Goal: Task Accomplishment & Management: Manage account settings

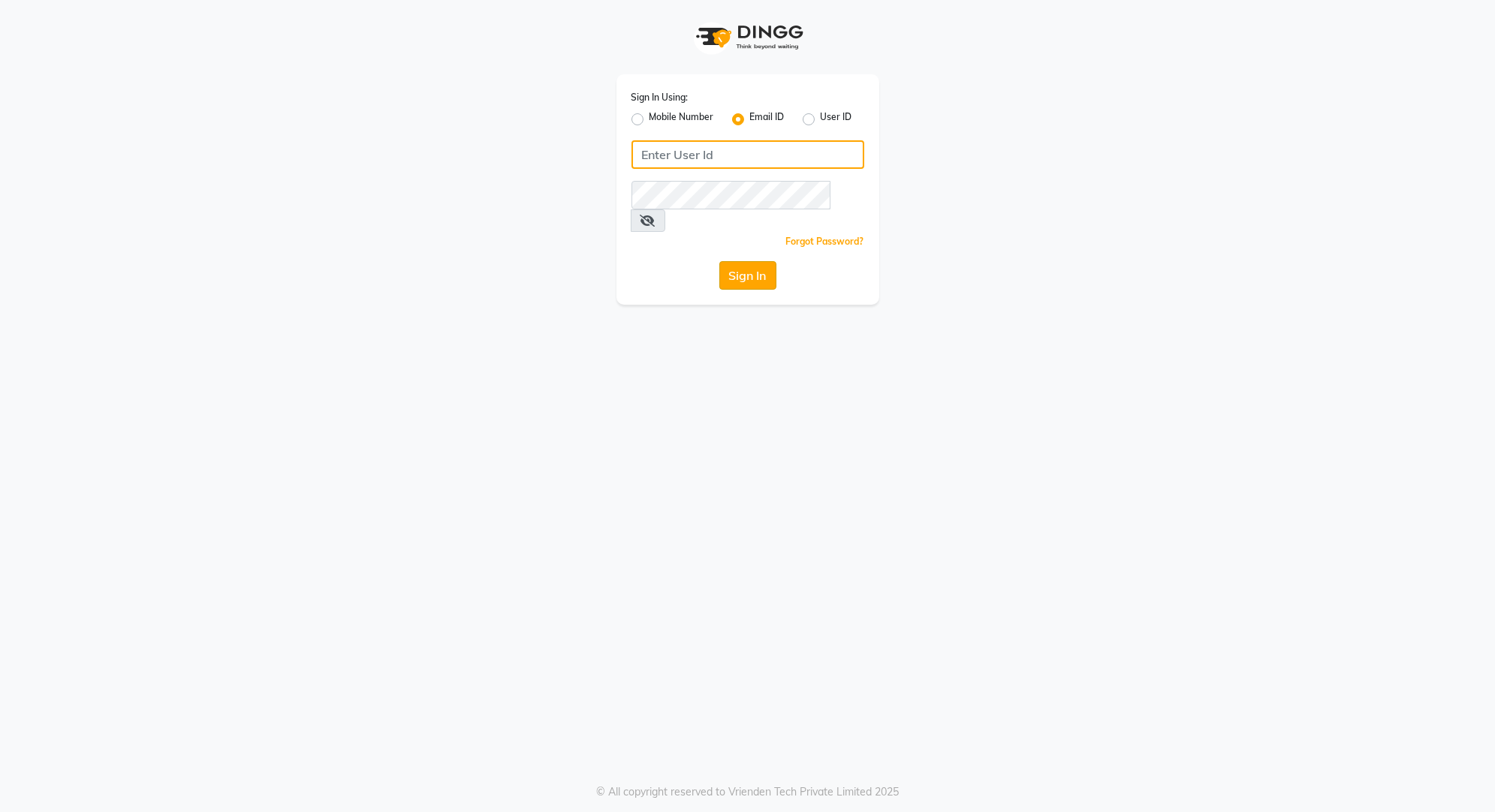
type input "[EMAIL_ADDRESS][DOMAIN_NAME]"
click at [744, 262] on button "Sign In" at bounding box center [748, 276] width 57 height 28
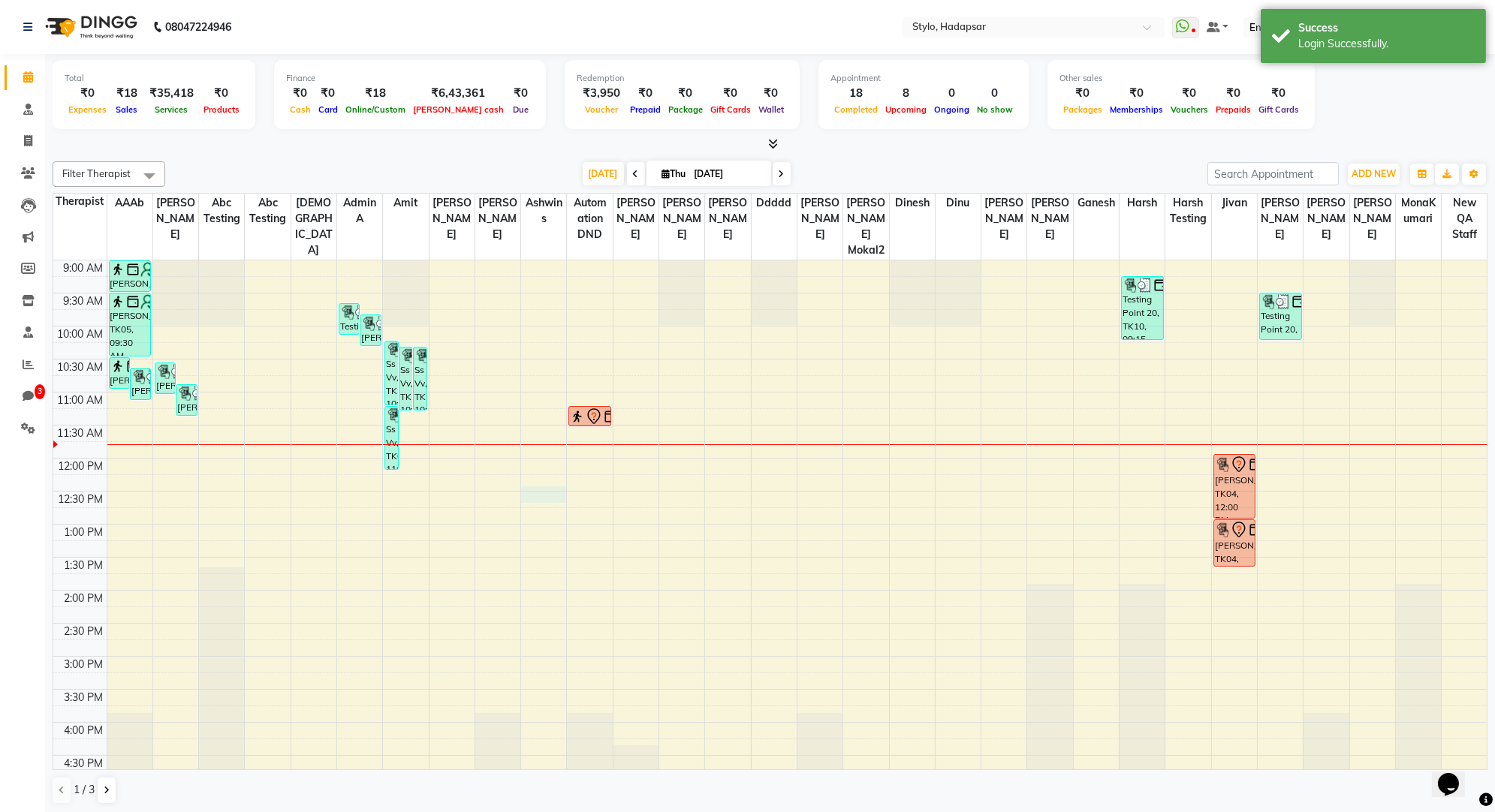
click at [553, 478] on div "9:00 AM 9:30 AM 10:00 AM 10:30 AM 11:00 AM 11:30 AM 12:00 PM 12:30 PM 1:00 PM 1…" at bounding box center [770, 689] width 1435 height 858
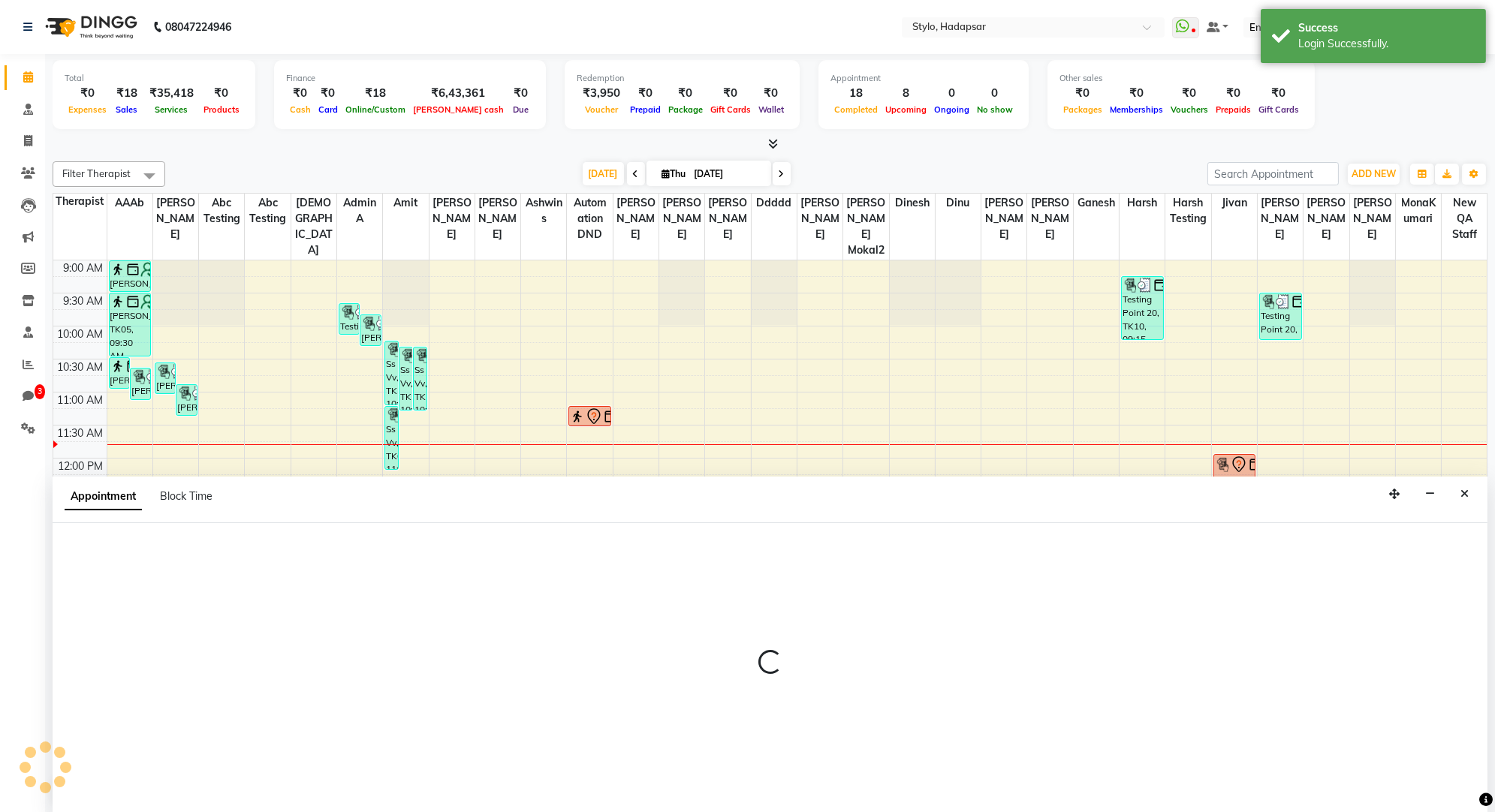
select select "4646"
select select "tentative"
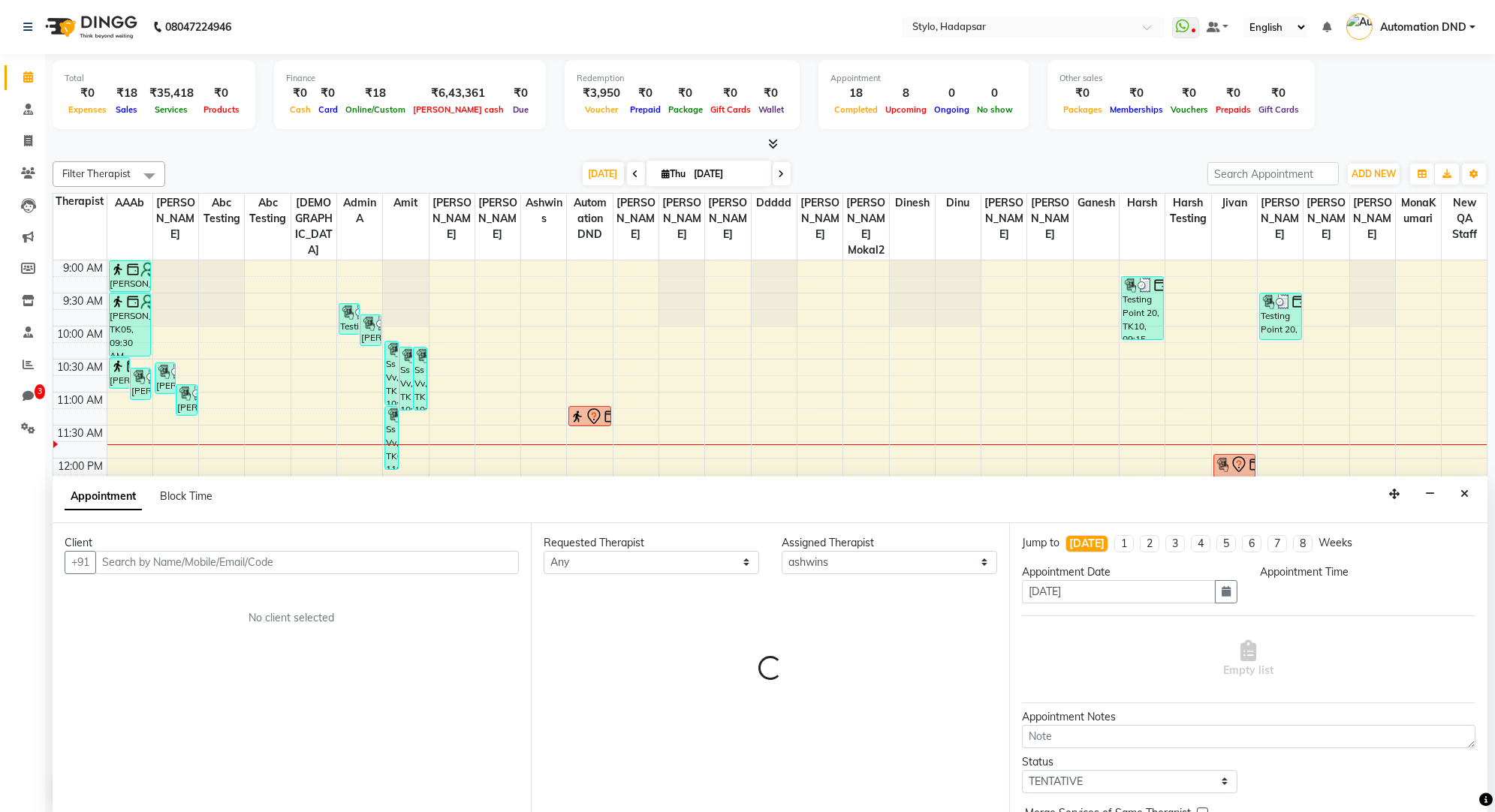
select select "750"
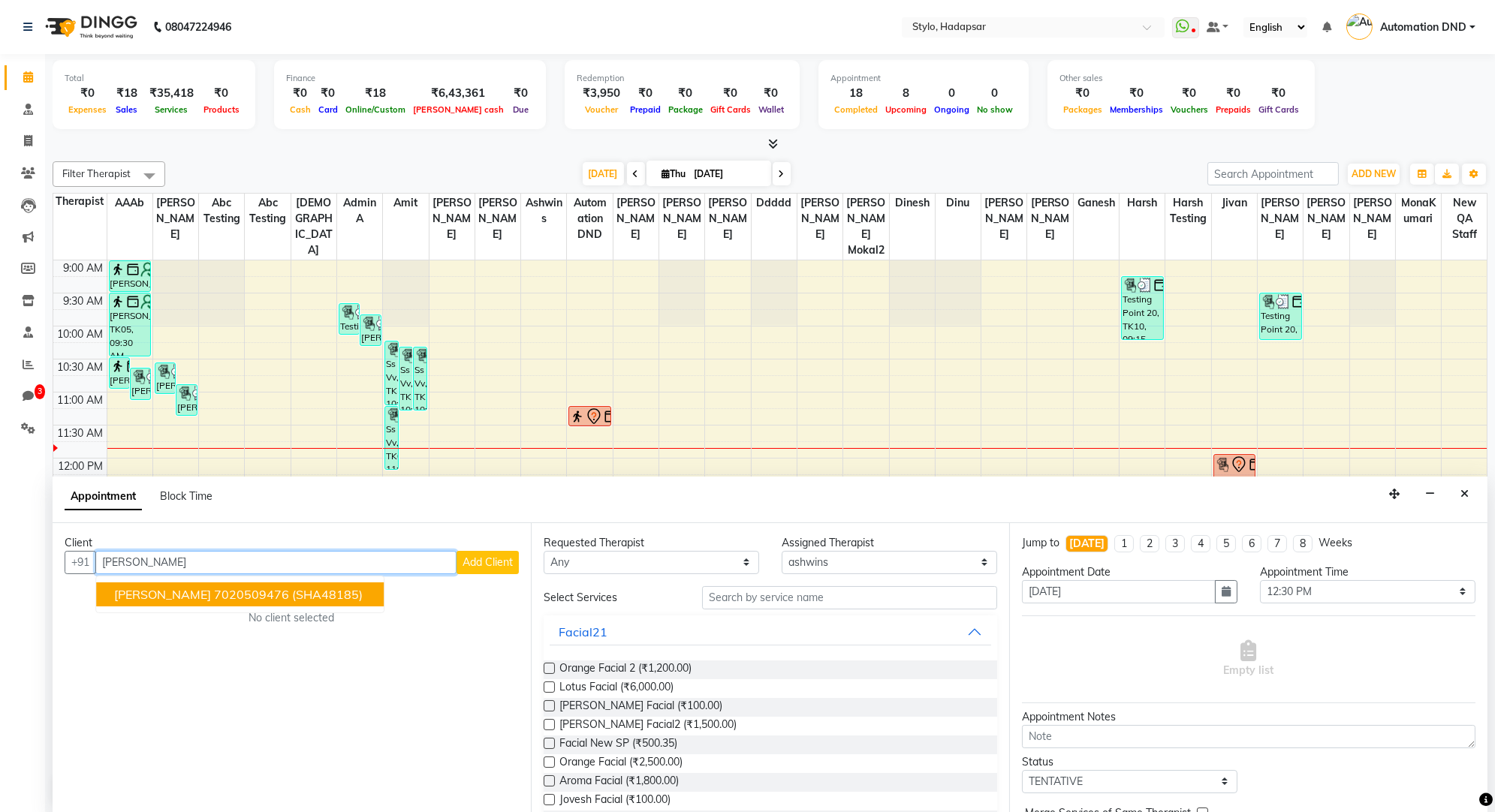
type input "[PERSON_NAME]"
click at [233, 594] on ngb-highlight "7020509476" at bounding box center [251, 594] width 75 height 15
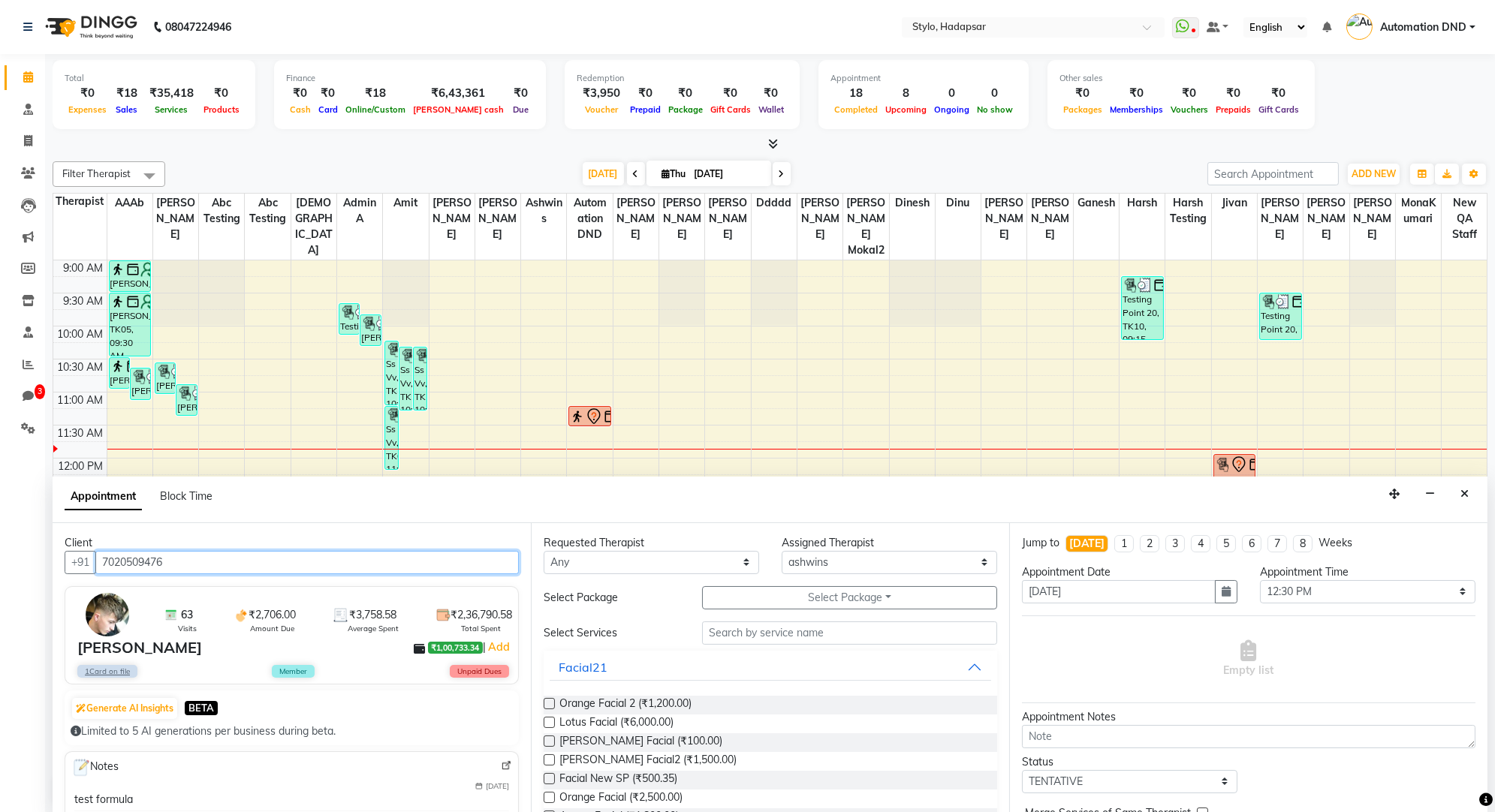
type input "7020509476"
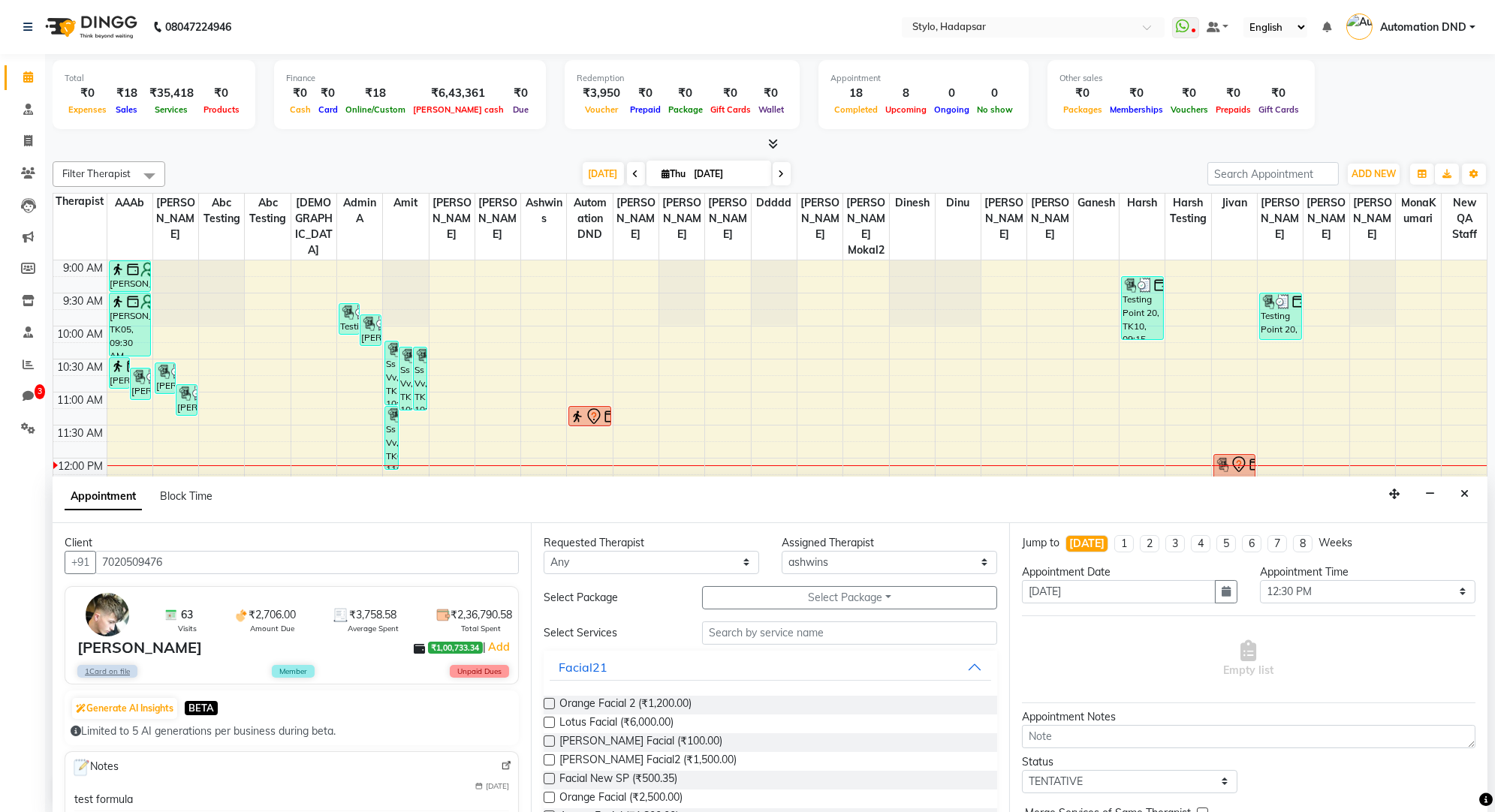
click at [554, 701] on div "Orange Facial 2 (₹1,200.00)" at bounding box center [770, 705] width 454 height 19
click at [546, 701] on label at bounding box center [549, 703] width 11 height 11
click at [546, 701] on input "checkbox" at bounding box center [548, 705] width 10 height 10
checkbox input "false"
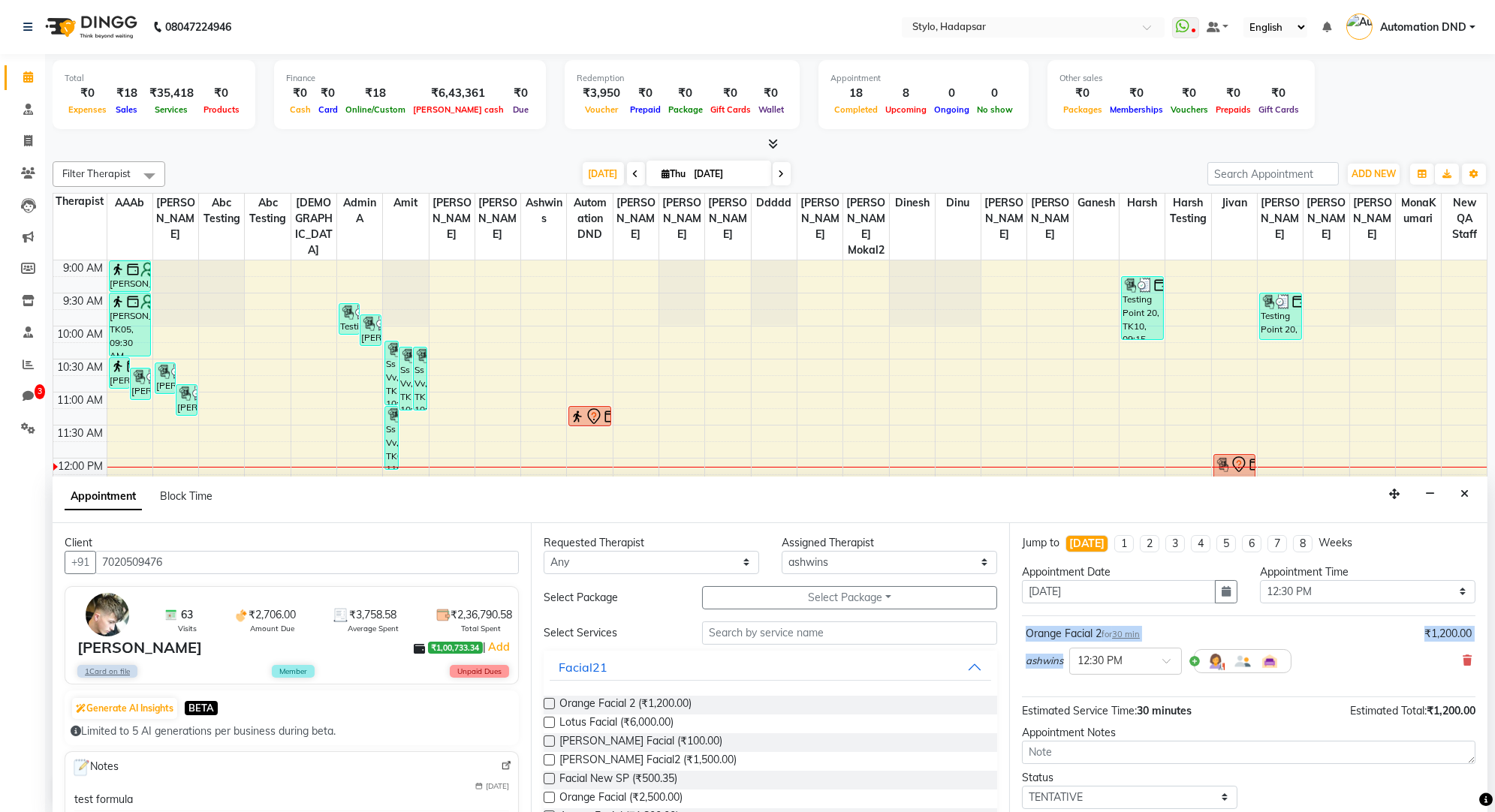
drag, startPoint x: 1025, startPoint y: 632, endPoint x: 1026, endPoint y: 675, distance: 43.0
click at [1026, 675] on div "Orange Facial 2 for 30 min ₹1,200.00 ashwins × 12:30 PM" at bounding box center [1248, 653] width 454 height 63
click at [1026, 631] on div "Orange Facial 2 for 30 min" at bounding box center [1082, 634] width 114 height 16
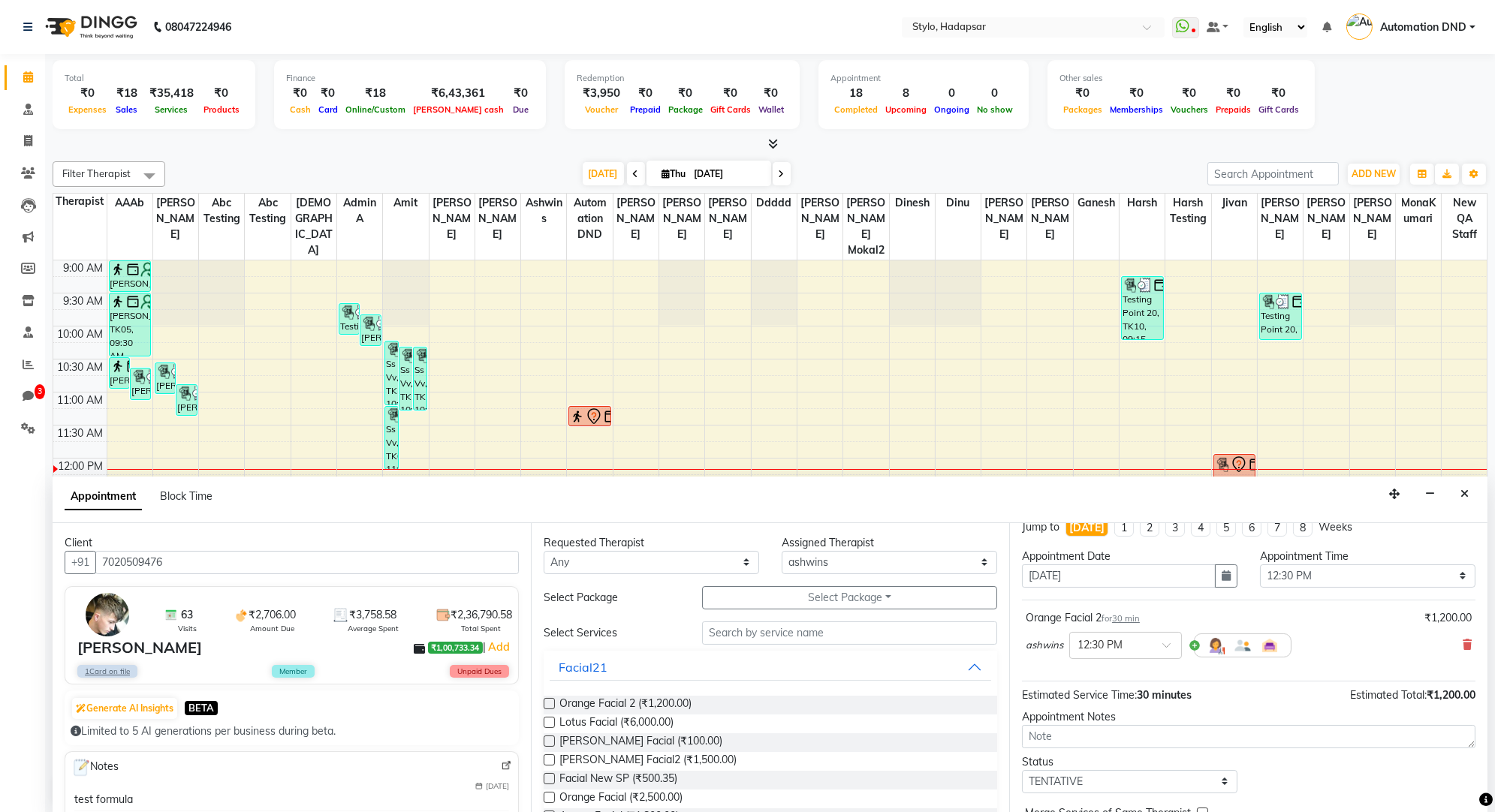
scroll to position [18, 0]
click at [1138, 616] on span "30 min" at bounding box center [1125, 617] width 27 height 11
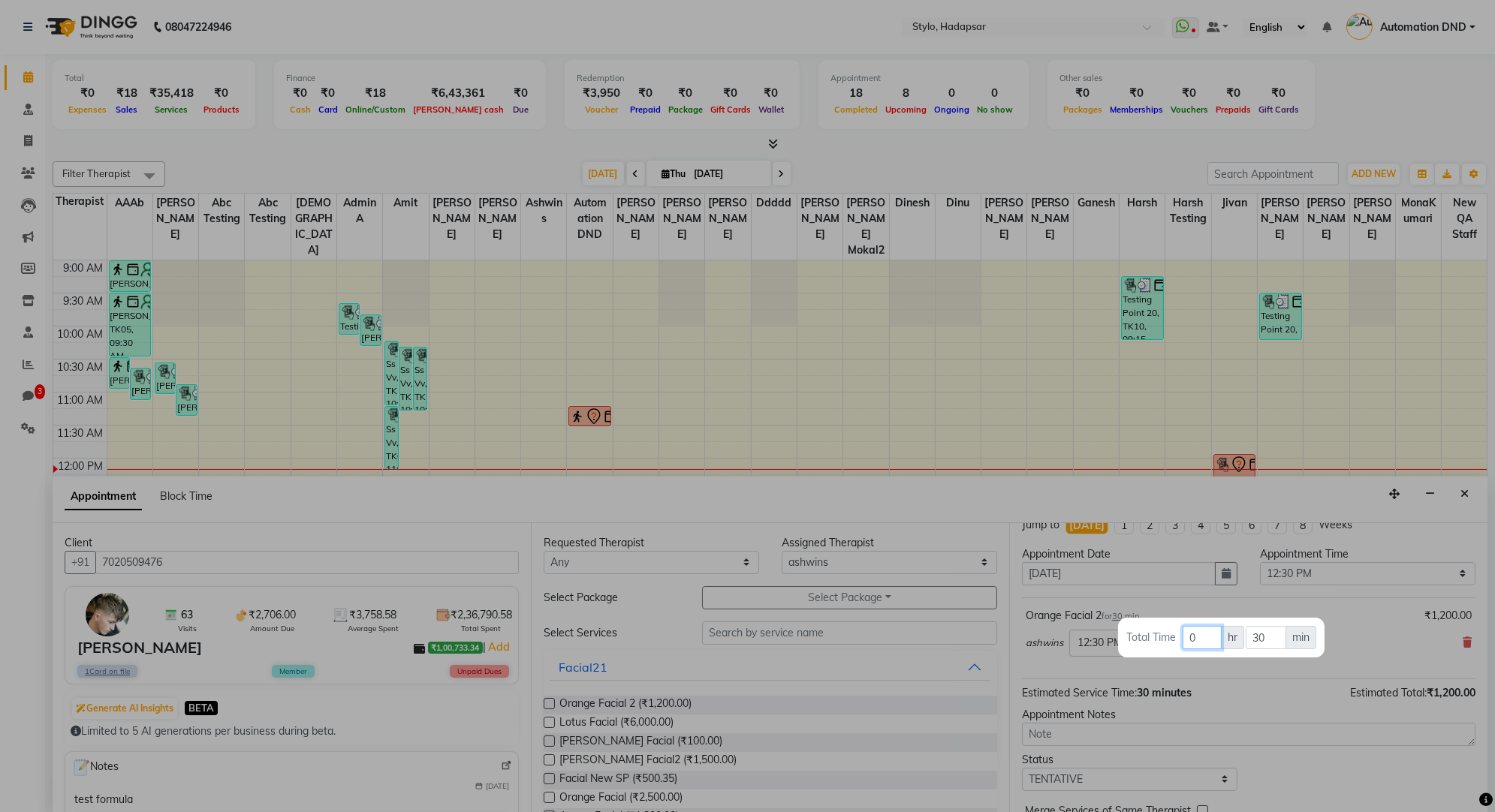
click at [1209, 643] on input "0" at bounding box center [1202, 638] width 39 height 23
drag, startPoint x: 1269, startPoint y: 640, endPoint x: 1206, endPoint y: 601, distance: 74.1
click at [1206, 601] on div "Total Time 0 hr 30 min" at bounding box center [747, 406] width 1495 height 812
type input "60"
click at [1180, 598] on div at bounding box center [747, 406] width 1495 height 812
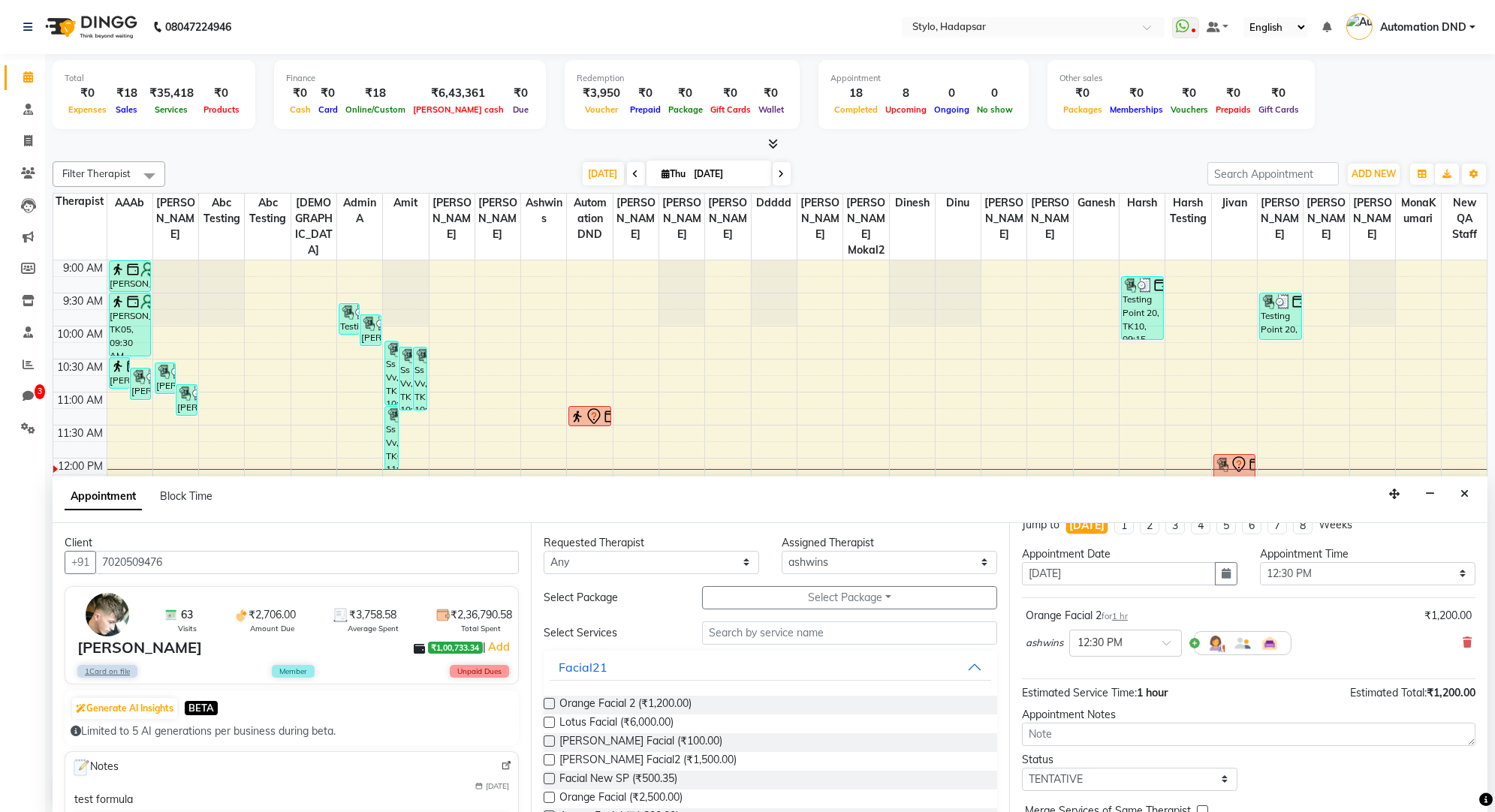
click at [1124, 615] on span "1 hr" at bounding box center [1120, 617] width 16 height 11
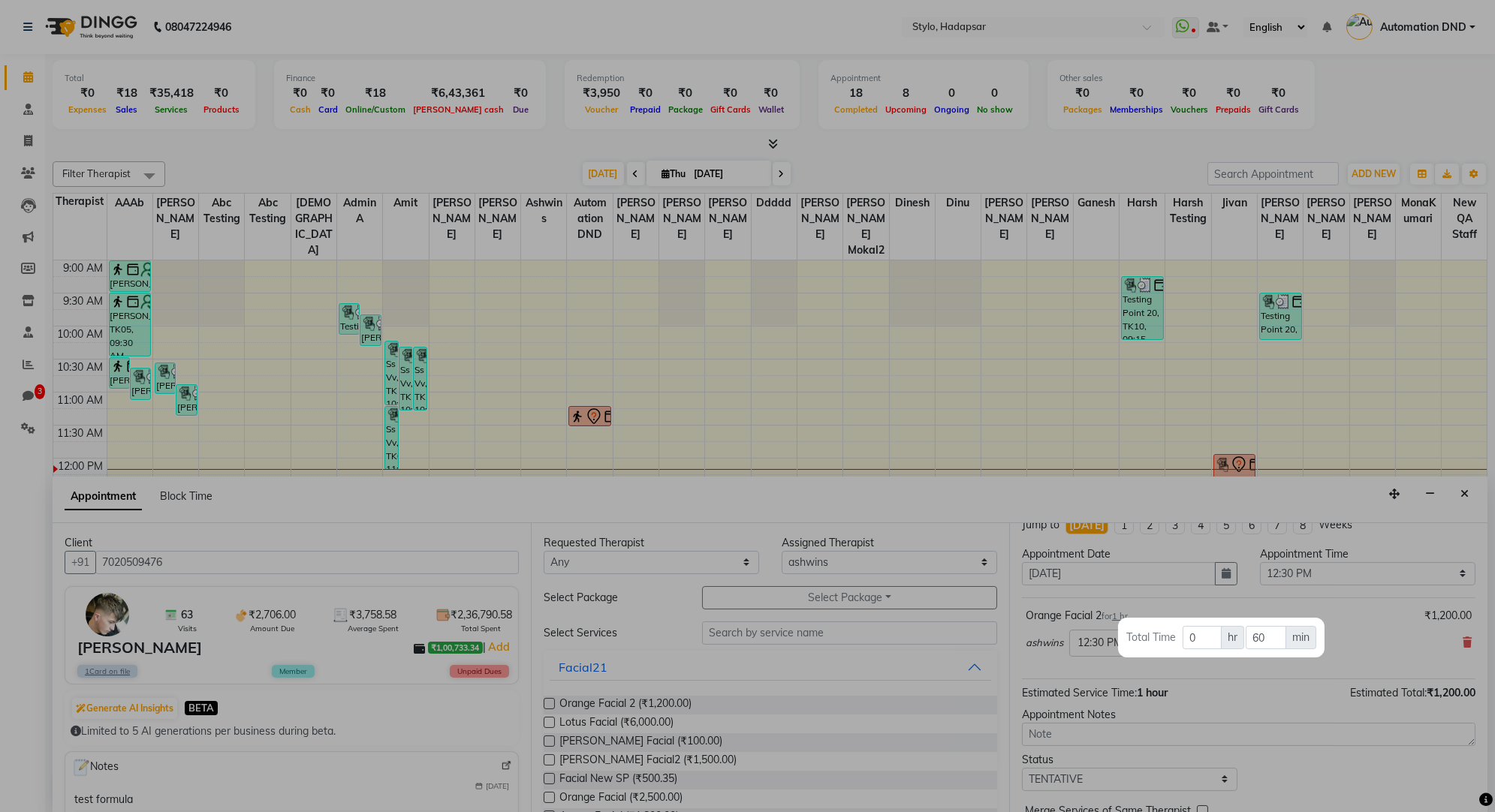
click at [1222, 601] on div at bounding box center [747, 406] width 1495 height 812
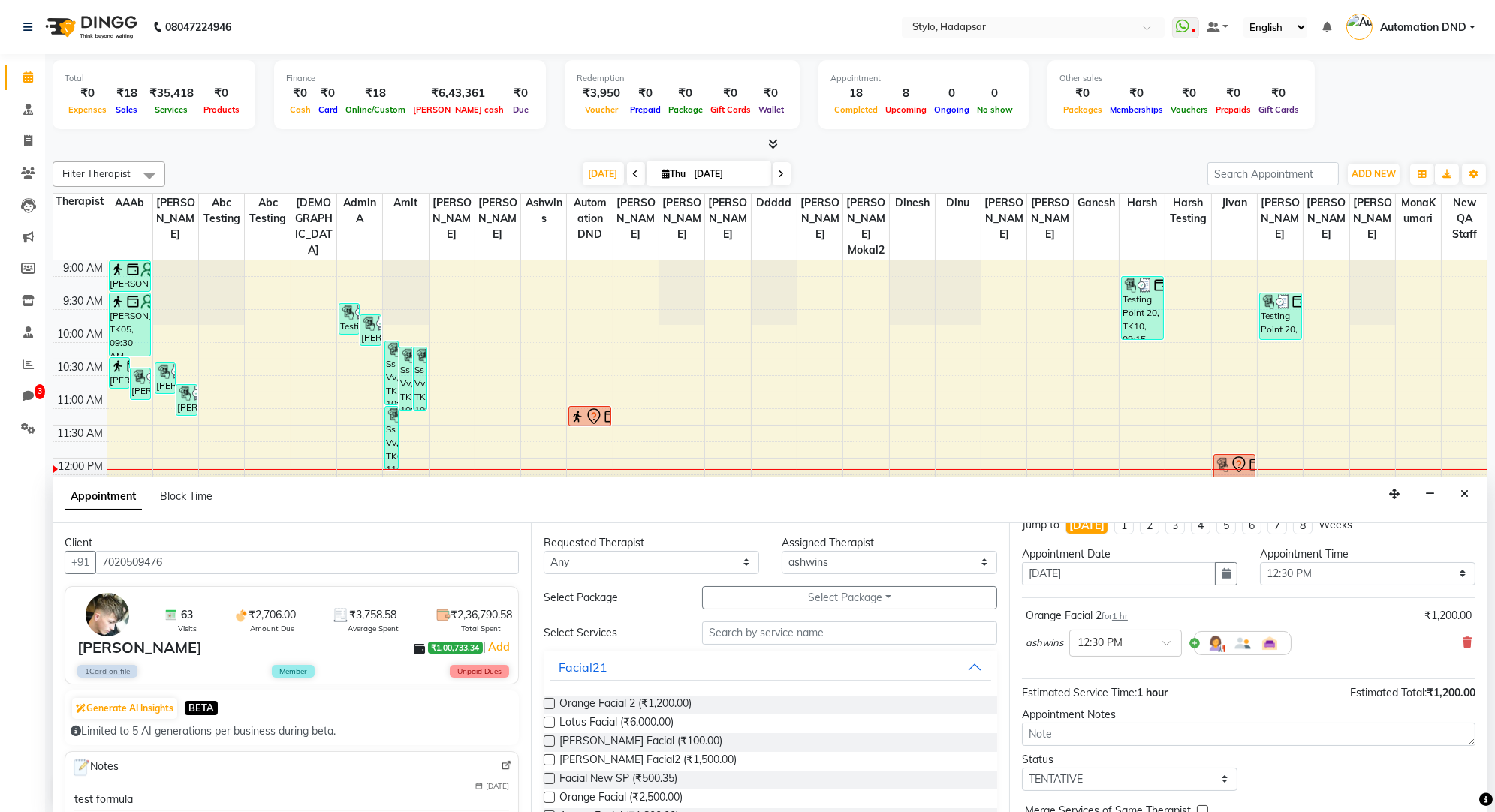
click at [1121, 611] on span "1 hr" at bounding box center [1120, 617] width 16 height 11
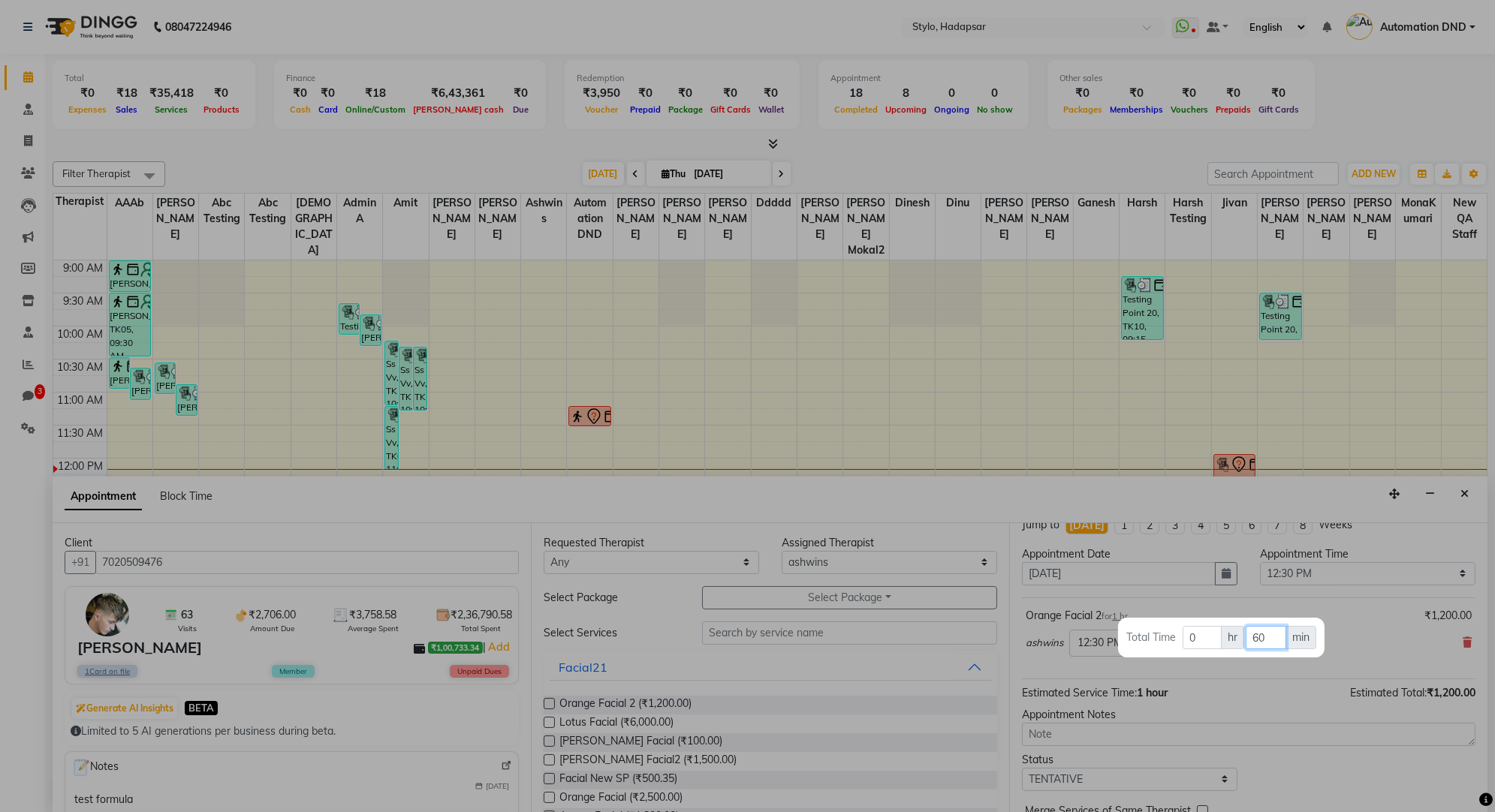
drag, startPoint x: 1258, startPoint y: 635, endPoint x: 1228, endPoint y: 641, distance: 30.6
click at [1228, 641] on tr "Total Time 0 hr 60 min" at bounding box center [1221, 638] width 192 height 25
type input "90"
click at [1181, 598] on div at bounding box center [747, 406] width 1495 height 812
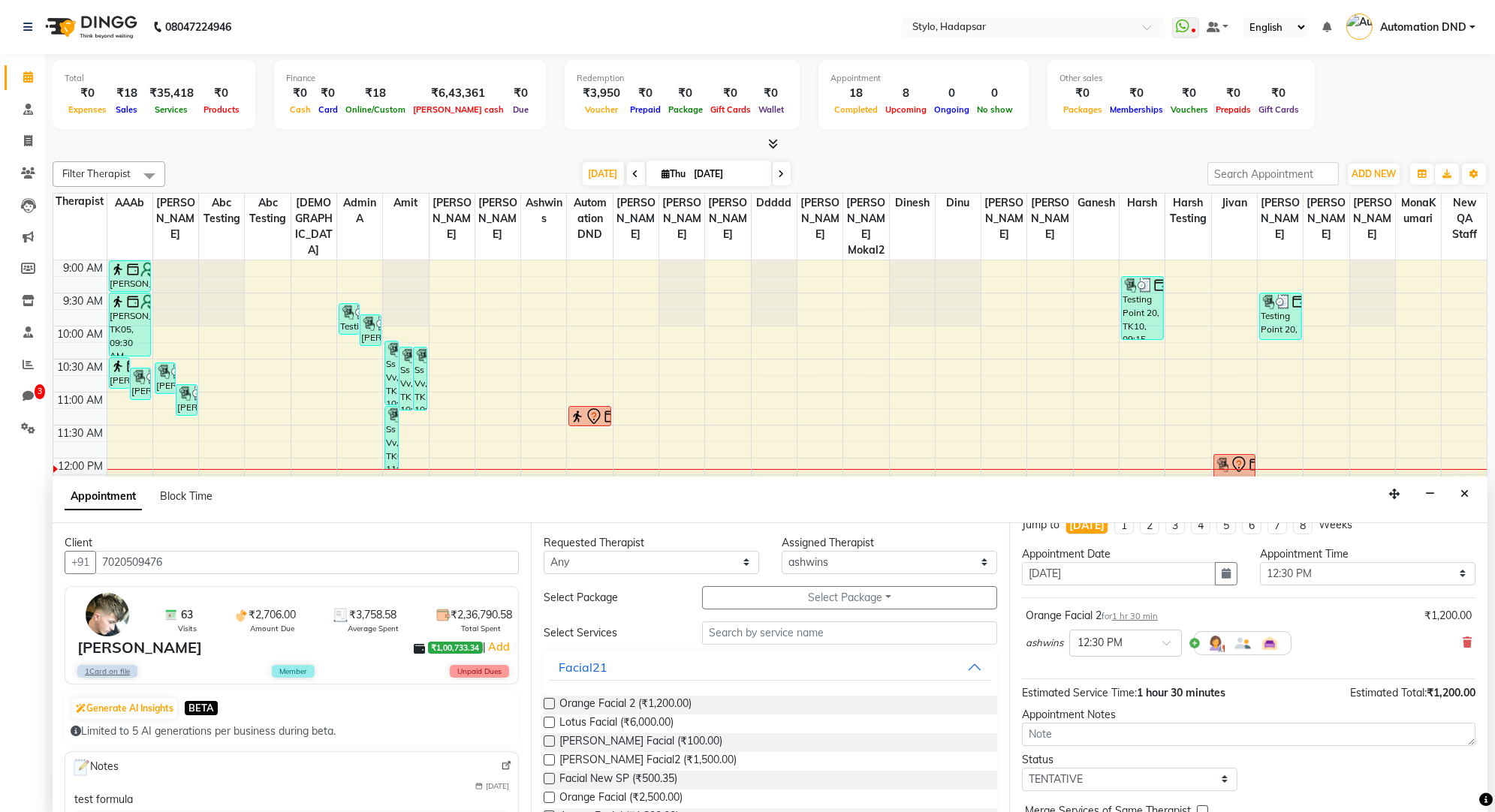
click at [1146, 615] on span "1 hr 30 min" at bounding box center [1135, 617] width 46 height 11
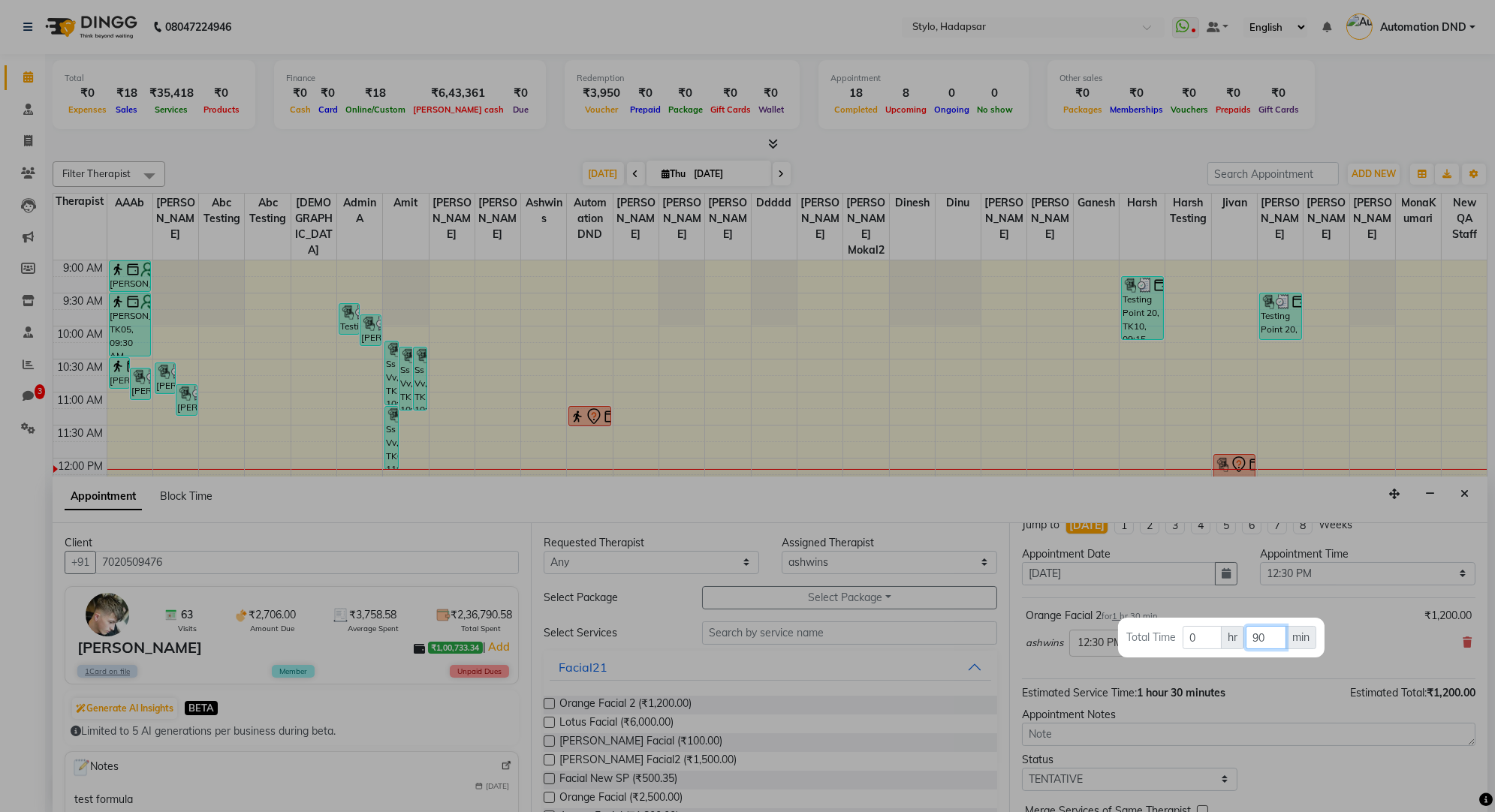
drag, startPoint x: 1276, startPoint y: 637, endPoint x: 1217, endPoint y: 637, distance: 59.0
click at [1217, 637] on tr "Total Time 0 hr 90 min" at bounding box center [1221, 638] width 192 height 25
type input "30"
click at [1199, 612] on div at bounding box center [747, 406] width 1495 height 812
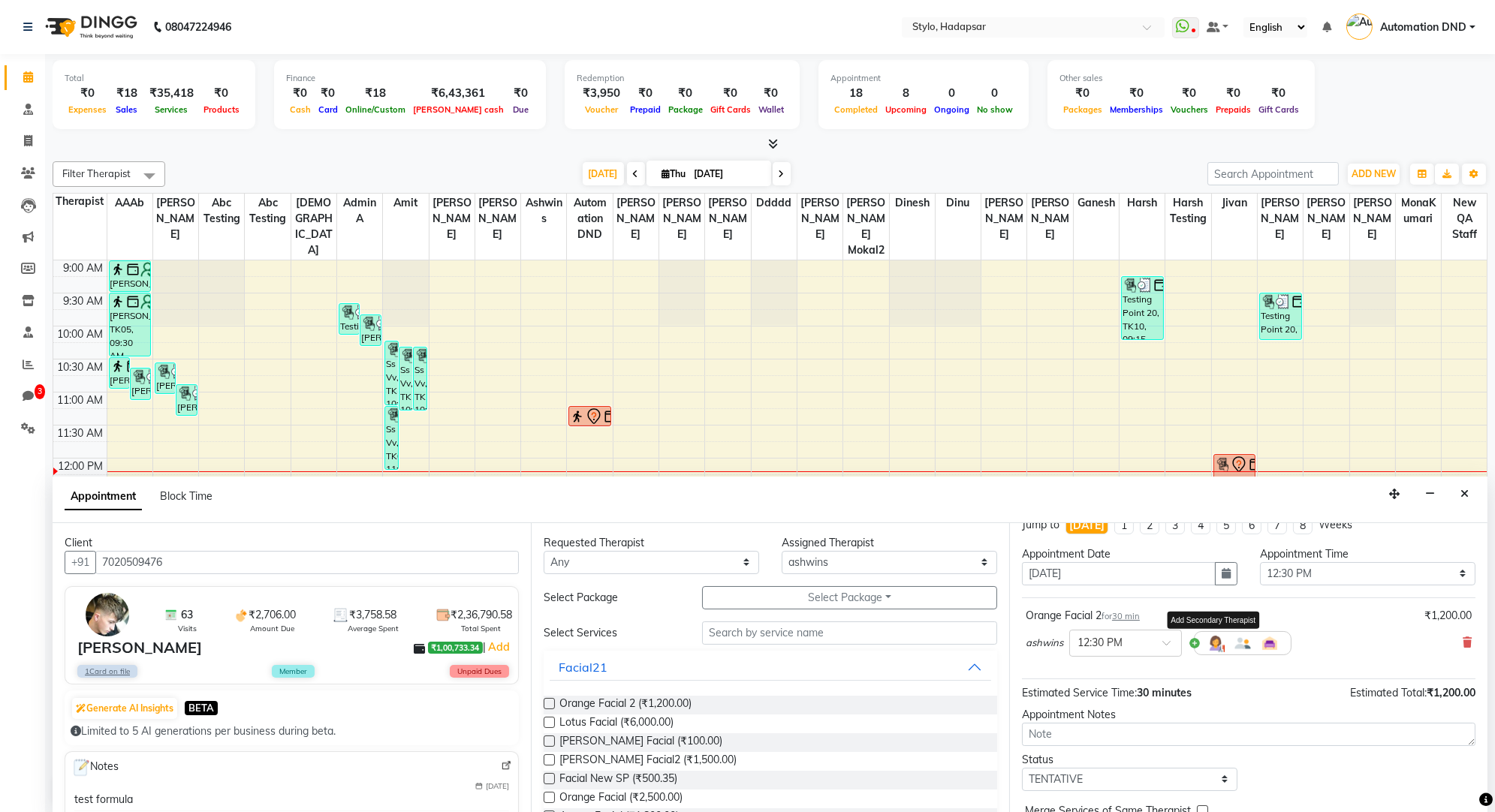
click at [1214, 641] on img at bounding box center [1216, 643] width 18 height 18
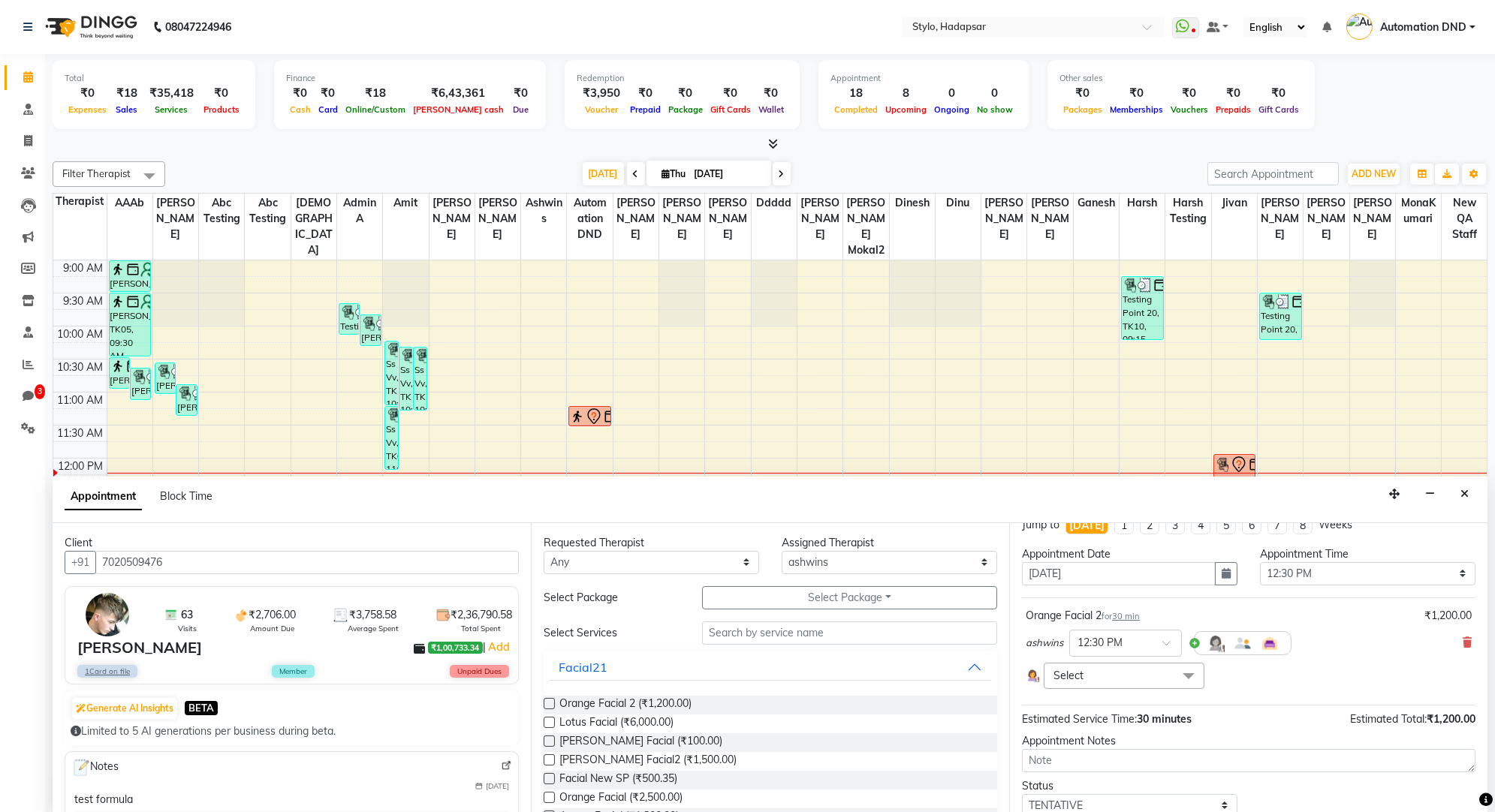
click at [1079, 670] on span "Select" at bounding box center [1069, 675] width 30 height 13
click at [1173, 604] on div "Orange Facial 2 for 30 min ₹1,200.00 ashwins × 12:30 PM Select Select All AAAb …" at bounding box center [1248, 649] width 454 height 88
click at [1184, 663] on span at bounding box center [1189, 677] width 30 height 28
click at [1221, 674] on div "Select Select All AAAb aadi [PERSON_NAME] abc testing Abc testing Admin A Amit …" at bounding box center [1248, 676] width 446 height 27
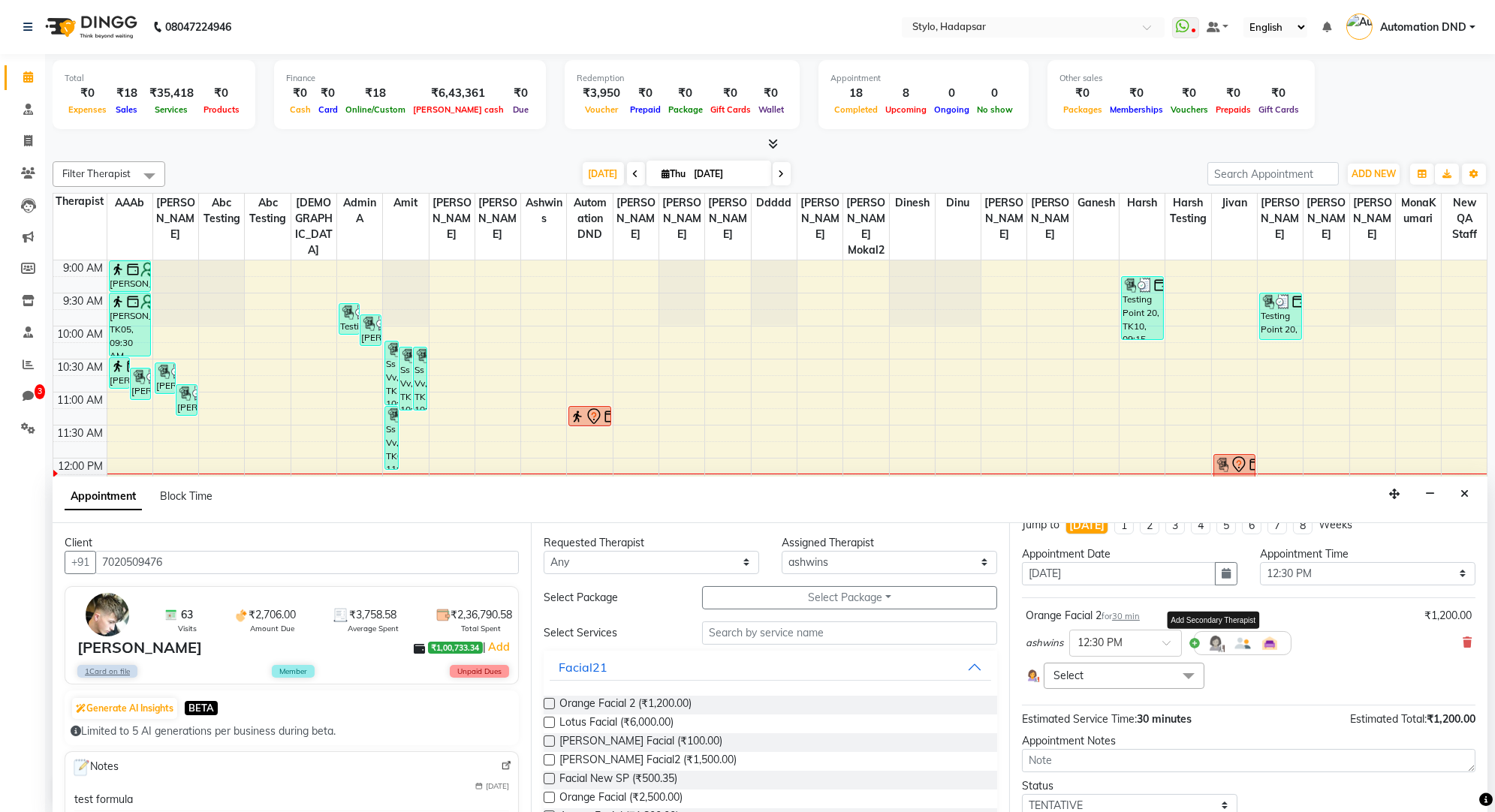
click at [1217, 641] on img at bounding box center [1216, 643] width 18 height 18
click at [1249, 639] on img at bounding box center [1243, 643] width 18 height 18
click at [1464, 637] on icon at bounding box center [1468, 642] width 9 height 11
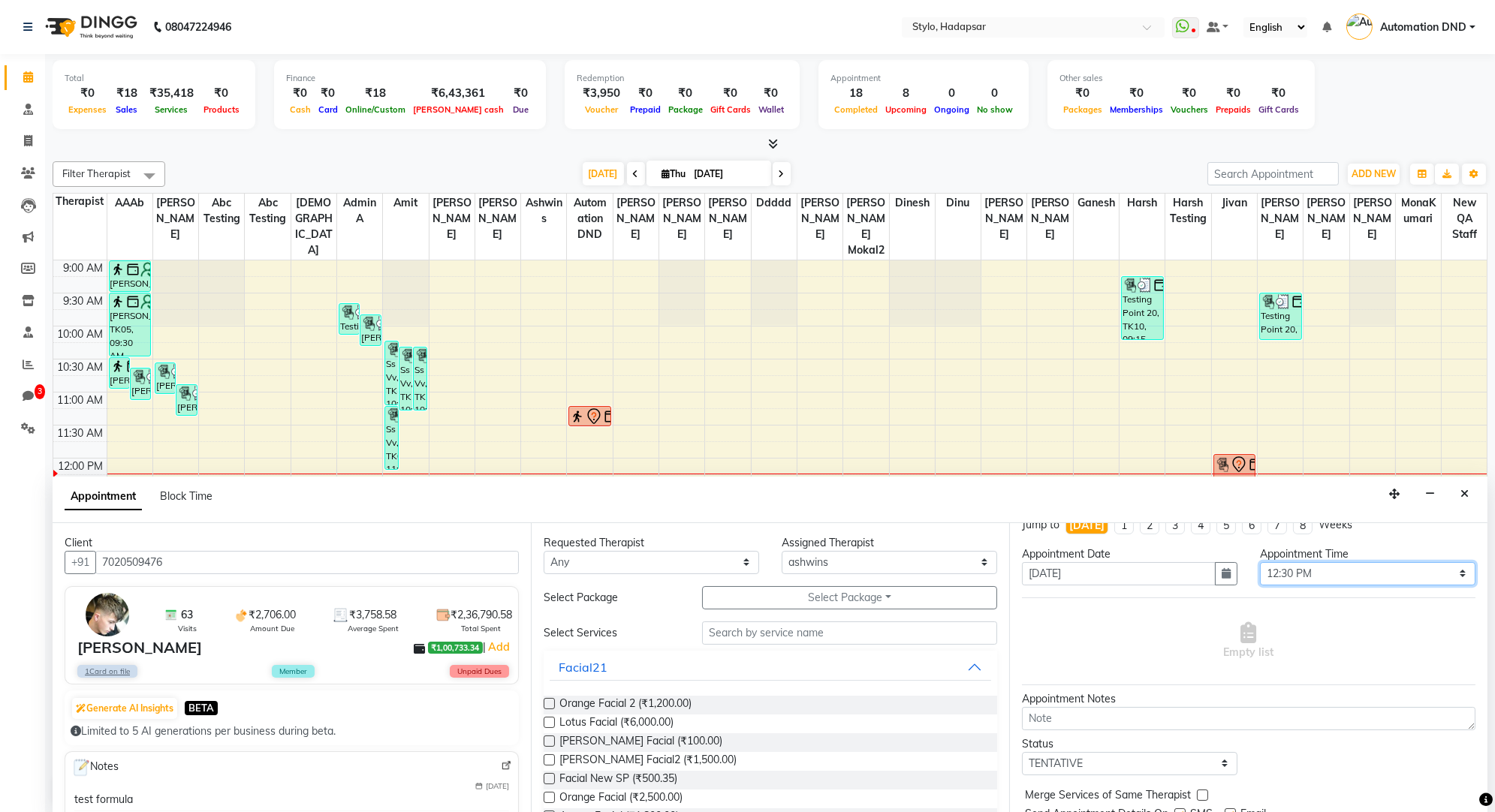
click at [1300, 573] on select "Select 10:00 AM 10:15 AM 10:30 AM 10:45 AM 11:00 AM 11:15 AM 11:30 AM 11:45 AM …" at bounding box center [1369, 573] width 216 height 23
click at [556, 702] on div "Orange Facial 2 (₹1,200.00)" at bounding box center [770, 705] width 454 height 19
click at [546, 702] on label at bounding box center [549, 703] width 11 height 11
click at [546, 702] on input "checkbox" at bounding box center [548, 705] width 10 height 10
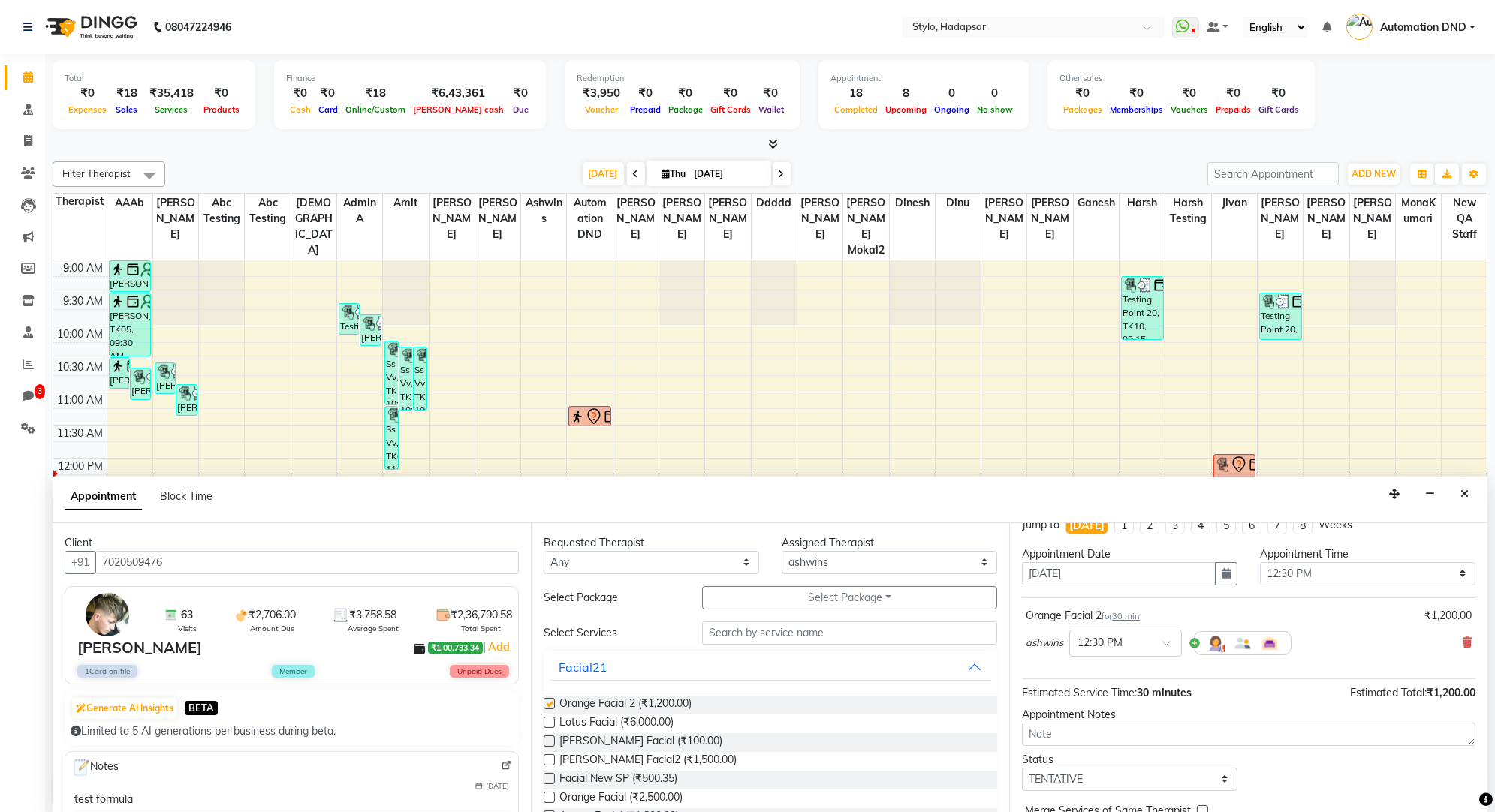
checkbox input "false"
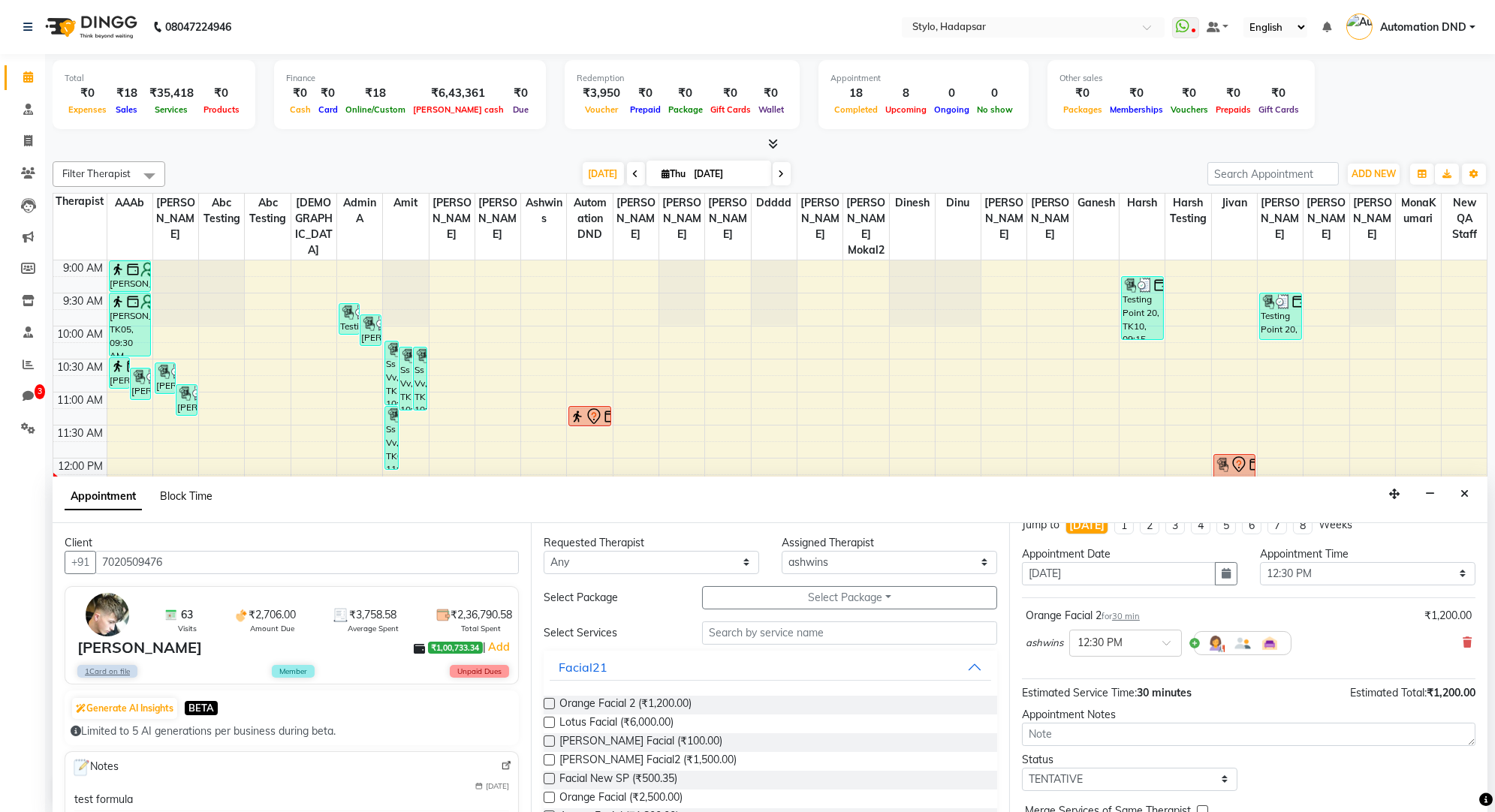
click at [194, 491] on span "Block Time" at bounding box center [186, 496] width 52 height 13
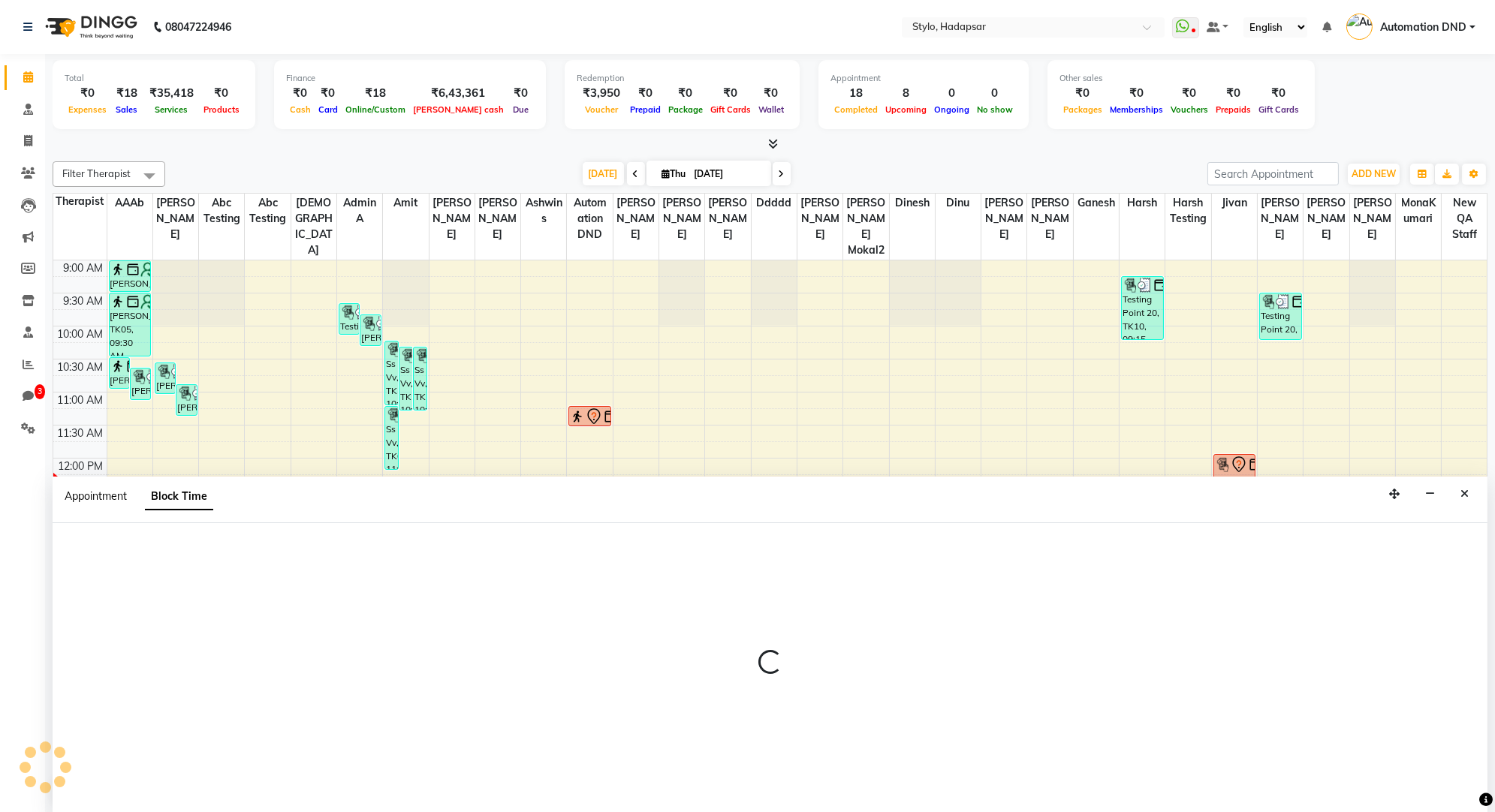
click at [106, 498] on span "Appointment" at bounding box center [95, 496] width 63 height 13
select select "tentative"
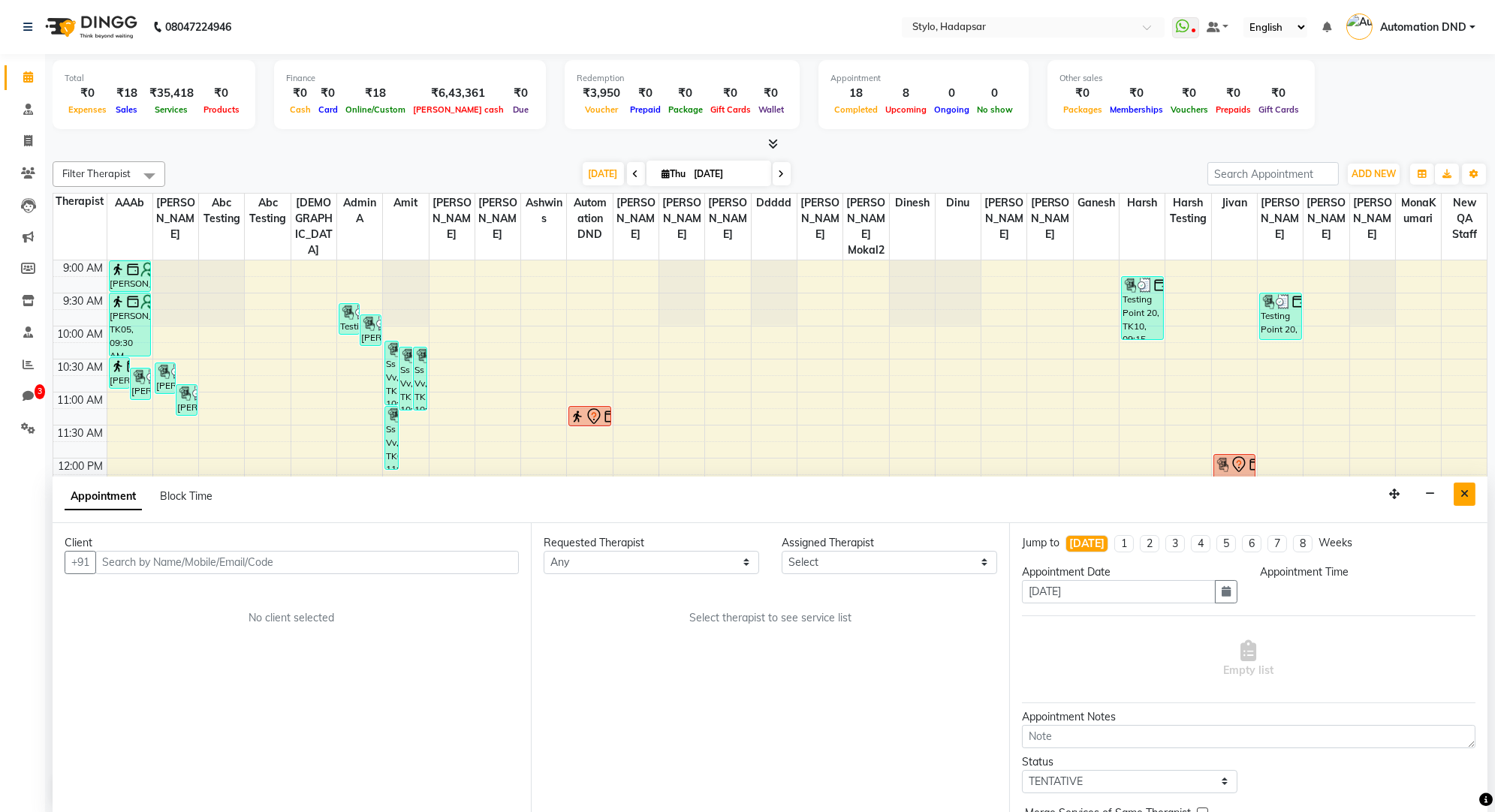
click at [1460, 496] on button "Close" at bounding box center [1465, 494] width 22 height 23
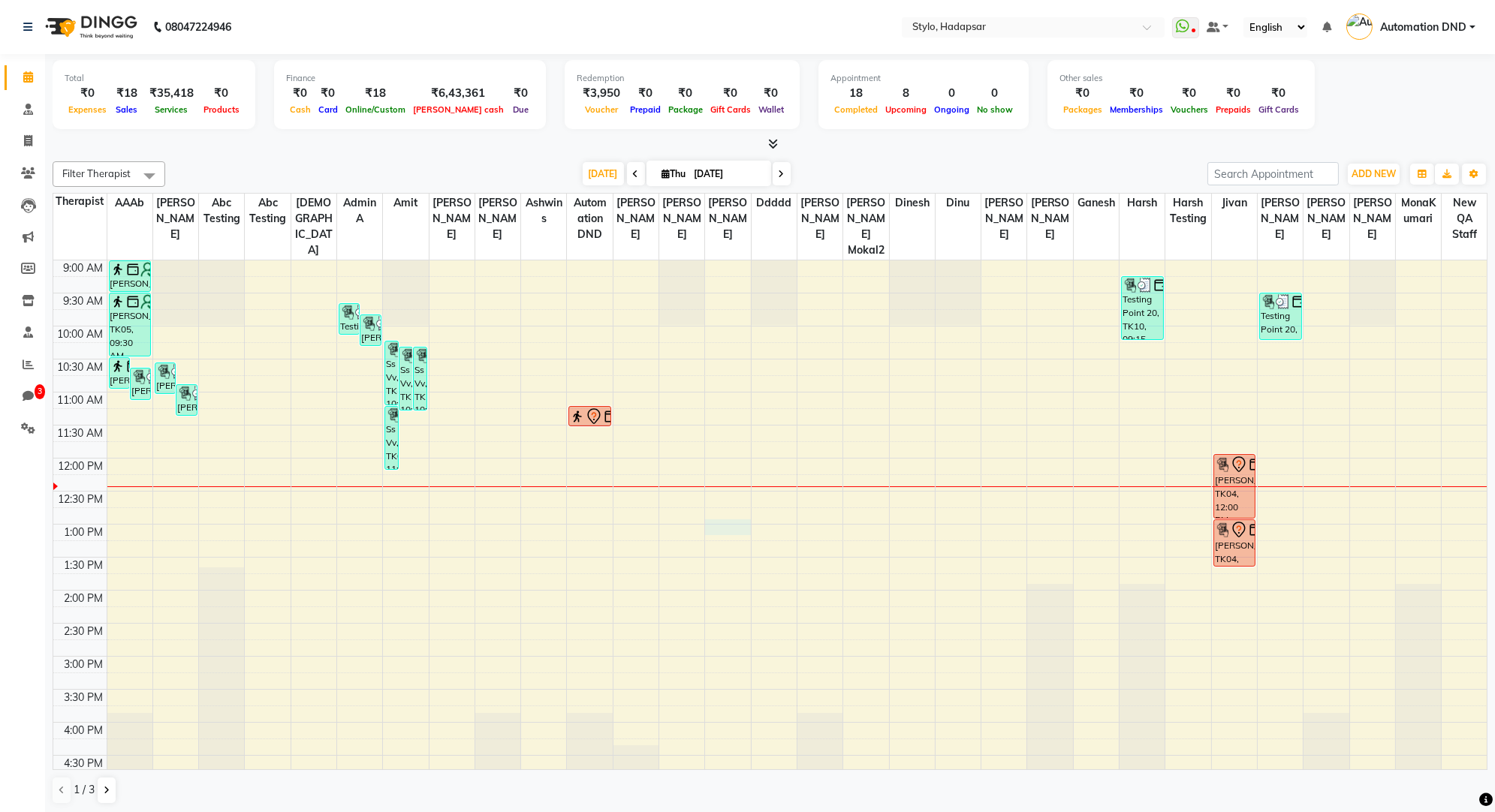
click at [728, 509] on div "9:00 AM 9:30 AM 10:00 AM 10:30 AM 11:00 AM 11:30 AM 12:00 PM 12:30 PM 1:00 PM 1…" at bounding box center [770, 689] width 1435 height 858
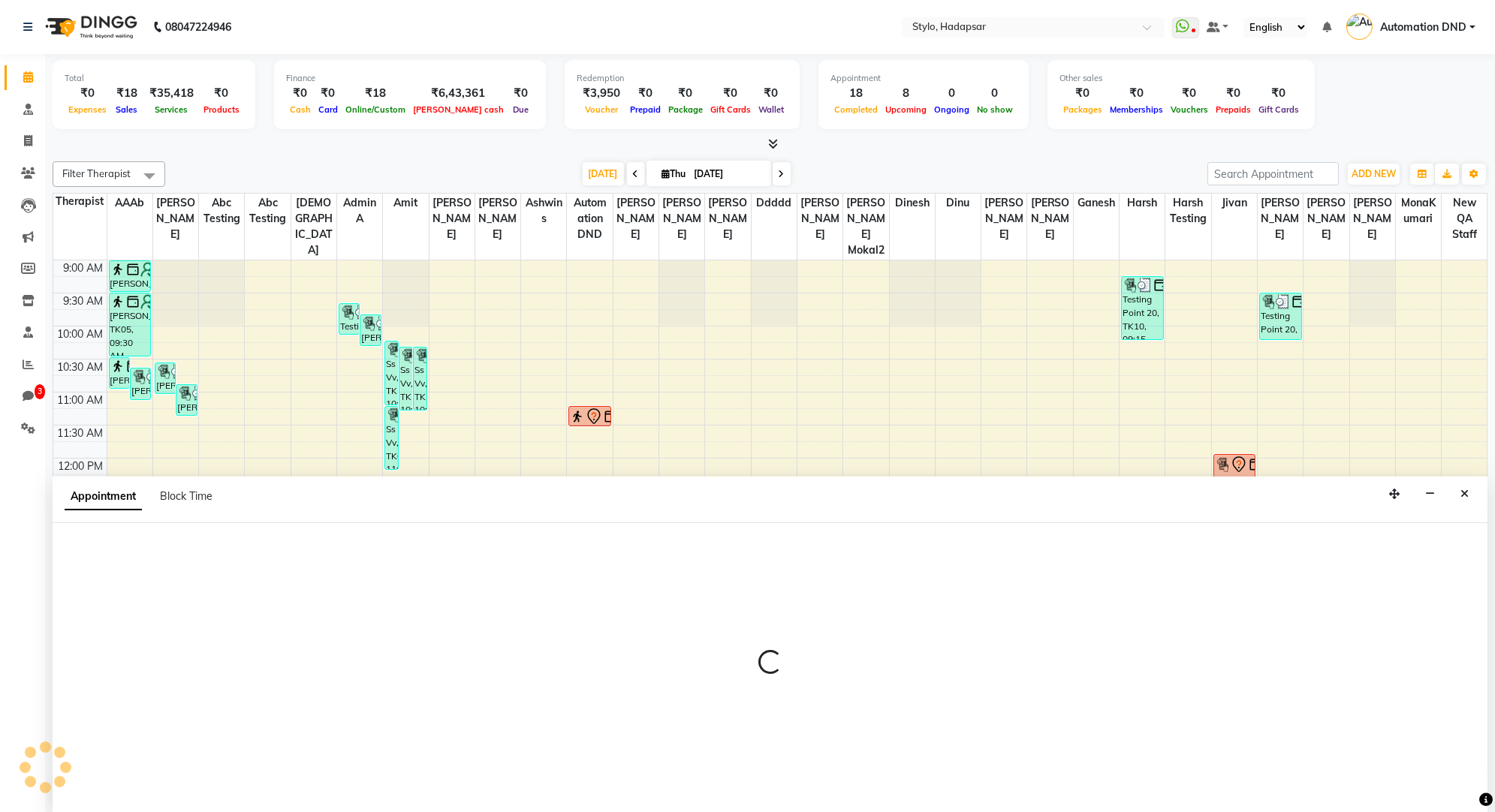
select select "5080"
select select "tentative"
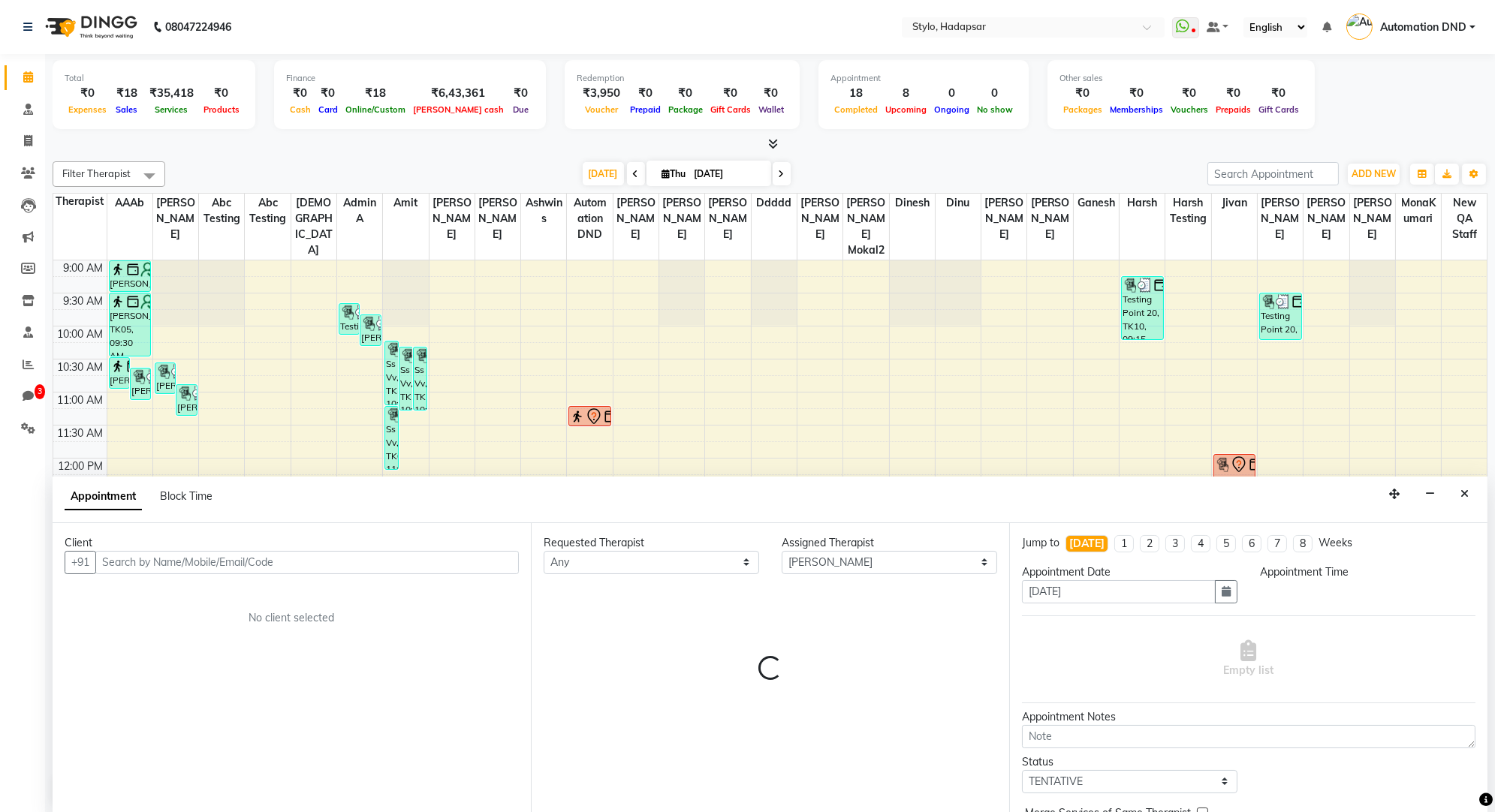
select select "780"
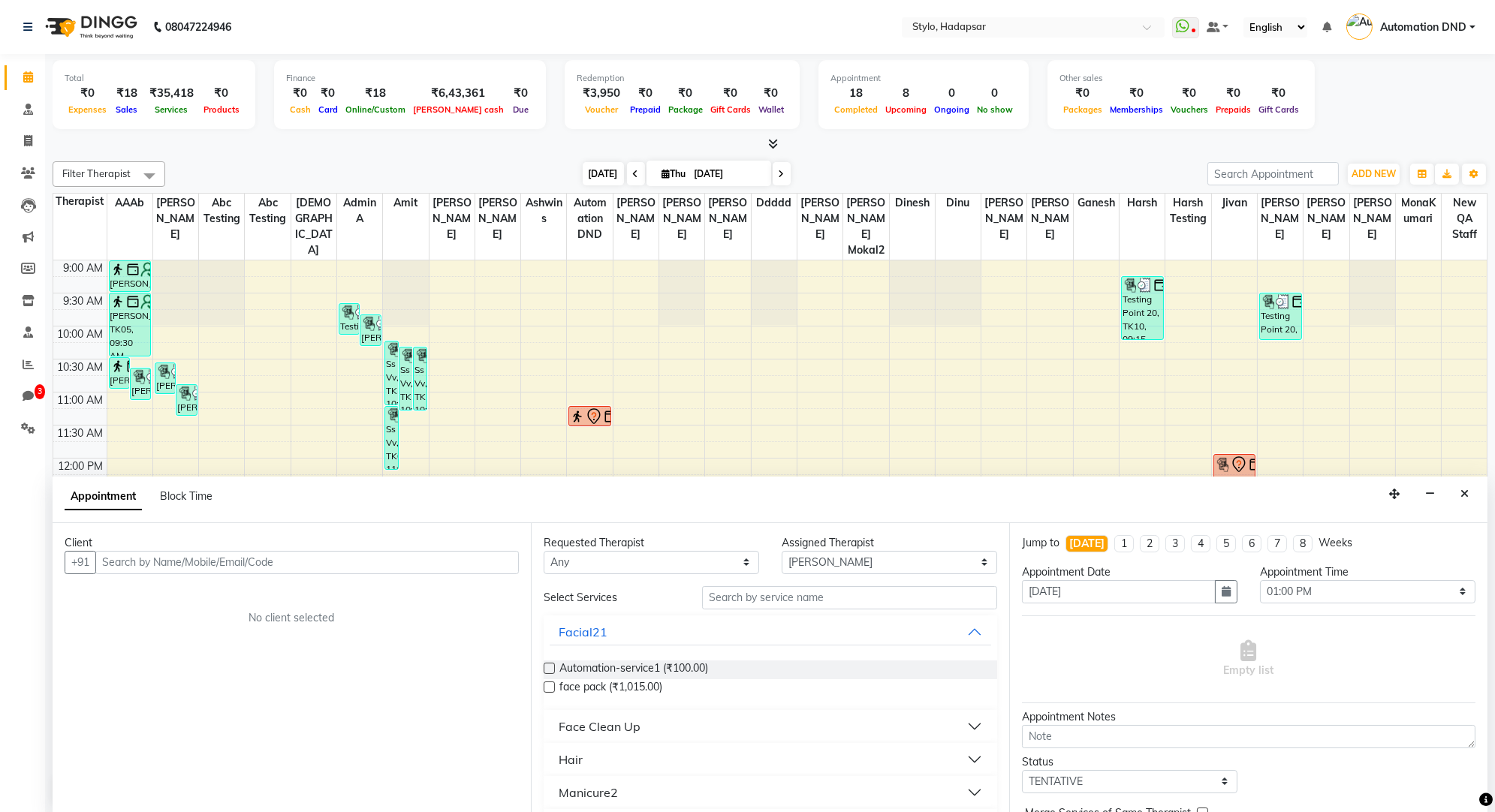
click at [591, 163] on span "[DATE]" at bounding box center [603, 174] width 42 height 23
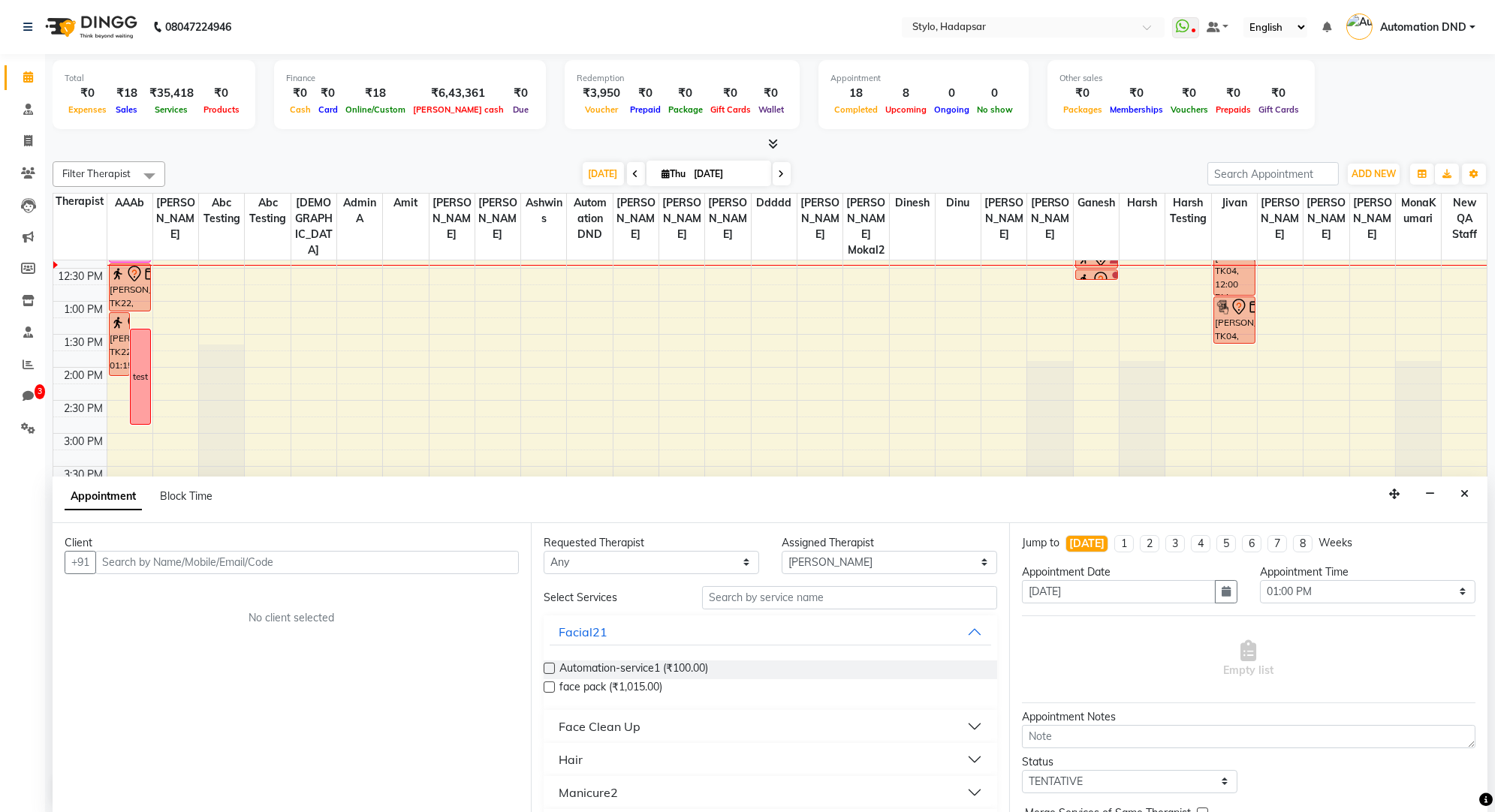
scroll to position [152, 0]
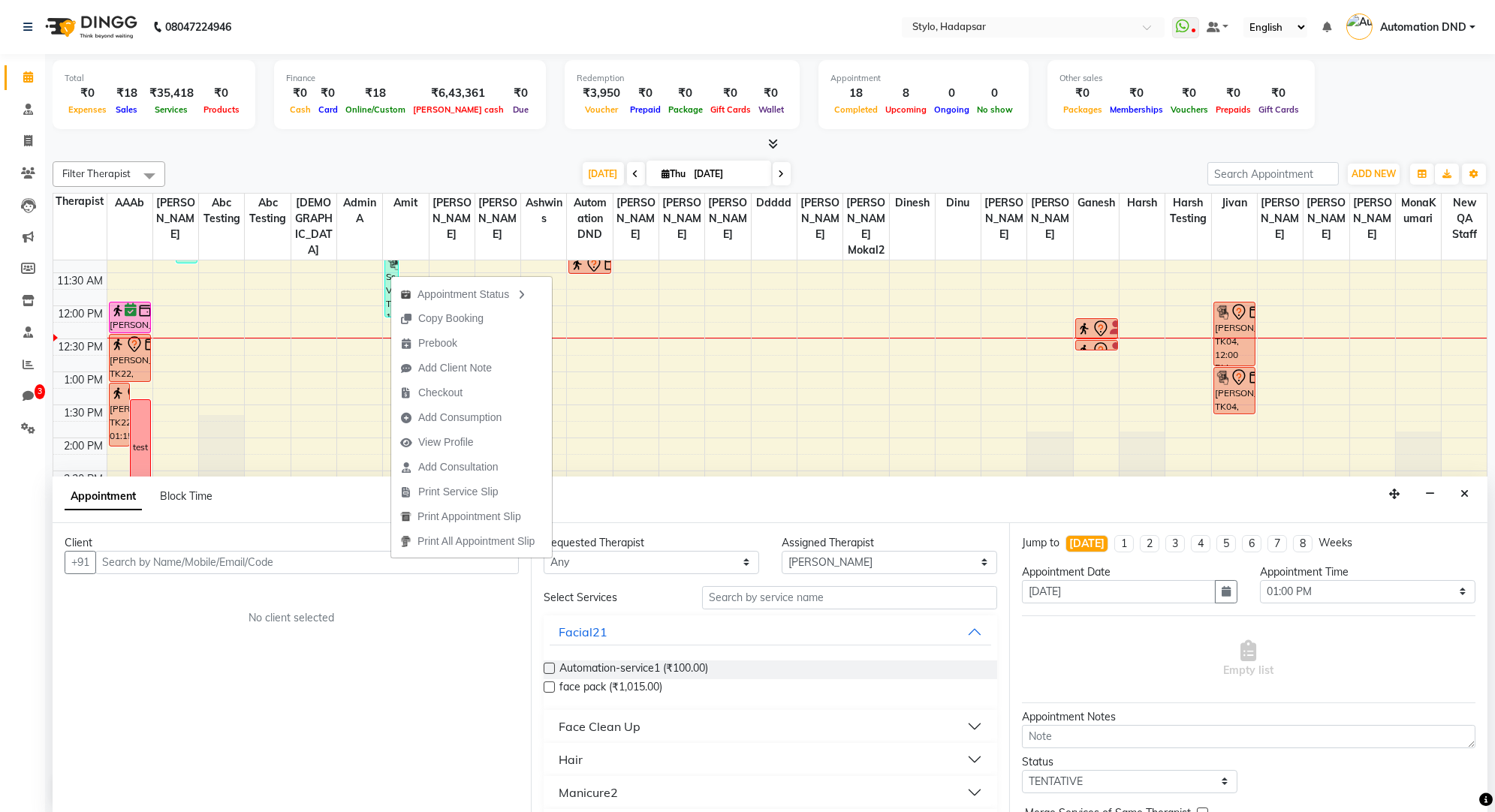
click at [283, 489] on div "Appointment Block Time" at bounding box center [769, 499] width 1435 height 47
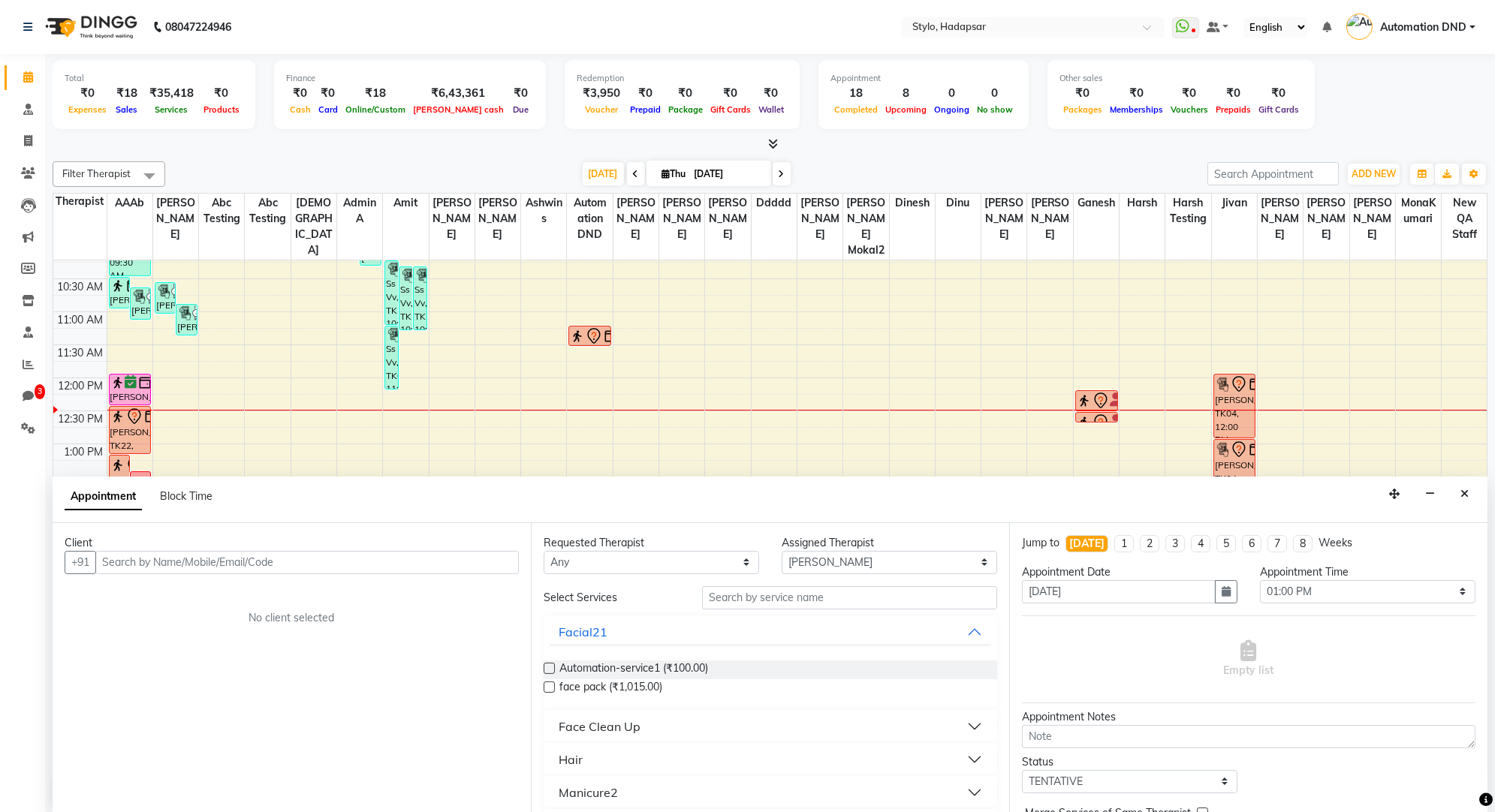
scroll to position [79, 0]
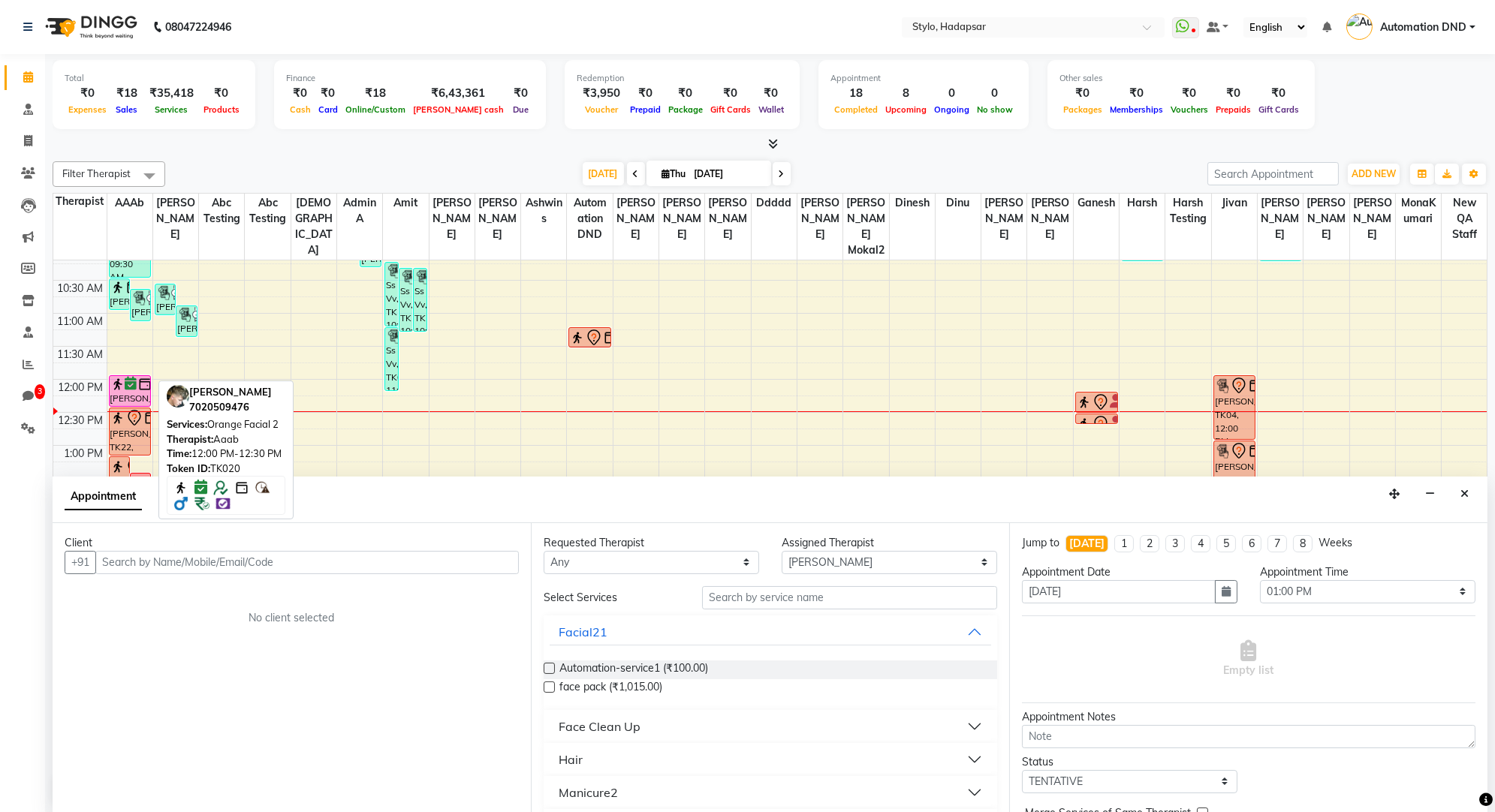
click at [122, 376] on div "[PERSON_NAME], TK20, 12:00 PM-12:30 PM, Orange Facial 2" at bounding box center [130, 391] width 42 height 30
select select "6"
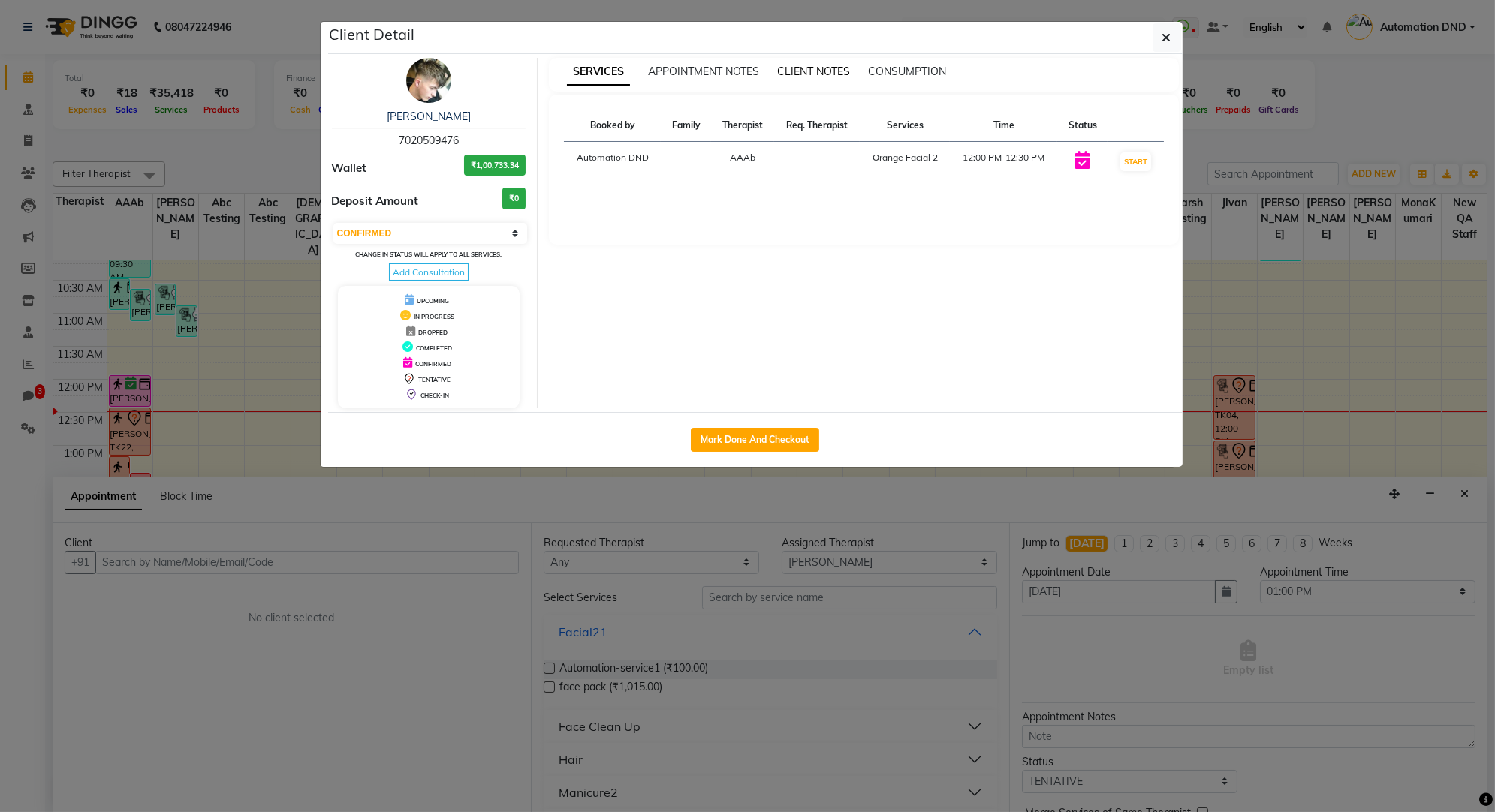
click at [808, 67] on span "CLIENT NOTES" at bounding box center [813, 71] width 72 height 13
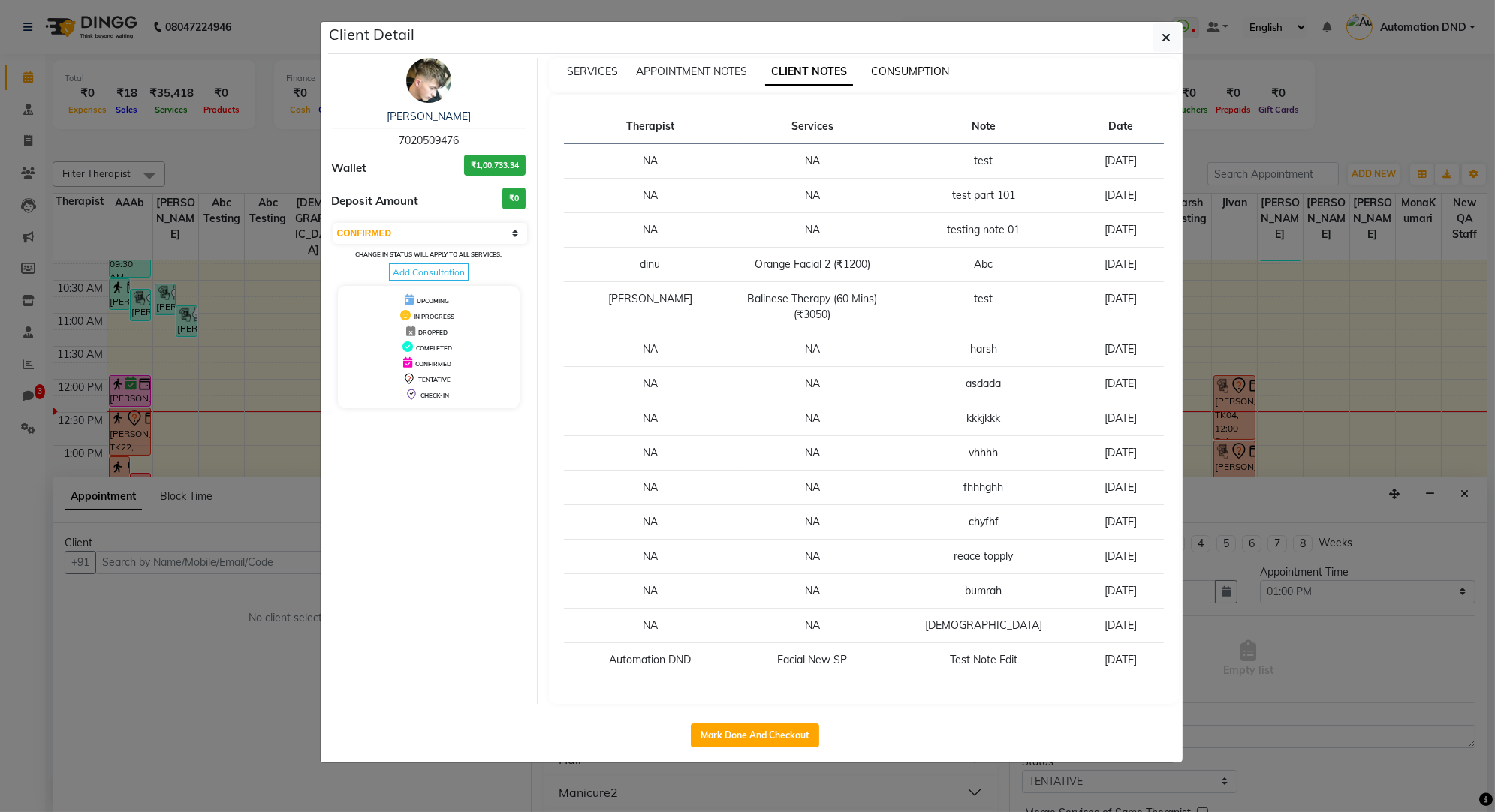
click at [890, 67] on span "CONSUMPTION" at bounding box center [910, 71] width 78 height 13
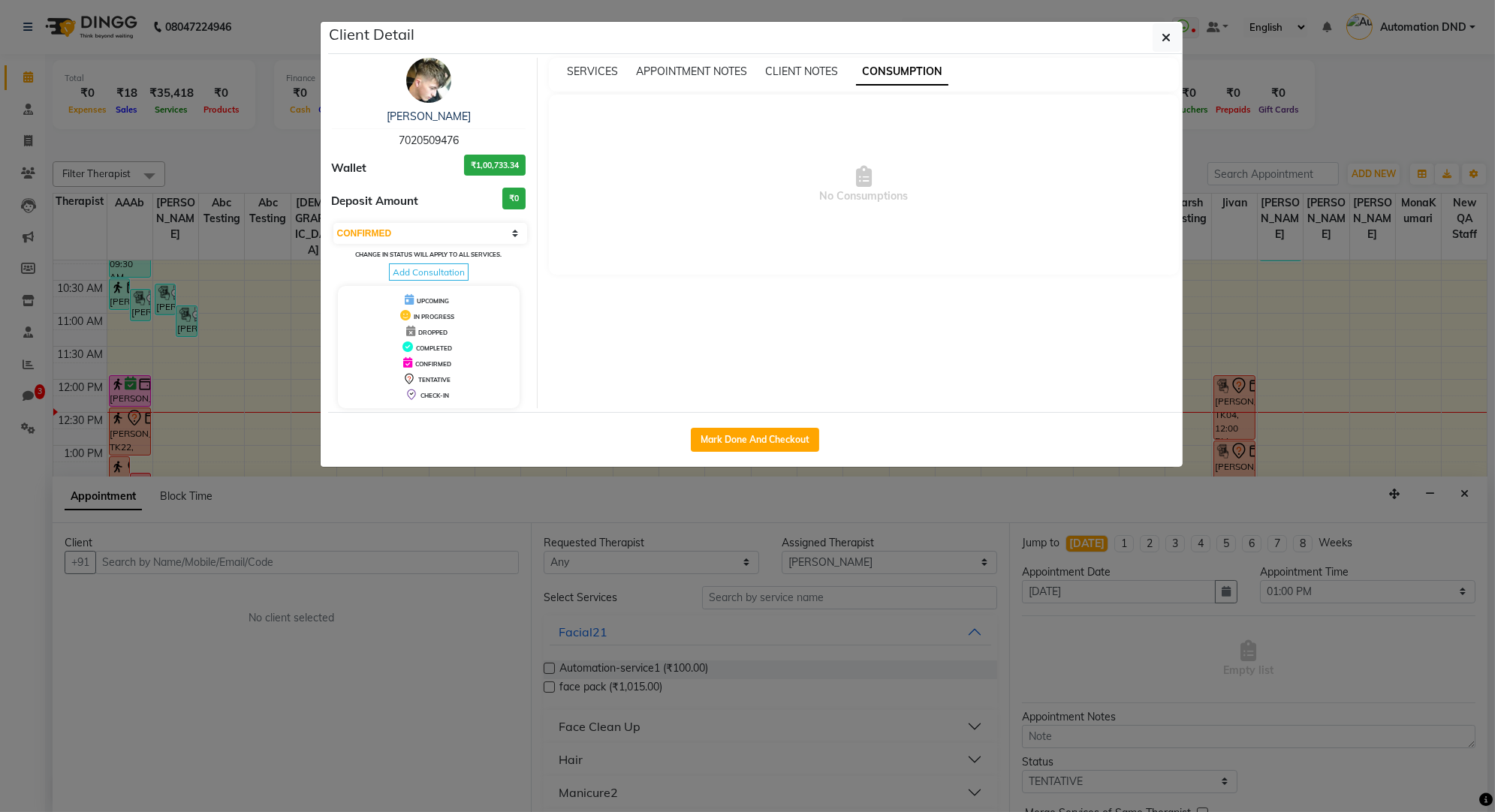
click at [866, 180] on icon at bounding box center [864, 177] width 16 height 21
click at [1174, 31] on button "button" at bounding box center [1167, 37] width 28 height 28
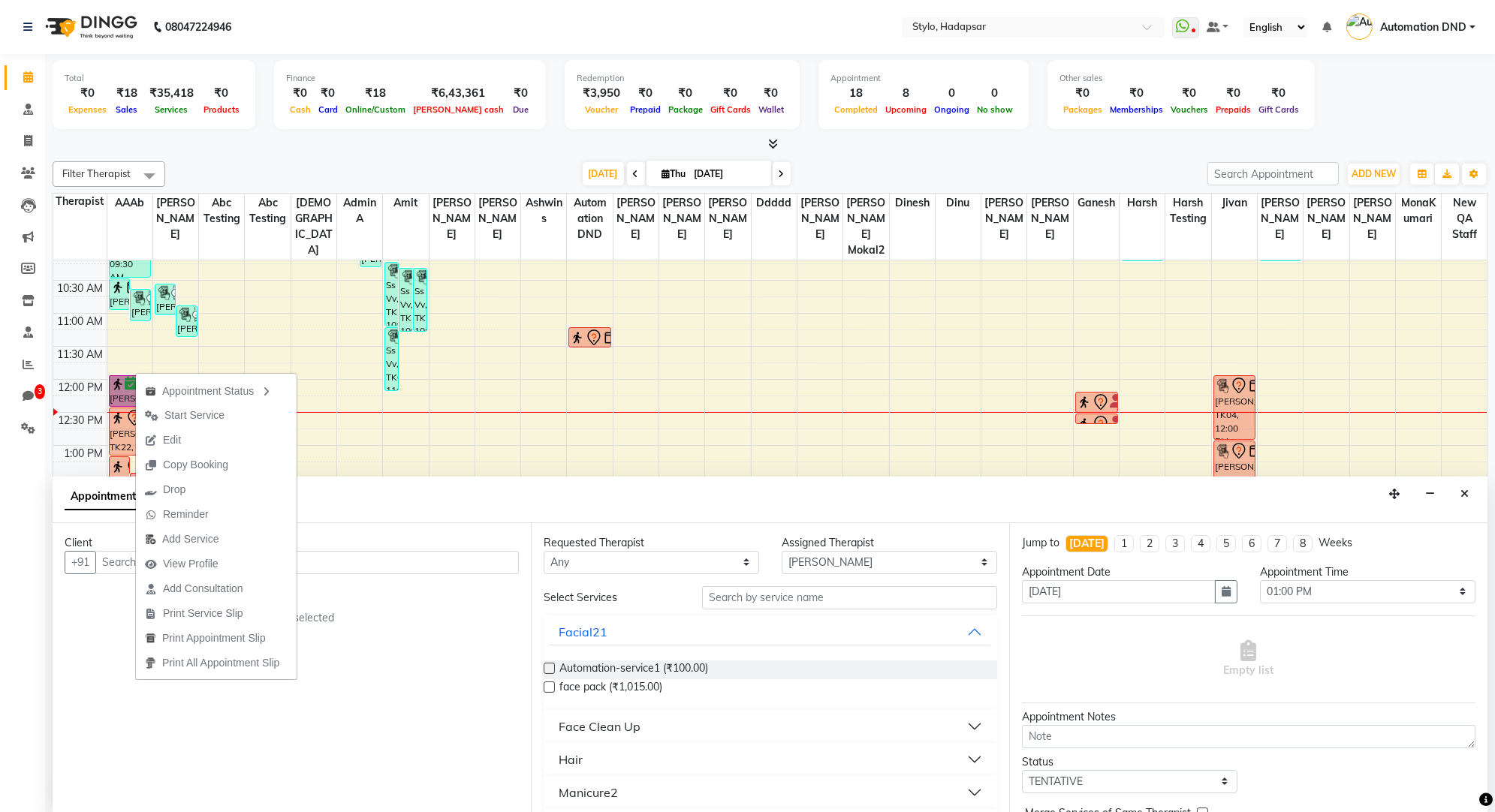
click at [118, 376] on link "[PERSON_NAME], TK20, 12:00 PM-12:30 PM, Orange Facial 2" at bounding box center [130, 391] width 42 height 32
select select "6"
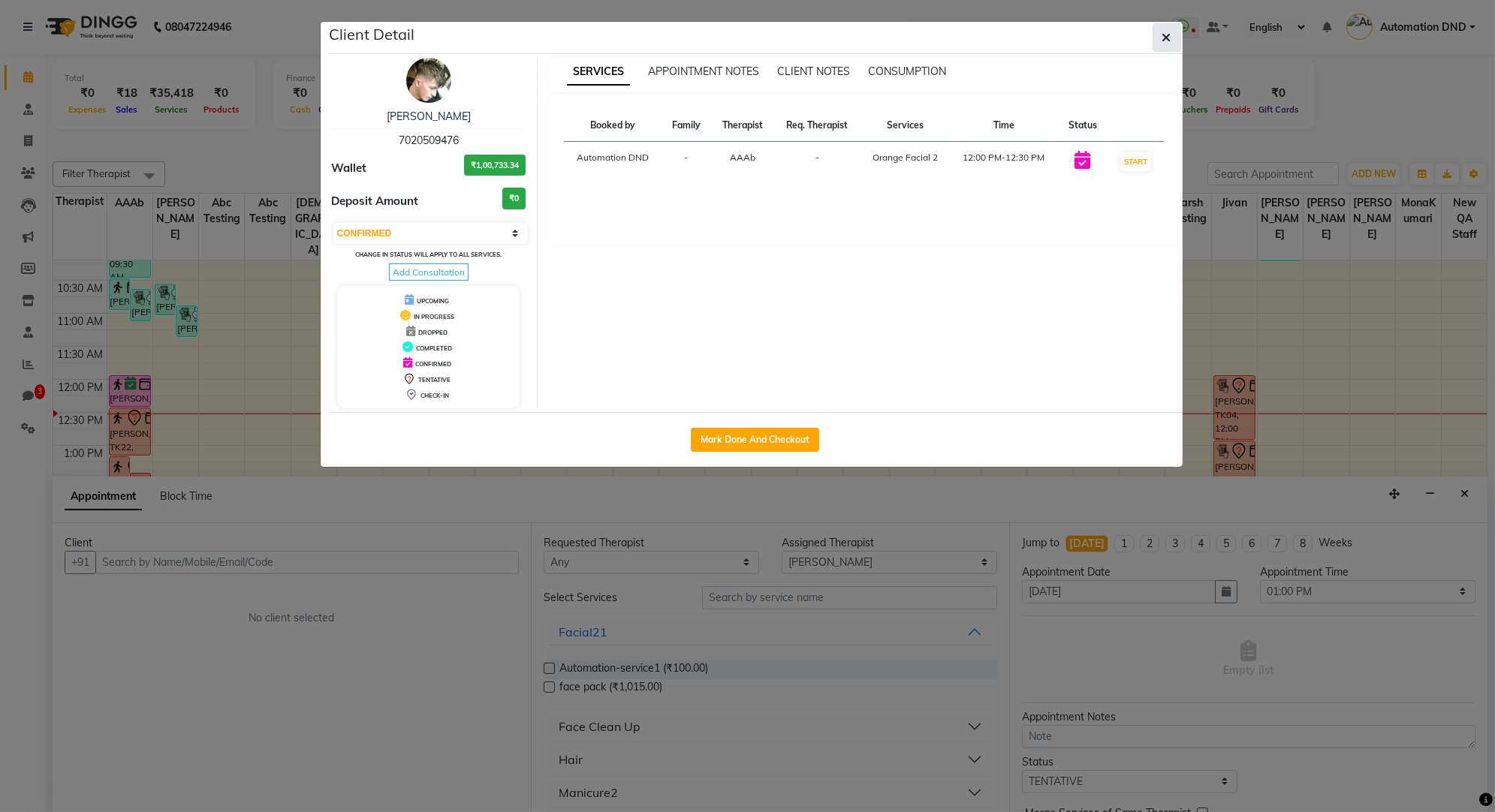
click at [1164, 42] on icon "button" at bounding box center [1167, 38] width 9 height 12
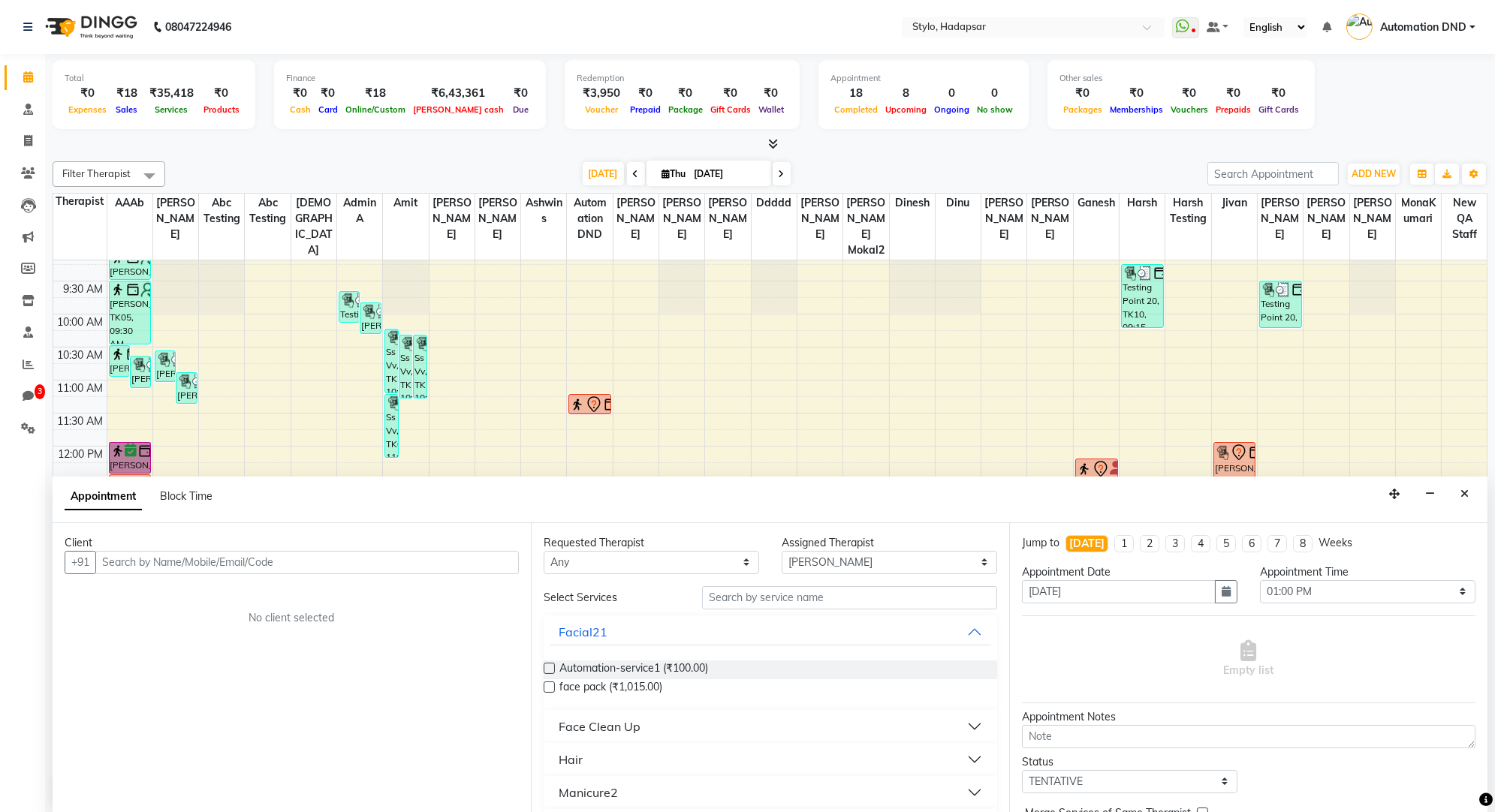
scroll to position [3, 0]
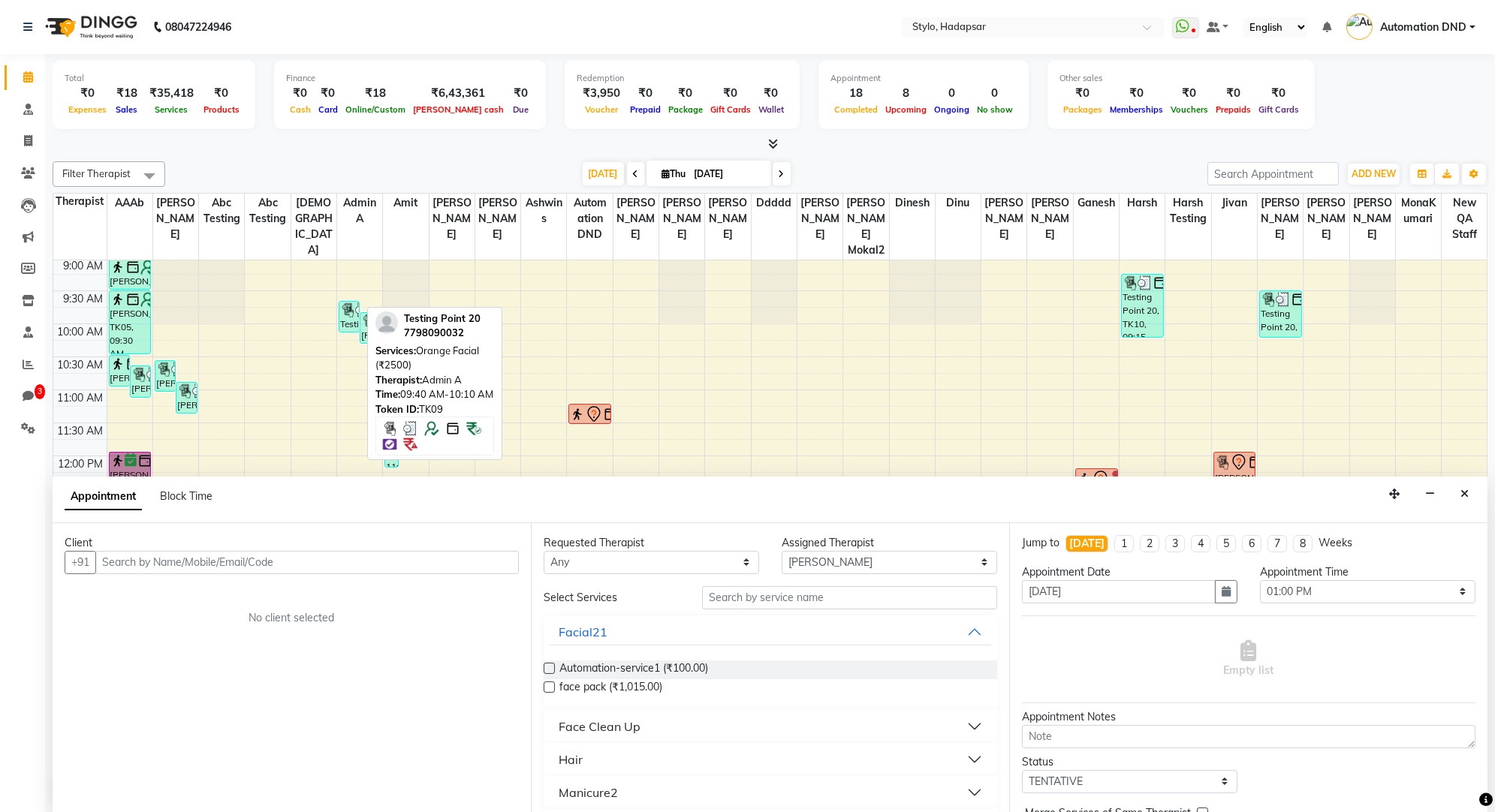
click at [346, 302] on div "Testing Point 20, TK09, 09:40 AM-10:10 AM, Orange Facial (₹2500)" at bounding box center [349, 317] width 19 height 30
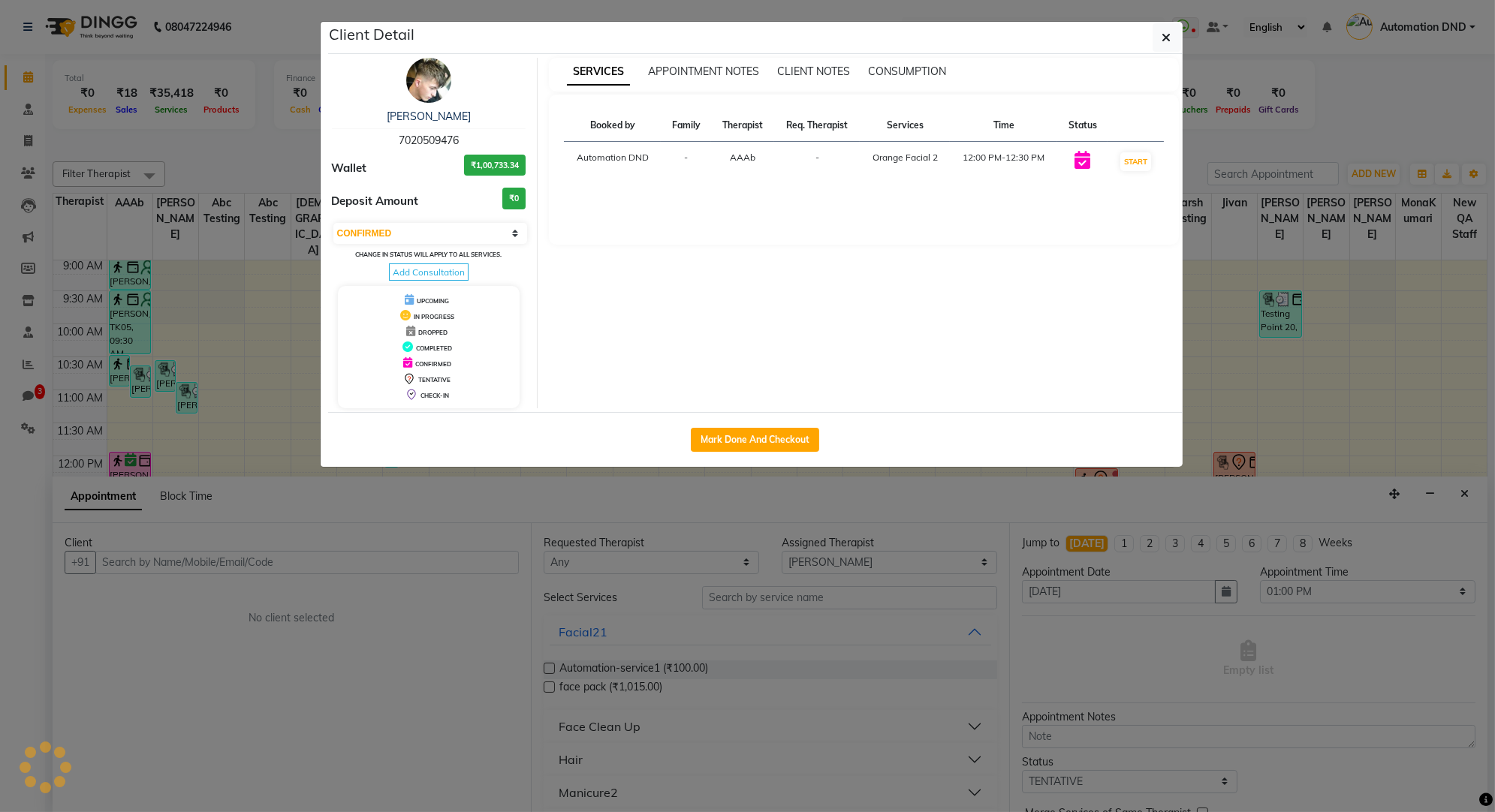
select select "3"
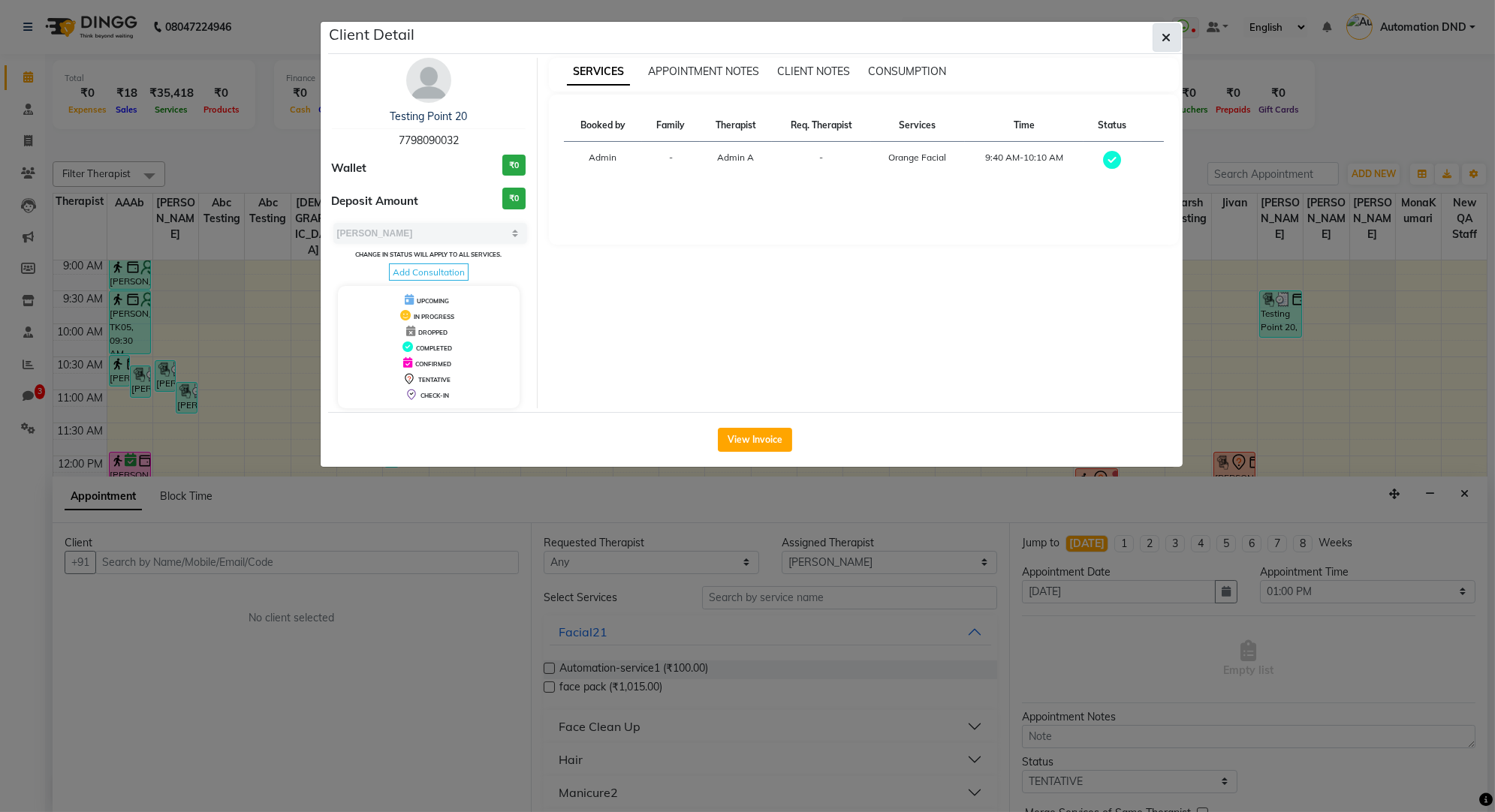
click at [1161, 33] on button "button" at bounding box center [1167, 37] width 28 height 28
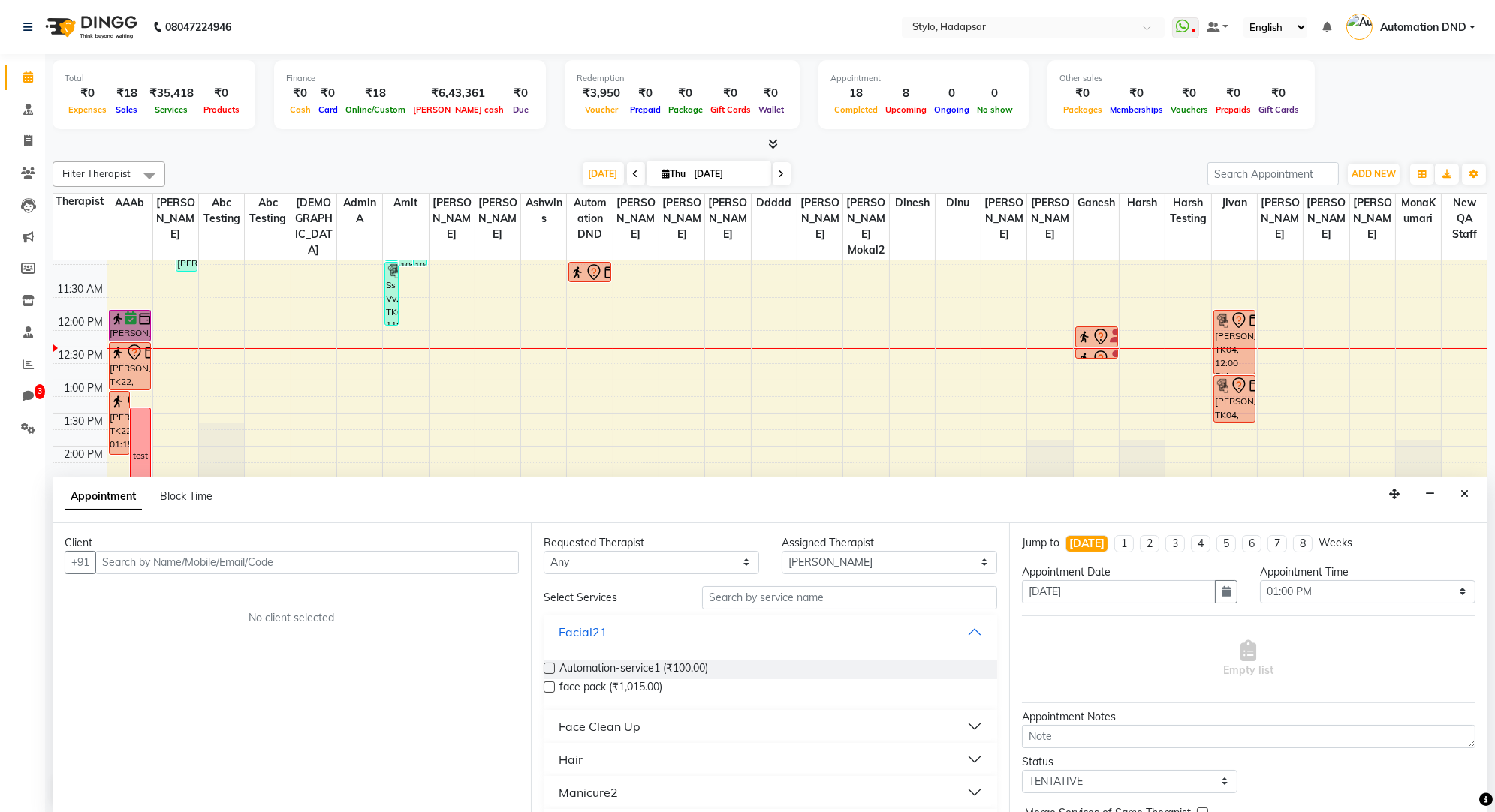
scroll to position [157, 0]
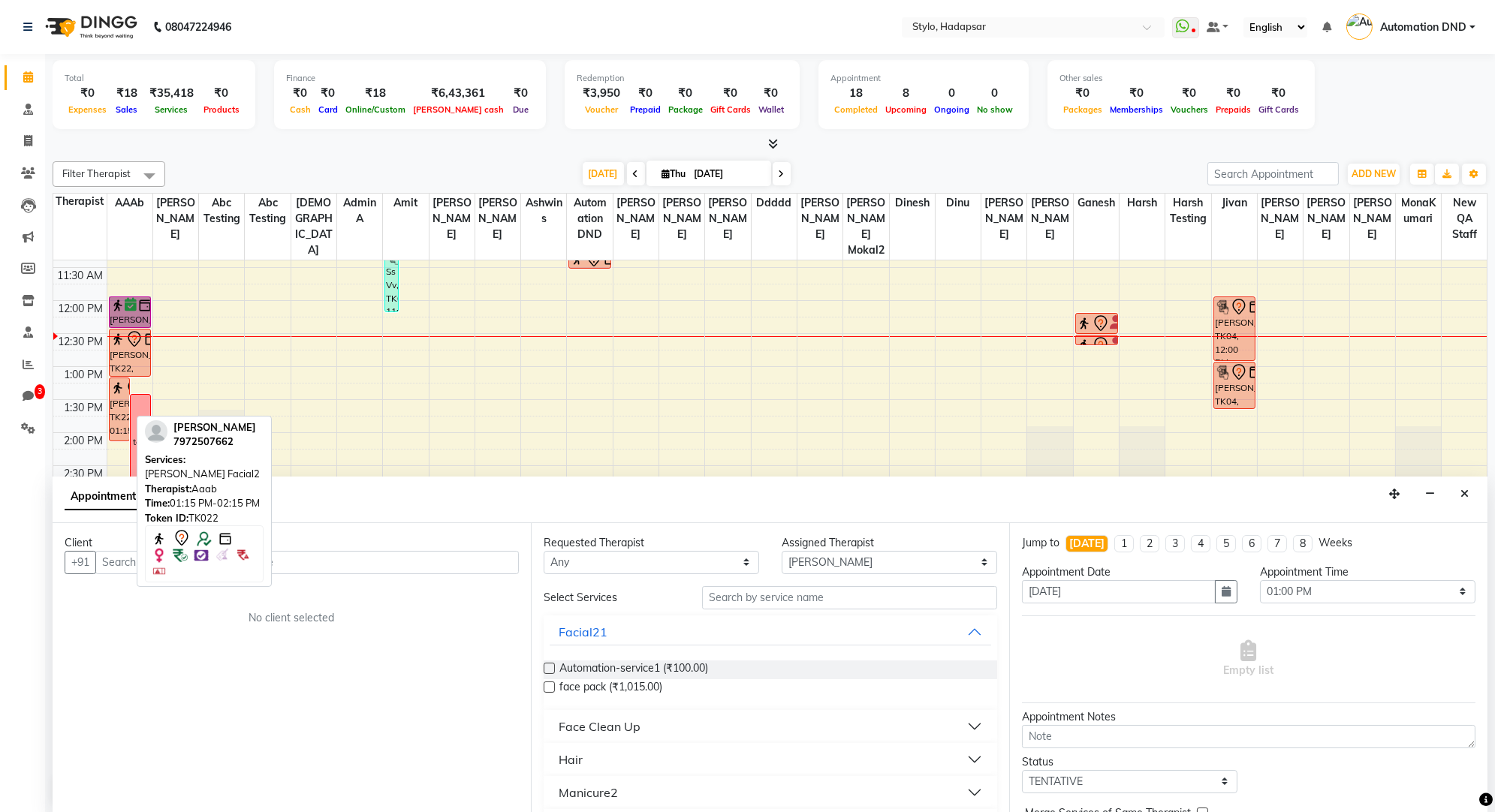
click at [118, 412] on div "[PERSON_NAME], TK22, 01:15 PM-02:15 PM, [PERSON_NAME] Facial2" at bounding box center [119, 409] width 19 height 63
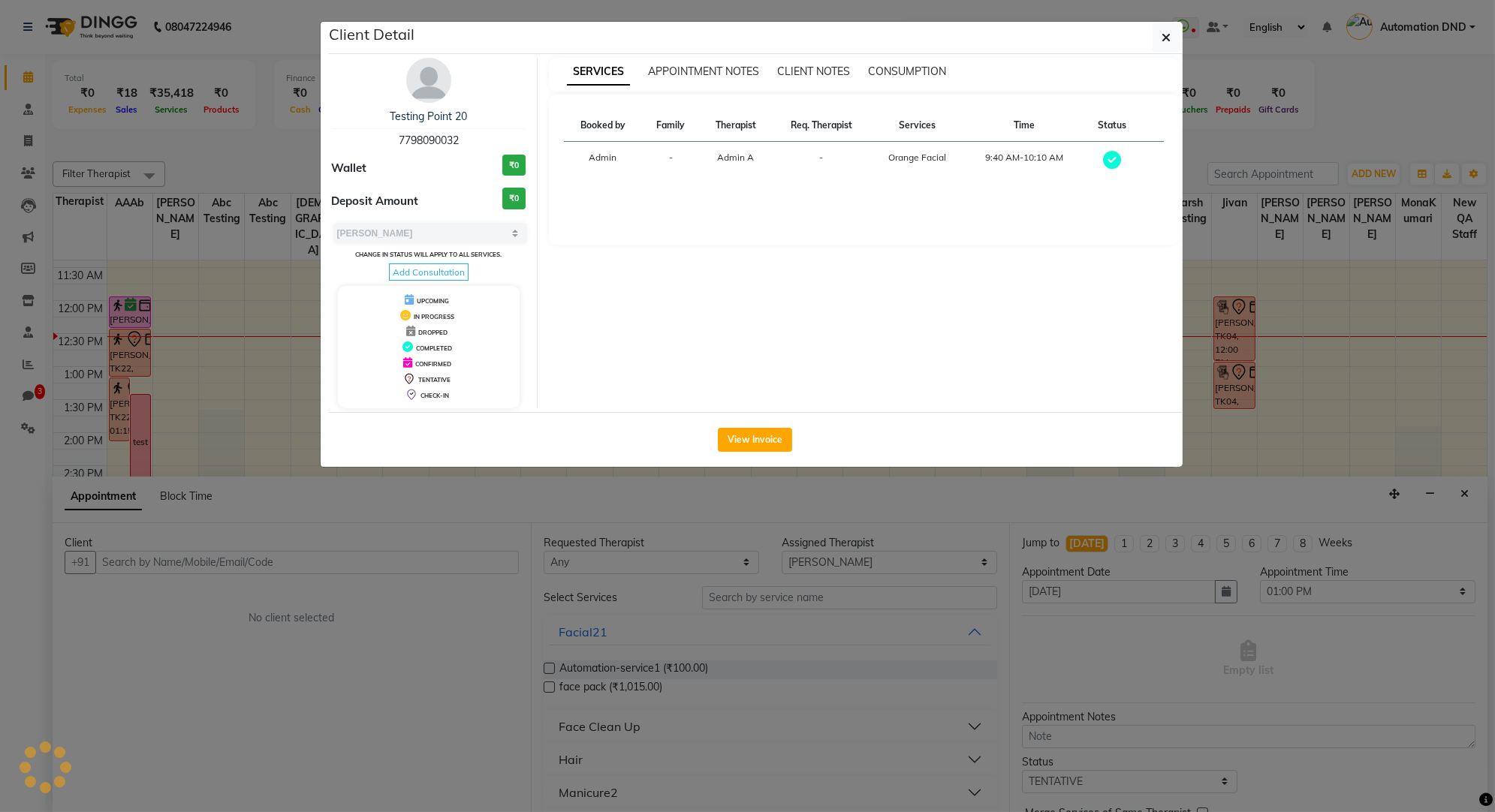
select select "7"
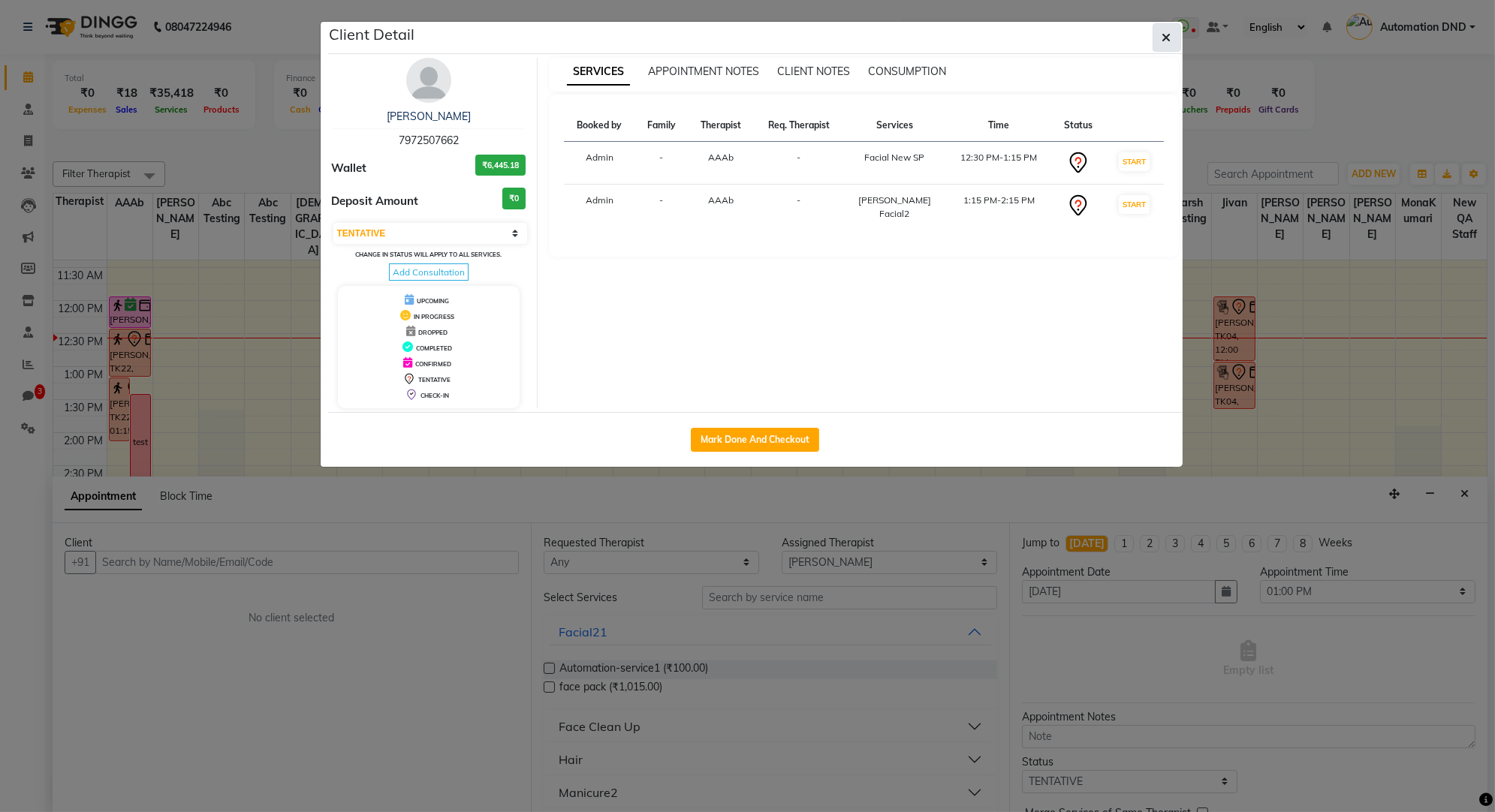
click at [1161, 43] on button "button" at bounding box center [1167, 37] width 28 height 28
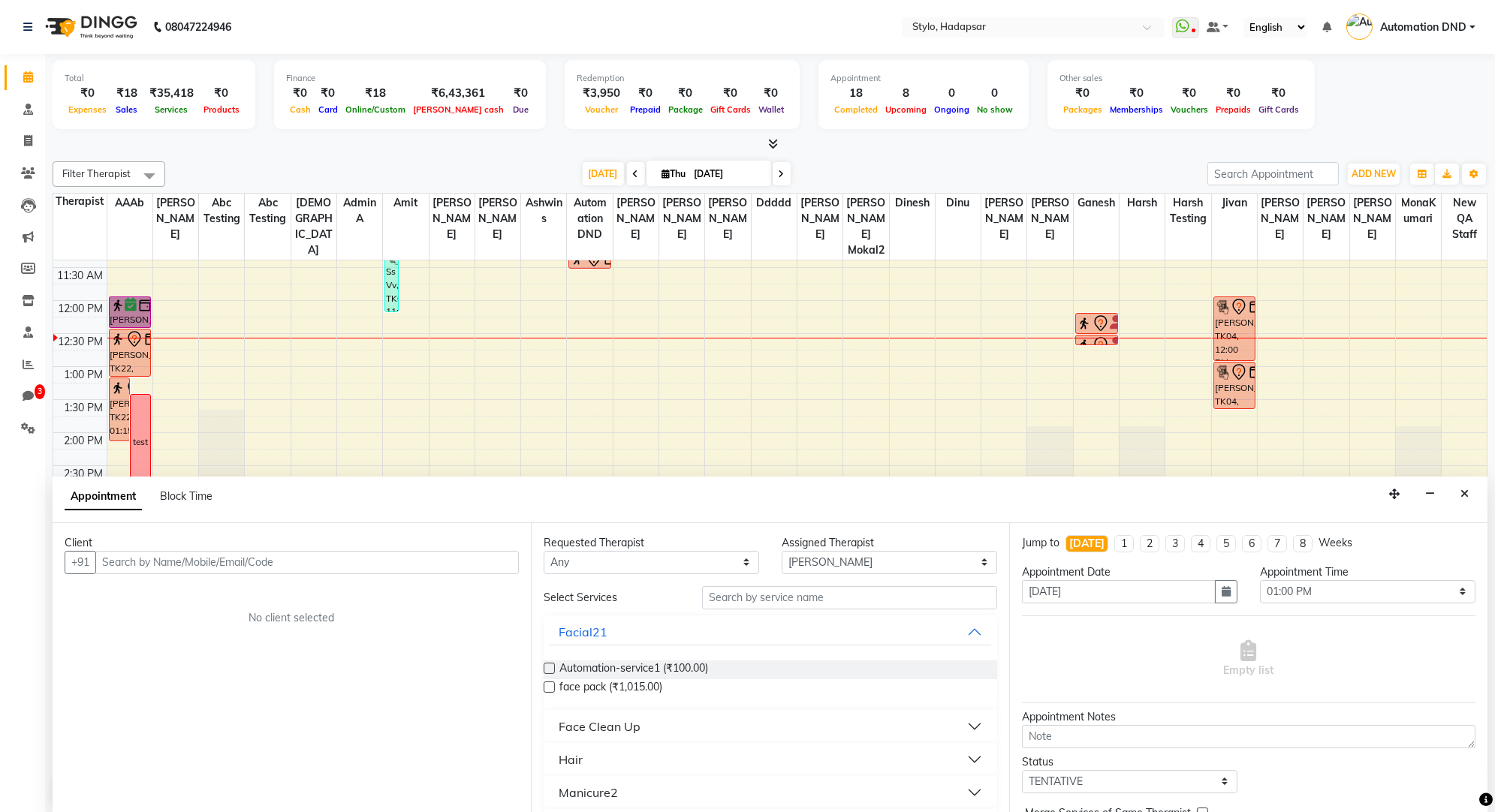
scroll to position [0, 0]
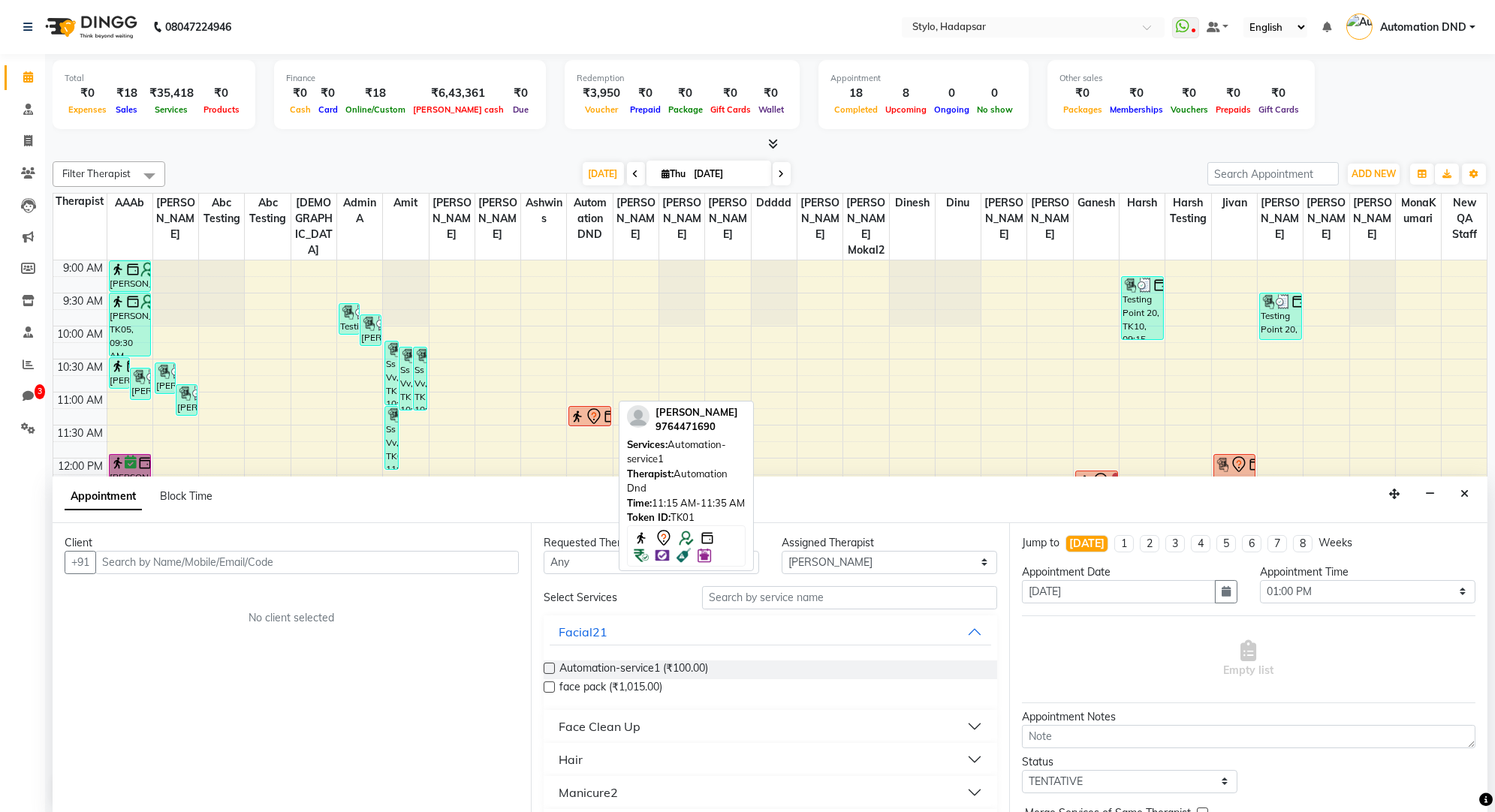
click at [586, 407] on icon at bounding box center [594, 416] width 18 height 18
select select "7"
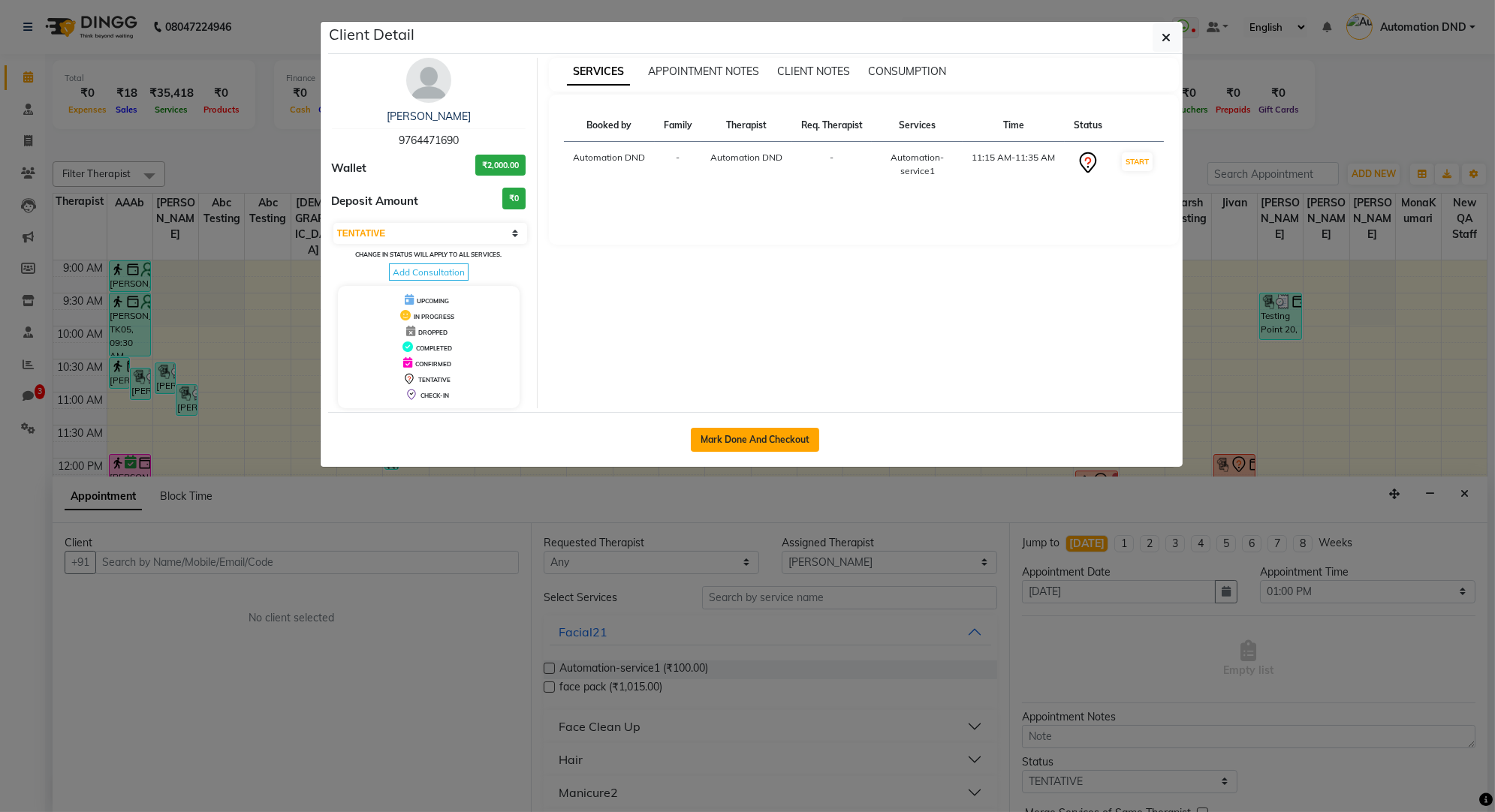
click at [747, 442] on button "Mark Done And Checkout" at bounding box center [755, 439] width 128 height 24
select select "service"
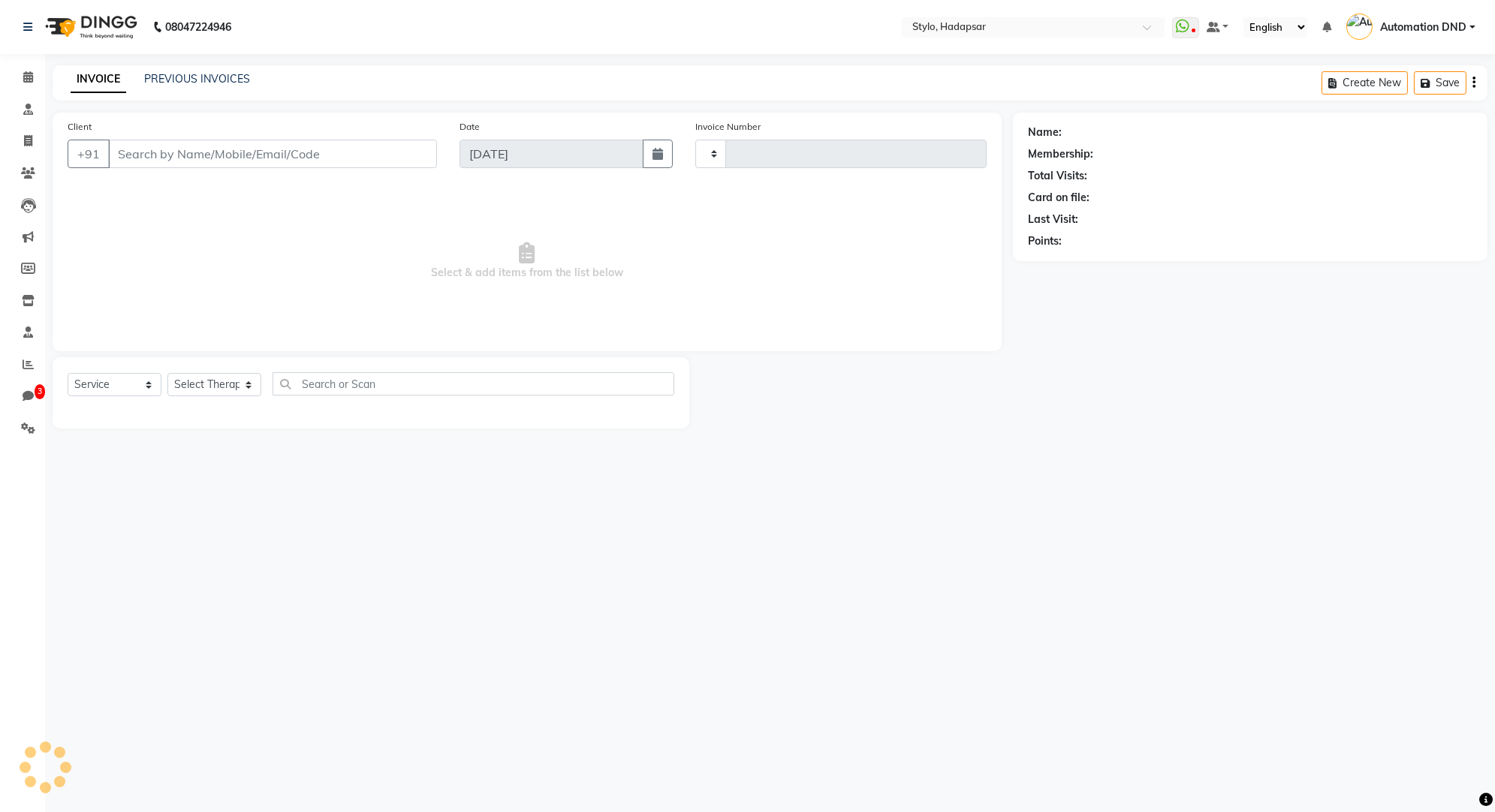
type input "817"
select select "157"
type input "9764471690"
select select "1694"
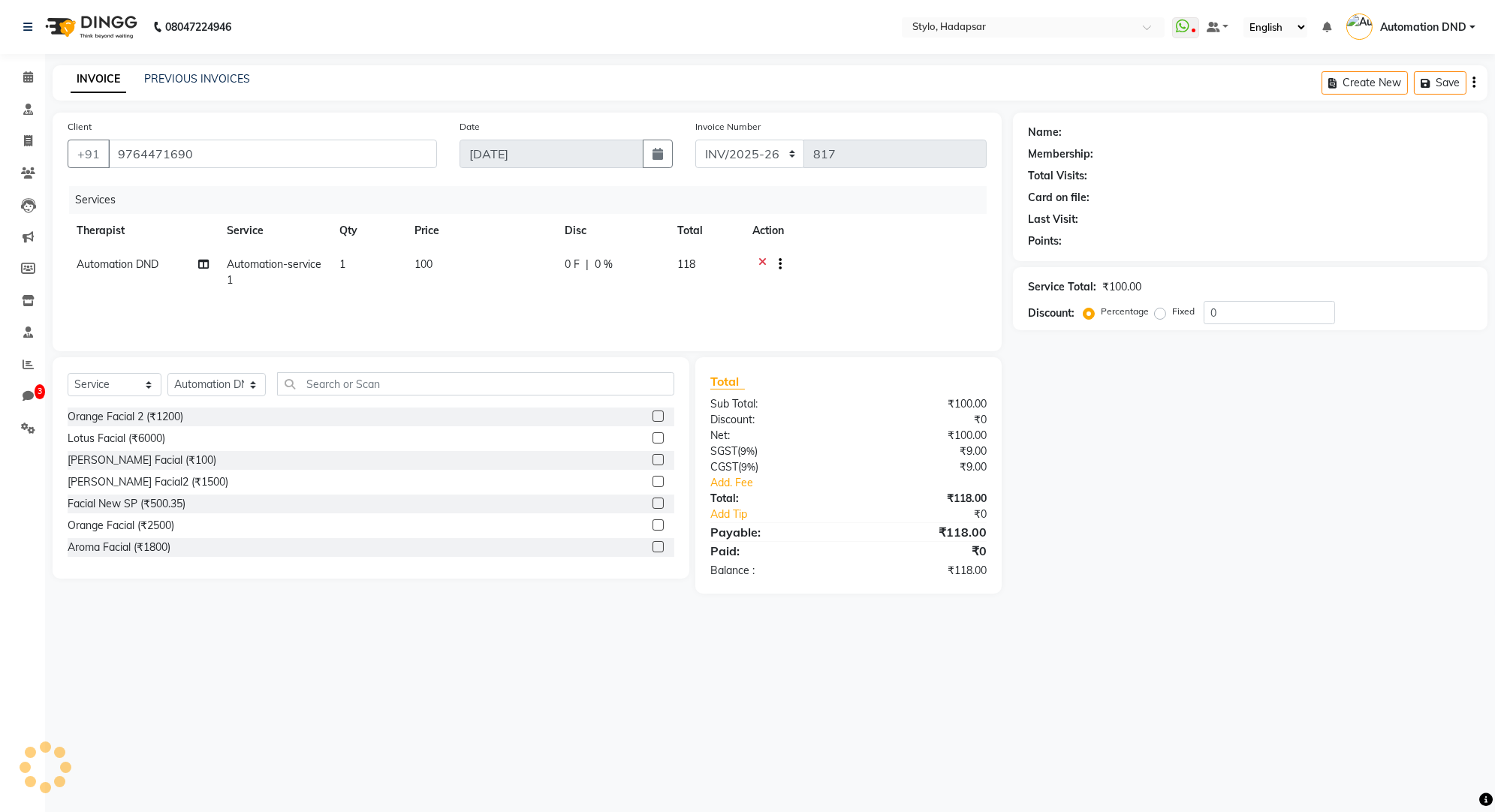
select select "Z73944"
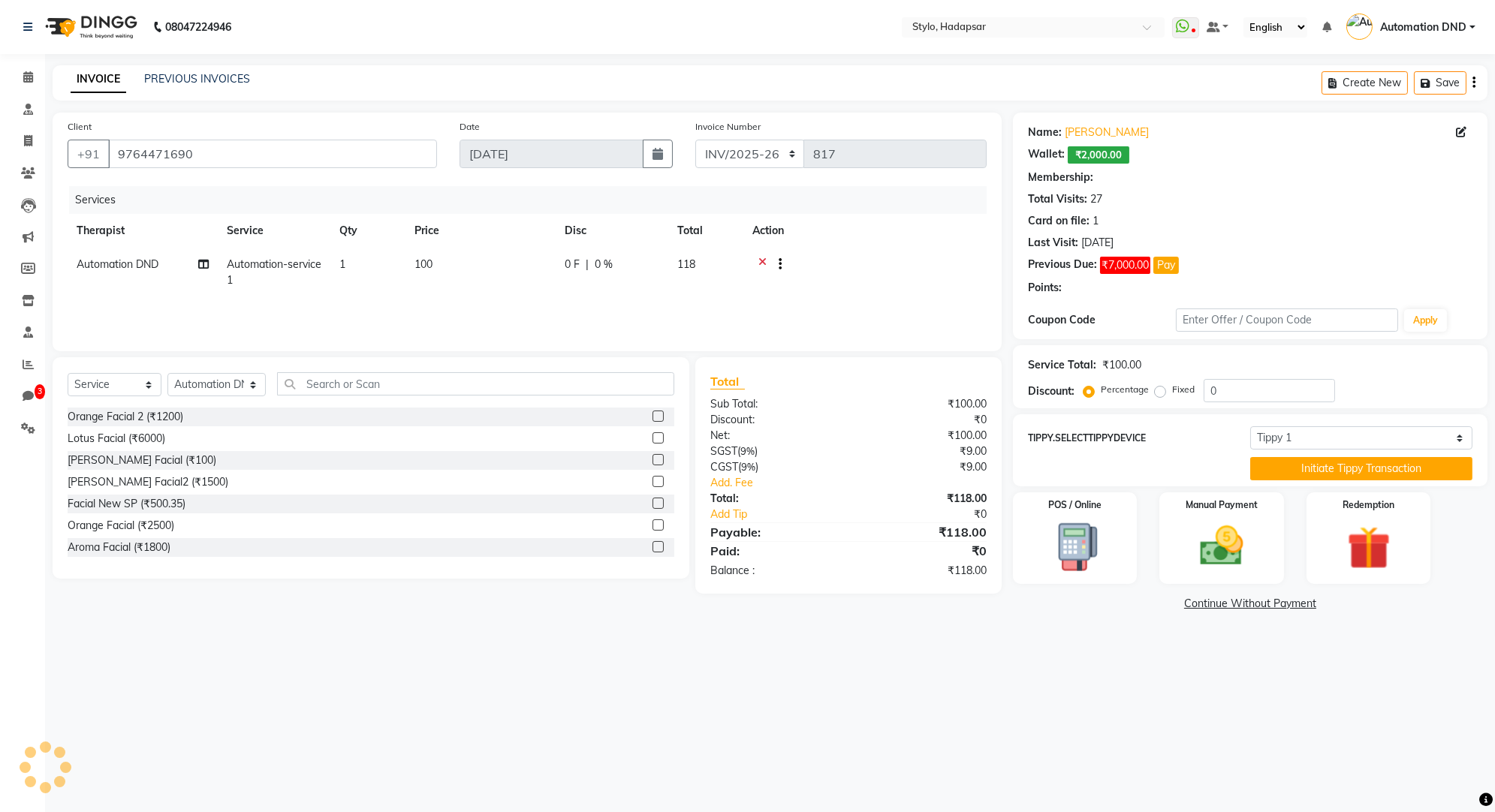
select select "4: Object"
type input "25"
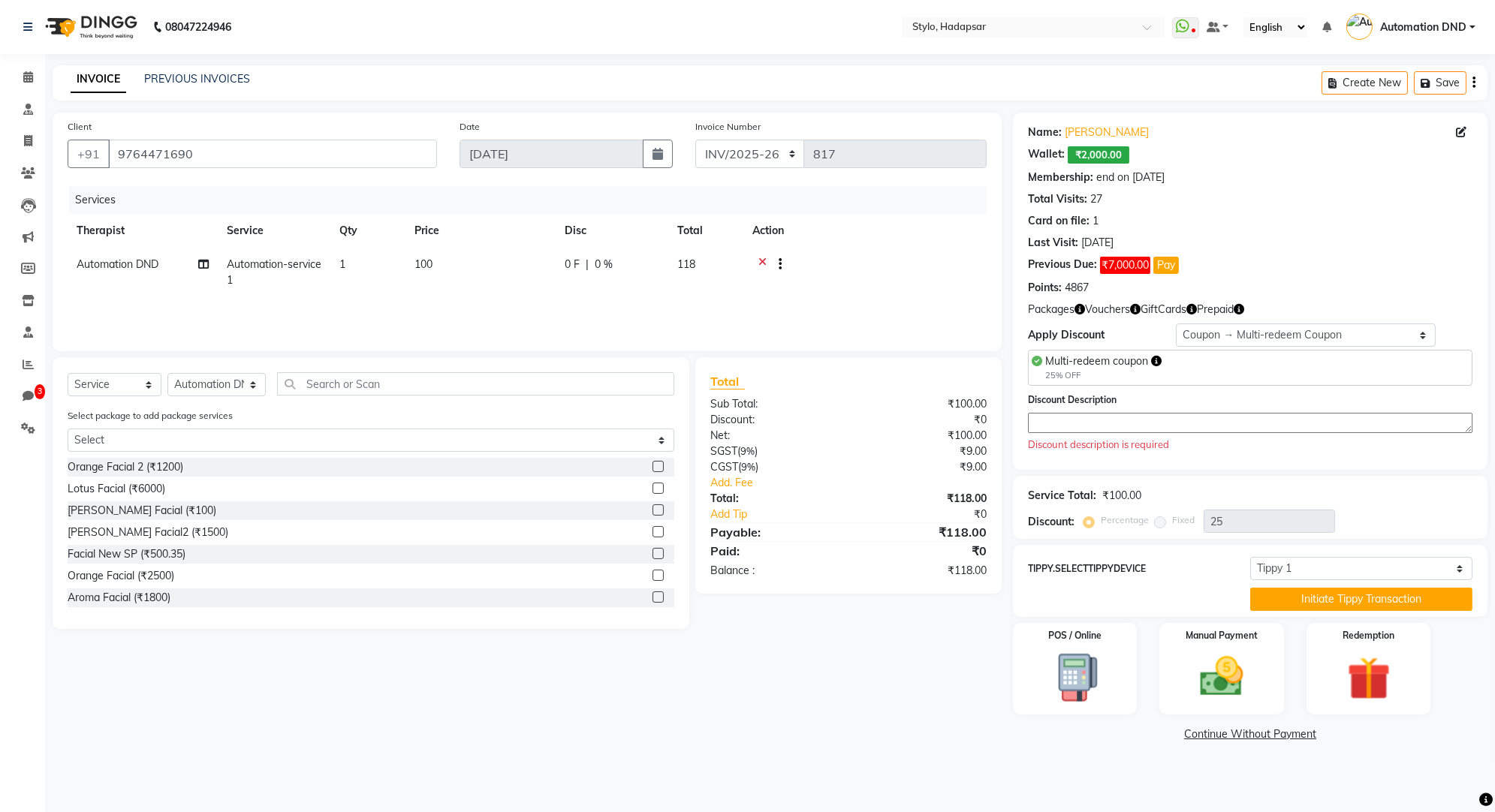
click at [777, 268] on button "button" at bounding box center [777, 265] width 9 height 16
click at [27, 428] on icon at bounding box center [28, 428] width 14 height 11
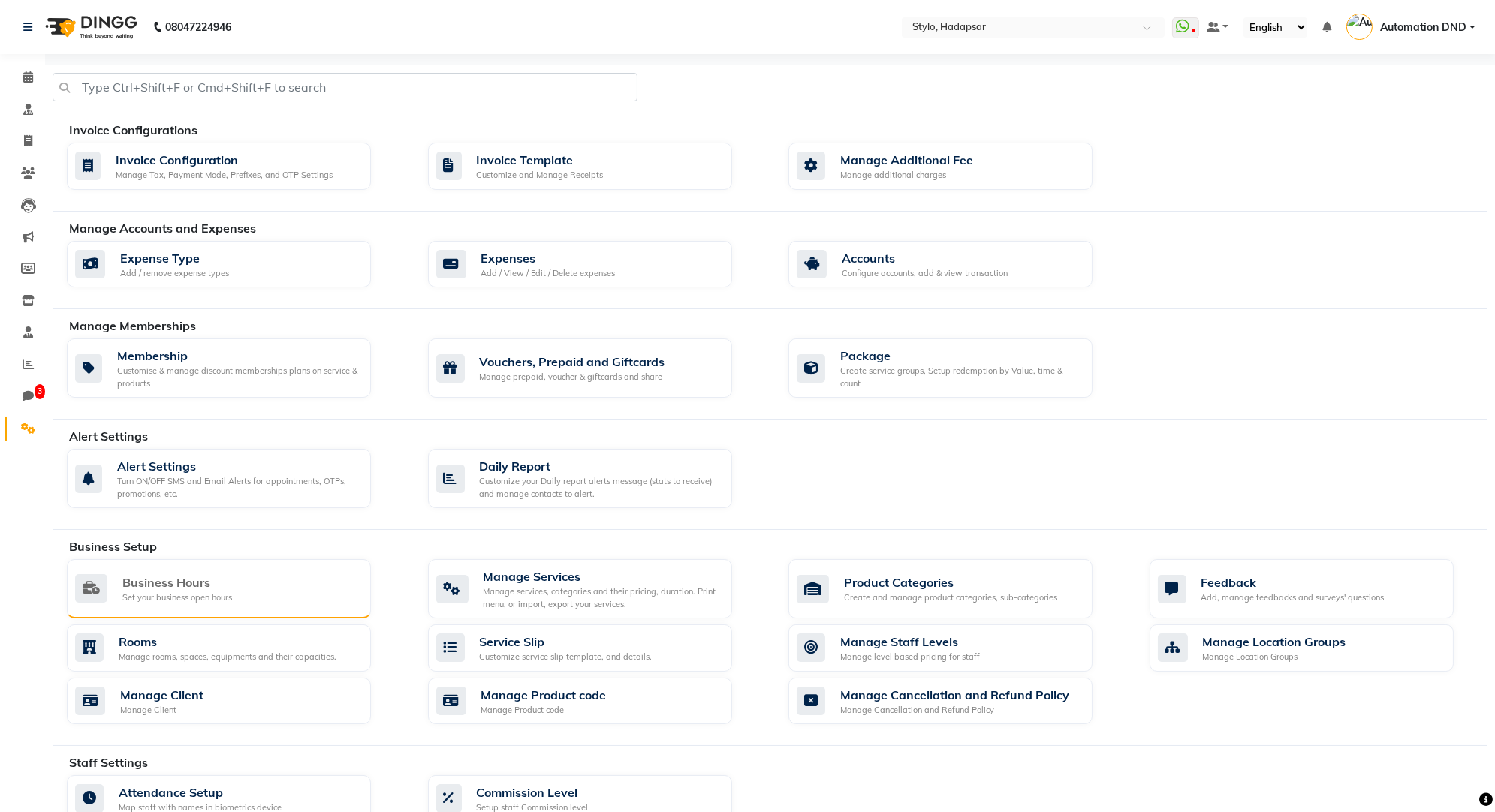
scroll to position [454, 0]
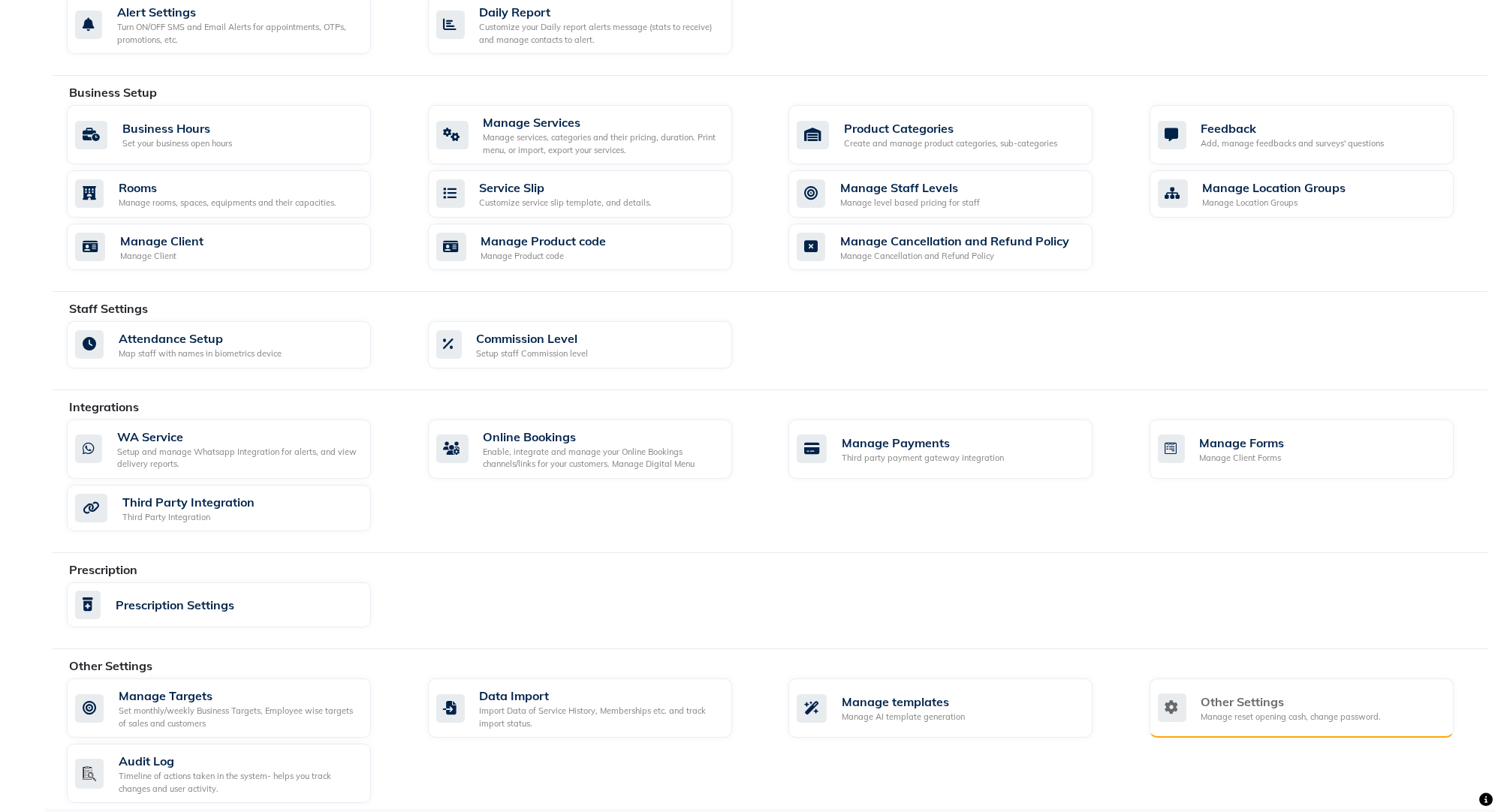
click at [1201, 722] on div "Other Settings Manage reset opening cash, change password." at bounding box center [1302, 708] width 304 height 59
select select "2: 15"
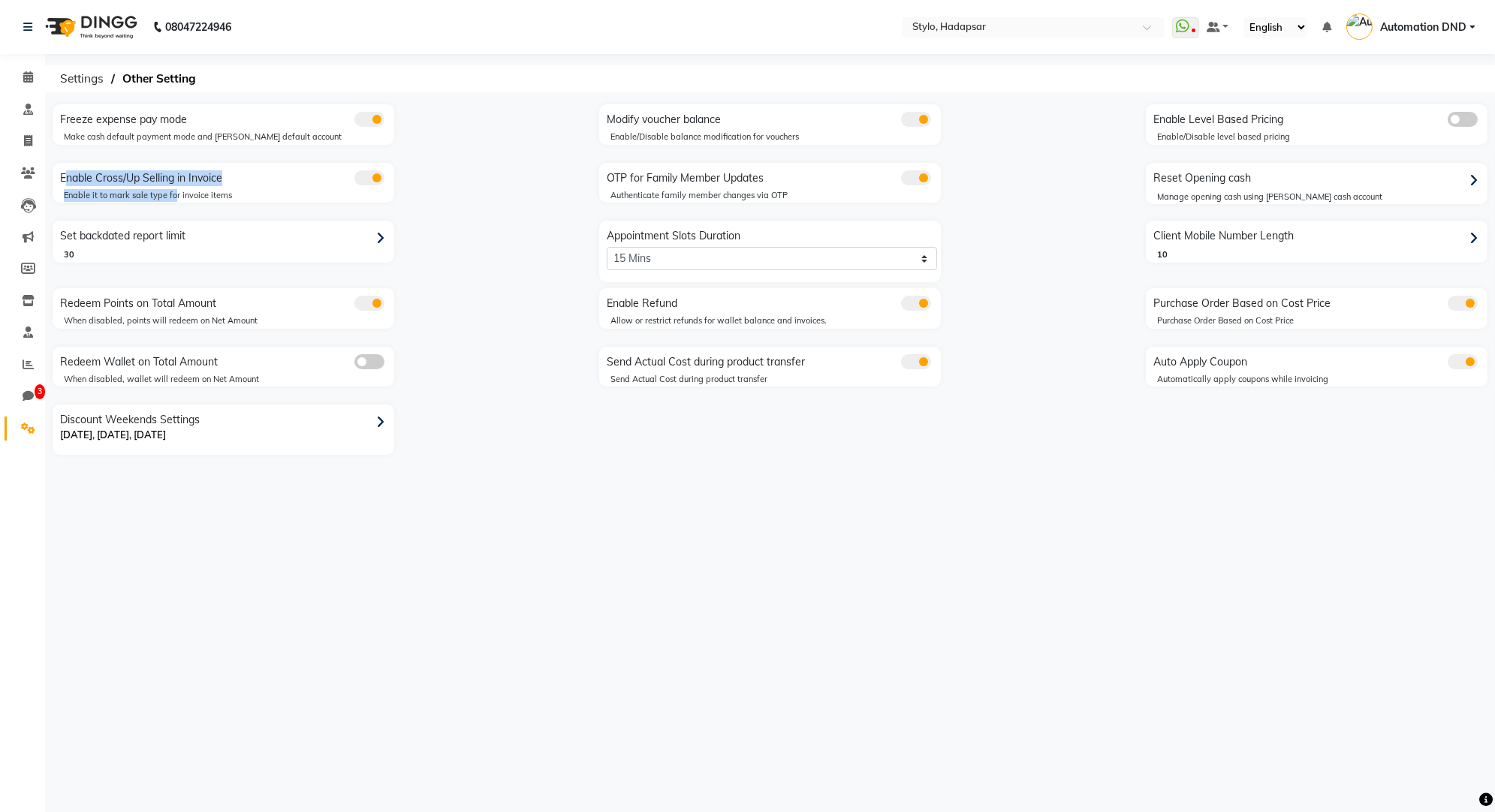
drag, startPoint x: 59, startPoint y: 178, endPoint x: 173, endPoint y: 189, distance: 114.5
click at [173, 189] on div "Enable Cross/Up Selling in Invoice Enable it to mark sale type for invoice items" at bounding box center [223, 183] width 342 height 41
click at [27, 29] on icon at bounding box center [27, 27] width 9 height 11
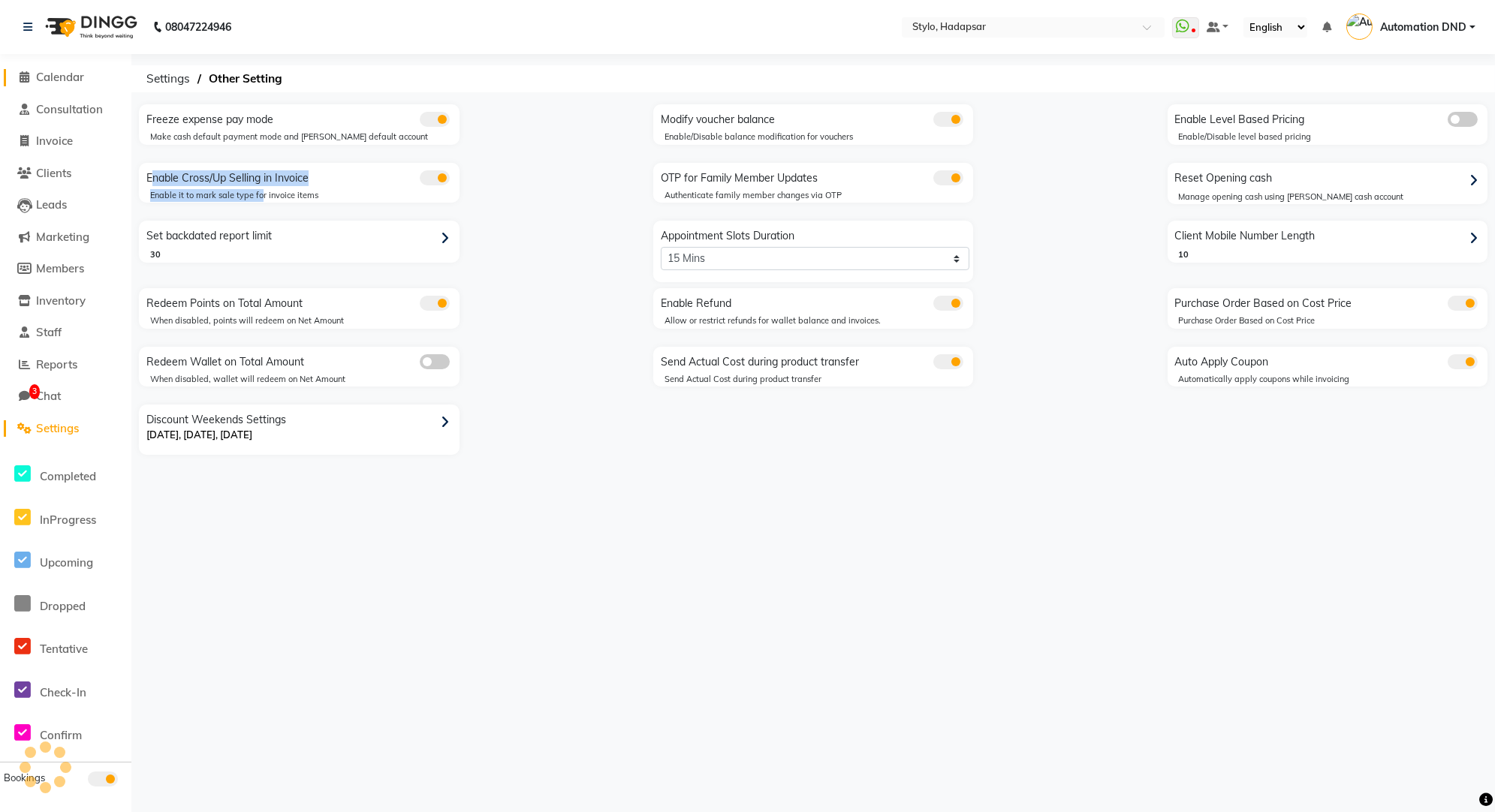
click at [60, 78] on span "Calendar" at bounding box center [60, 77] width 48 height 14
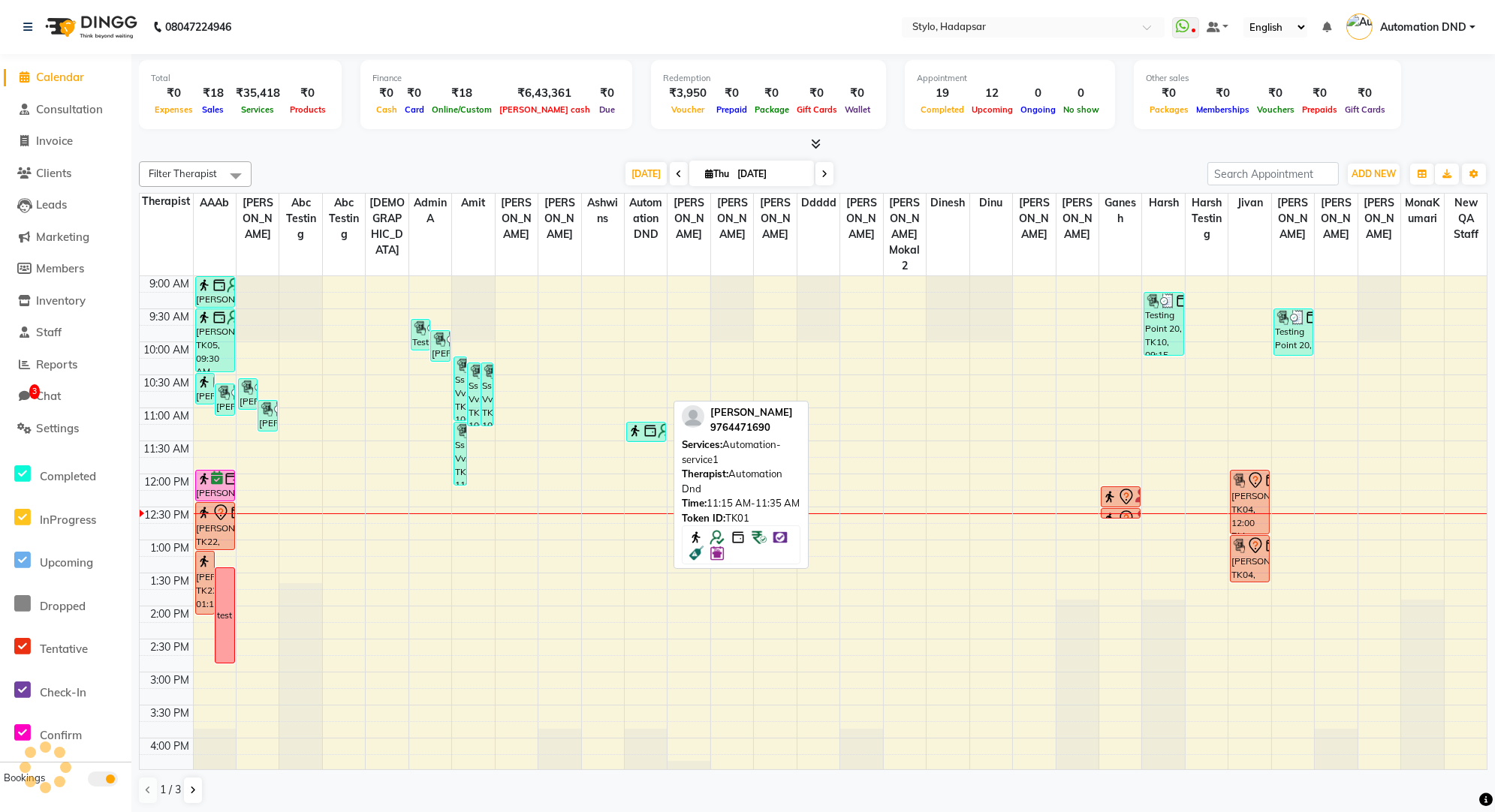
click at [637, 423] on img at bounding box center [635, 430] width 15 height 15
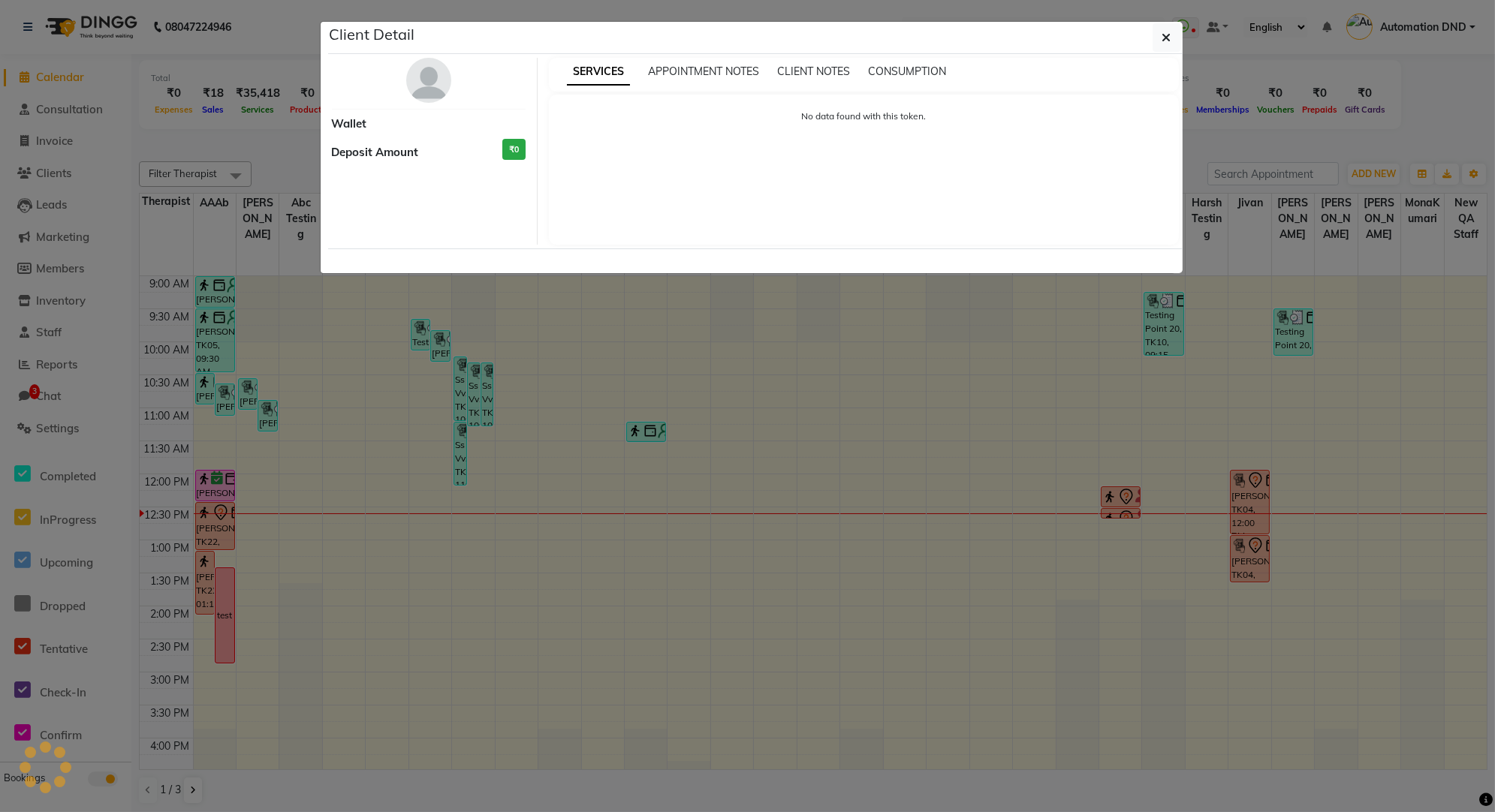
select select "3"
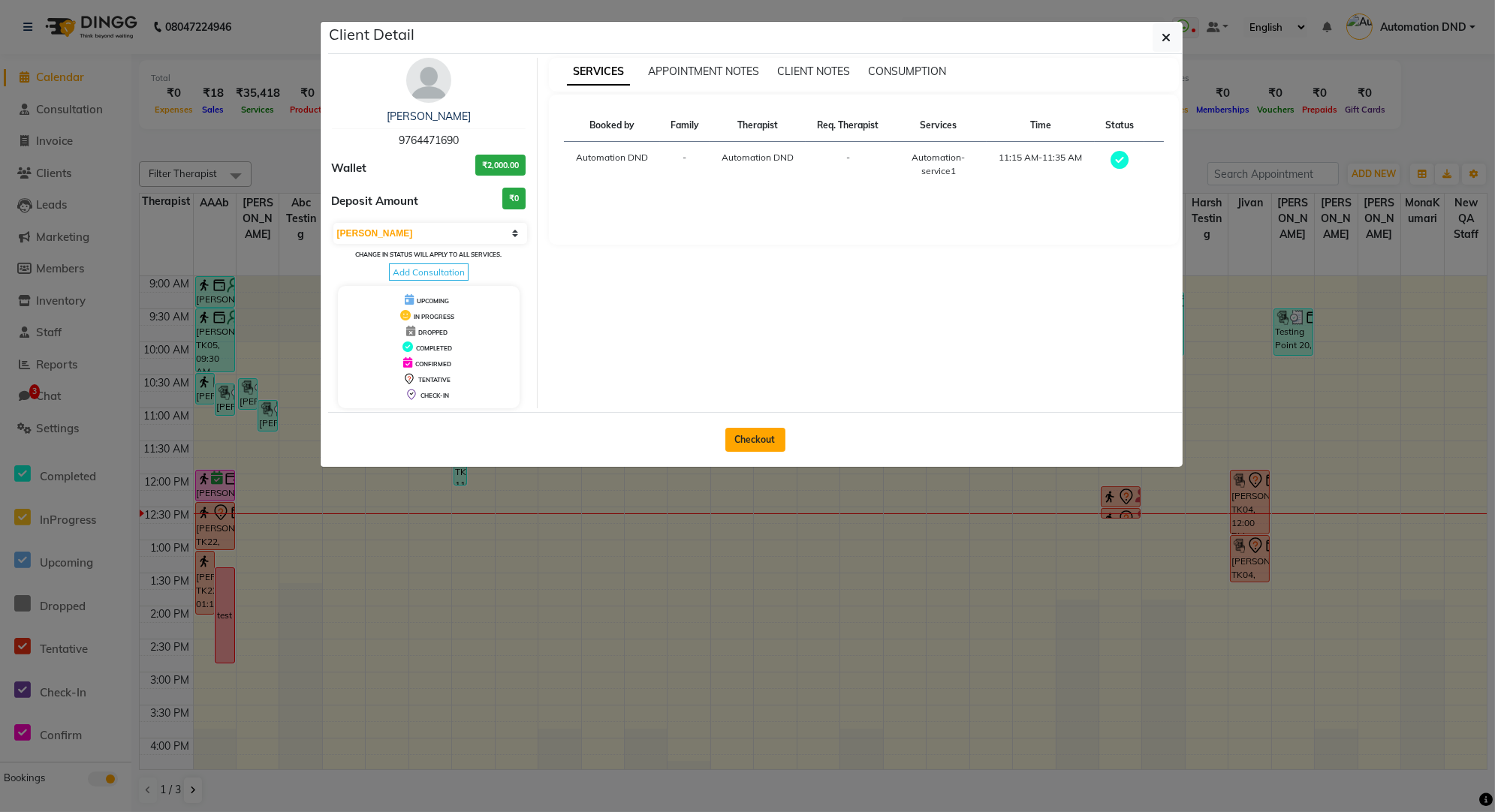
click at [741, 436] on button "Checkout" at bounding box center [756, 439] width 60 height 24
select select "service"
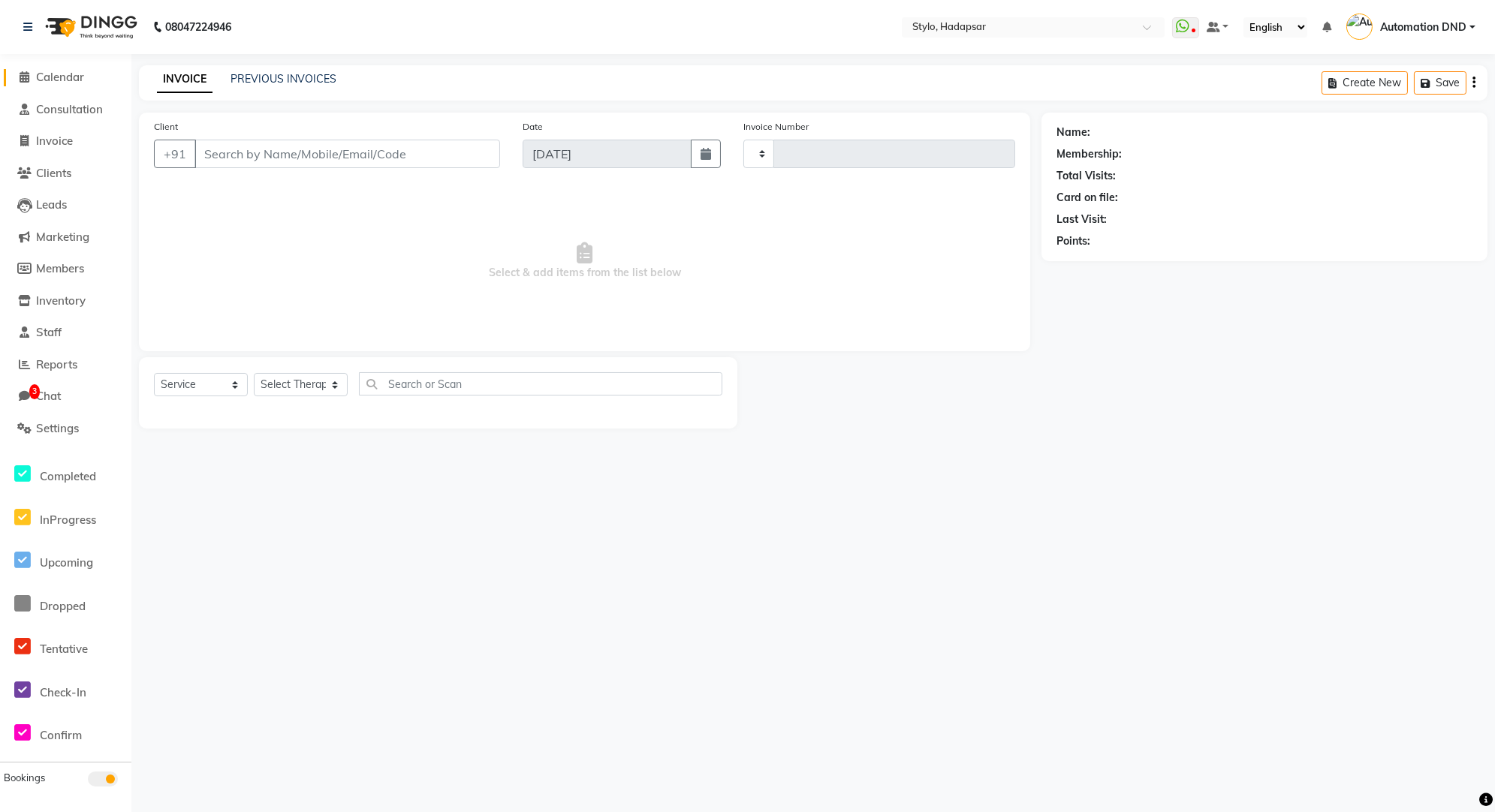
type input "817"
select select "157"
type input "9764471690"
select select "1694"
select select "Z73944"
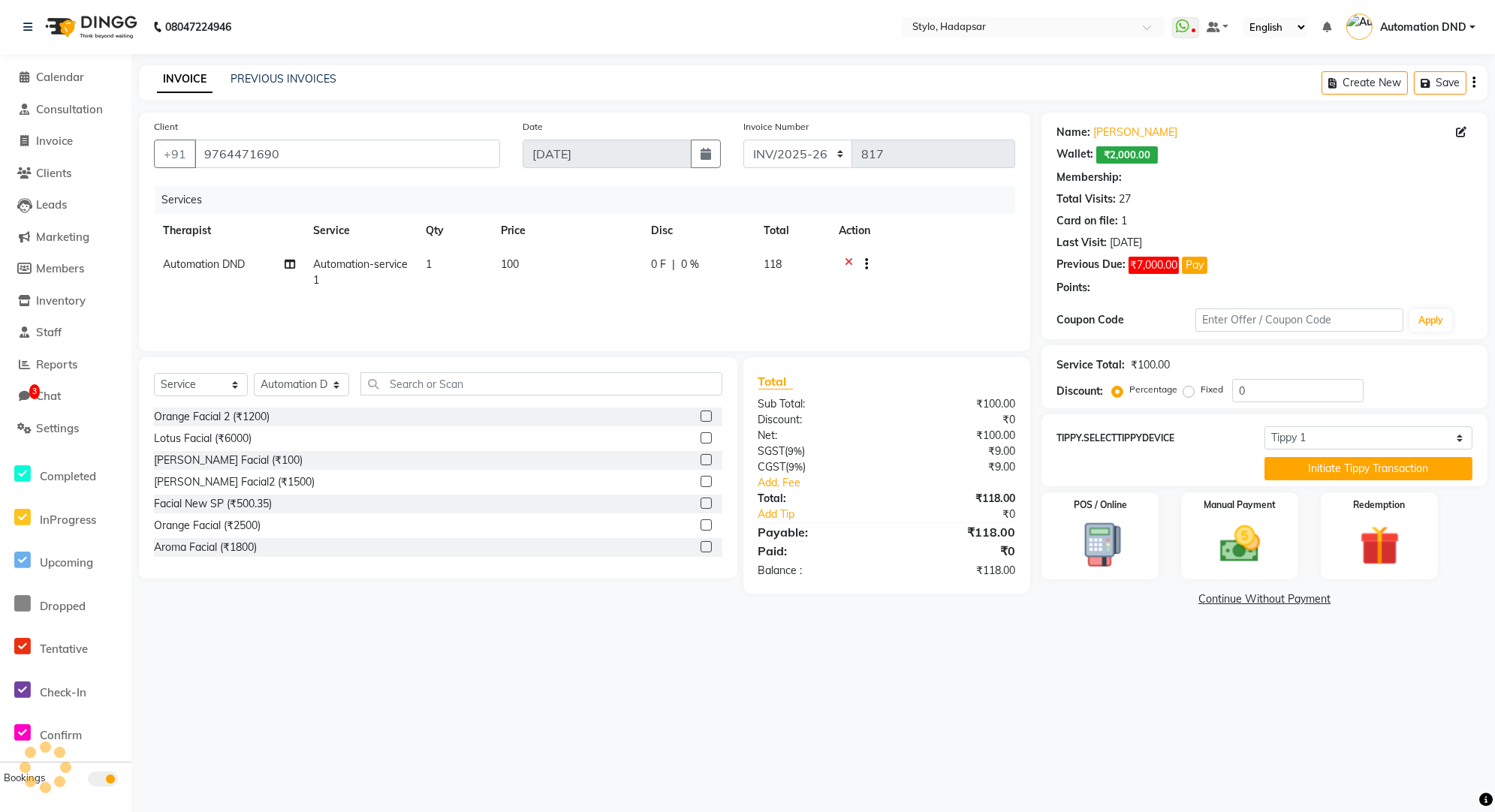
type input "25"
select select "4: Object"
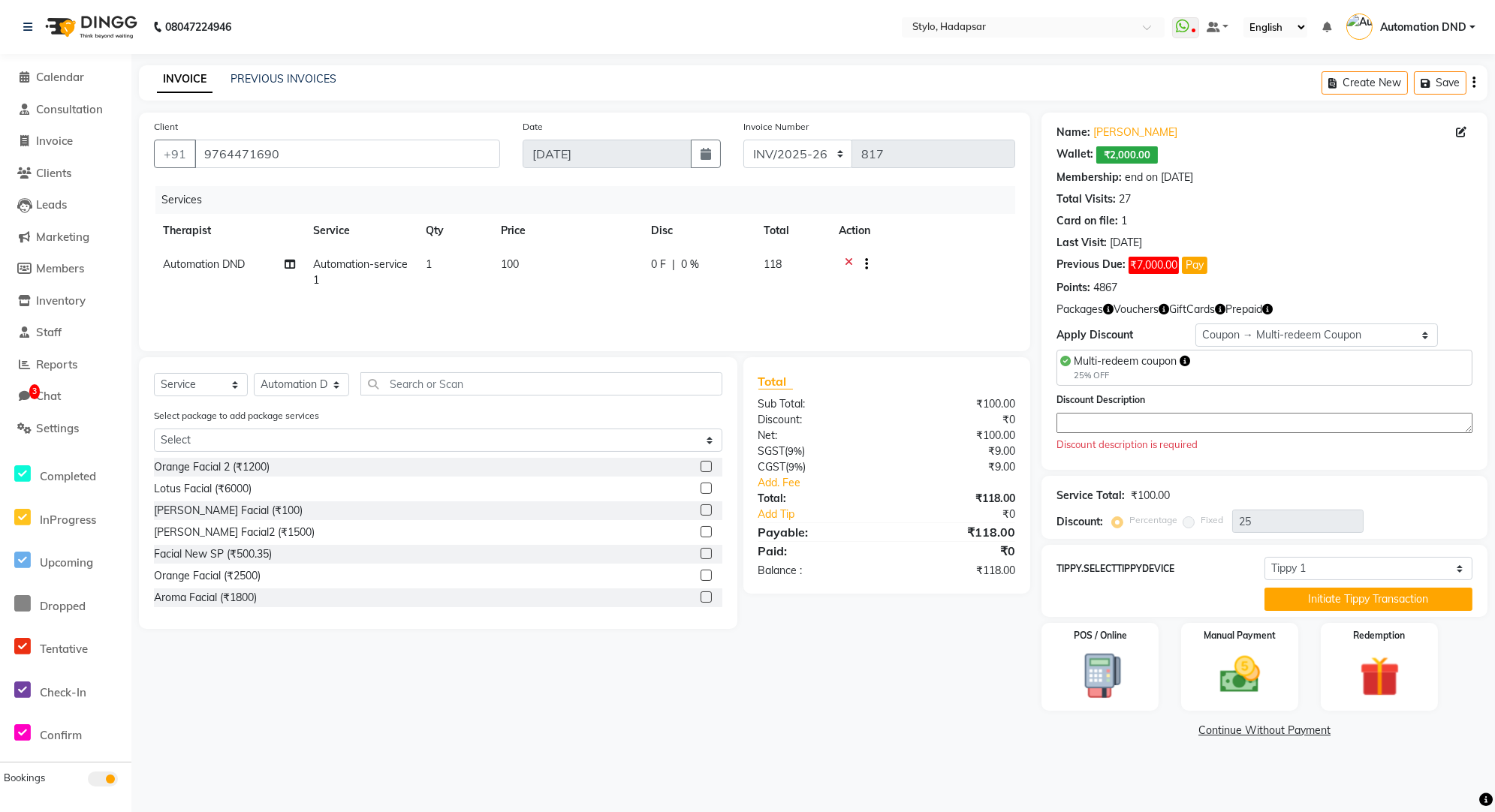
click at [870, 262] on div at bounding box center [922, 266] width 167 height 19
click at [1137, 663] on div "POS / Online" at bounding box center [1101, 666] width 122 height 91
select select "23"
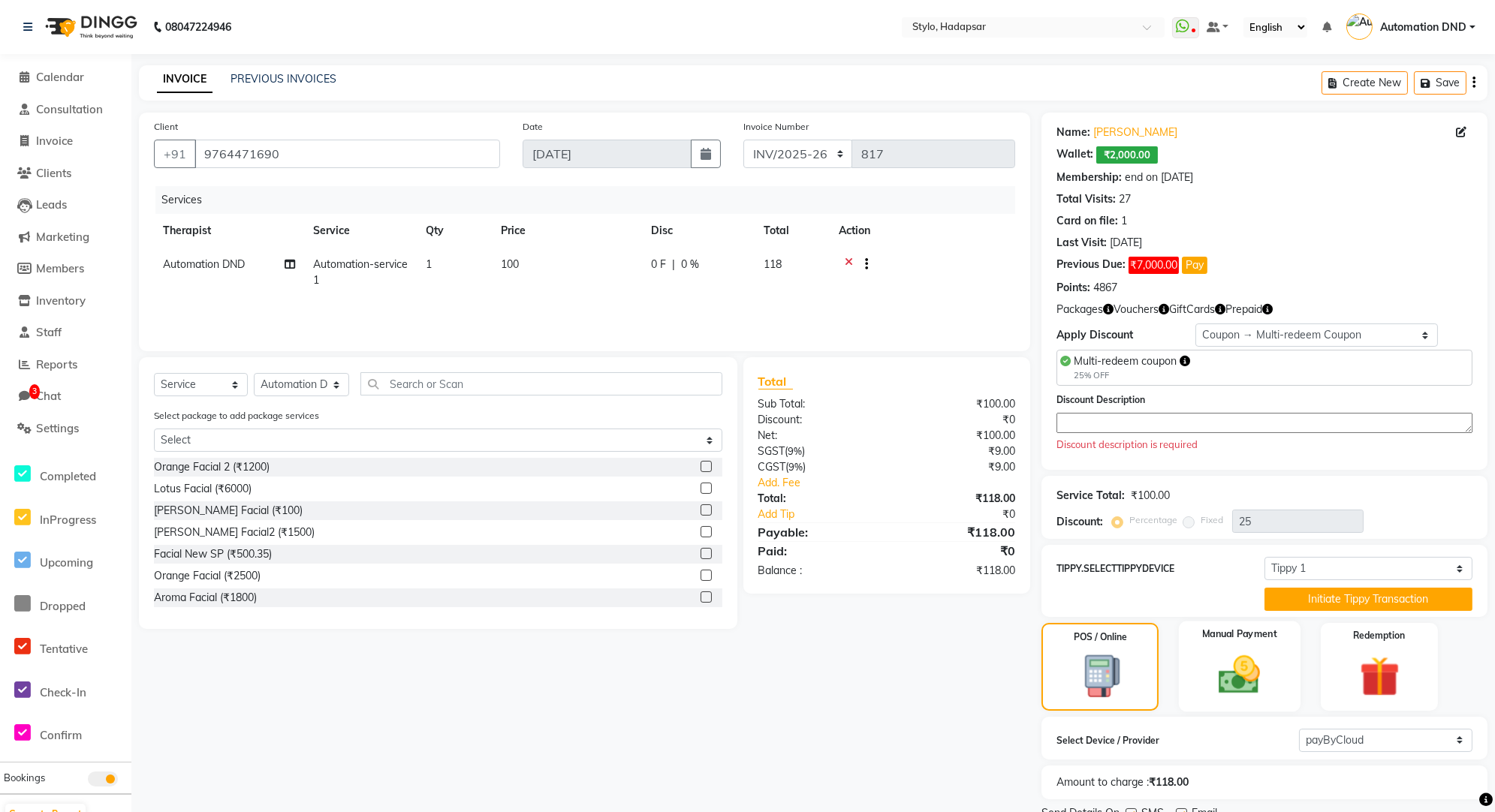
click at [1226, 661] on img at bounding box center [1239, 675] width 67 height 48
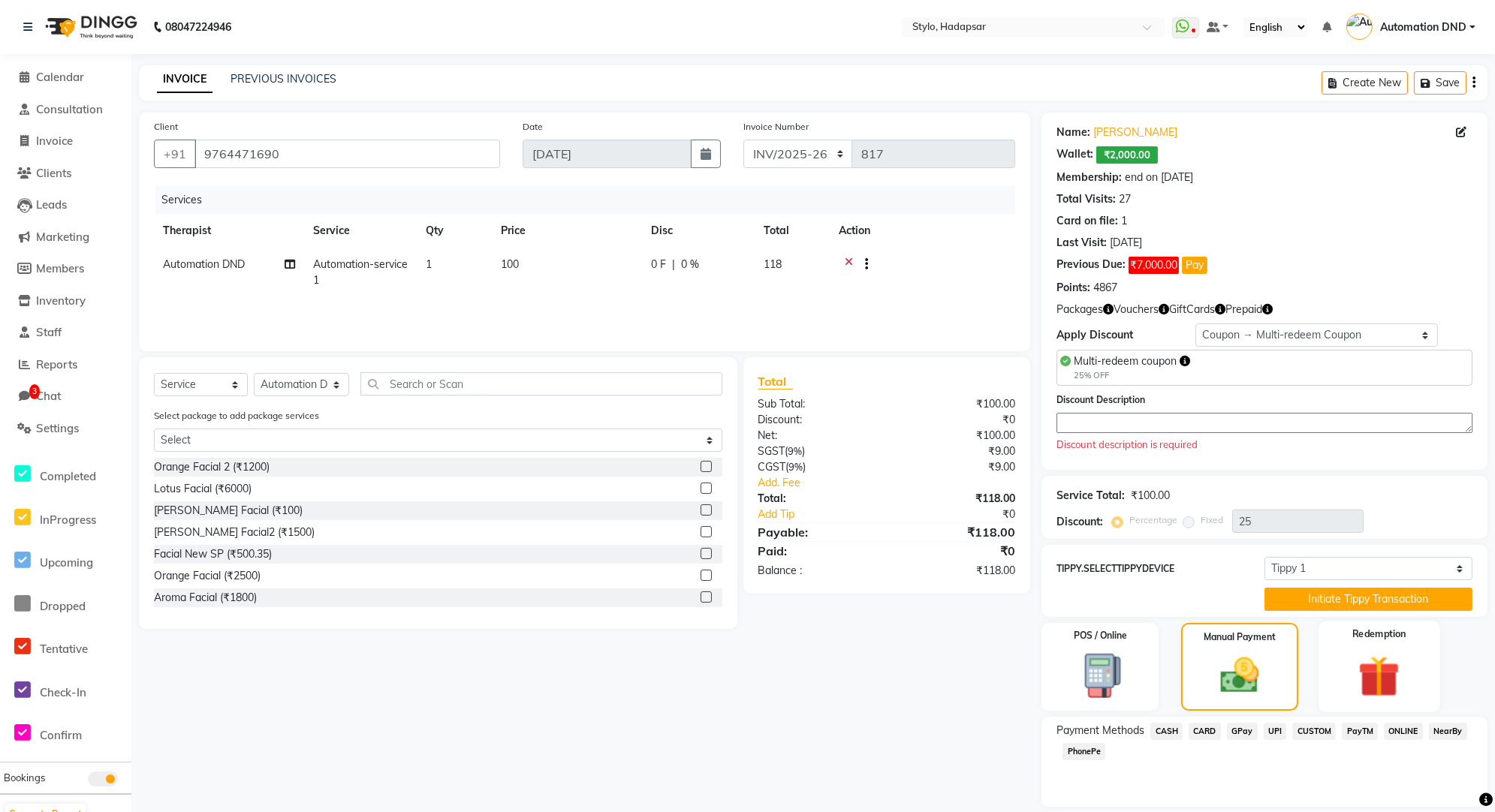
click at [1372, 654] on img at bounding box center [1379, 677] width 67 height 52
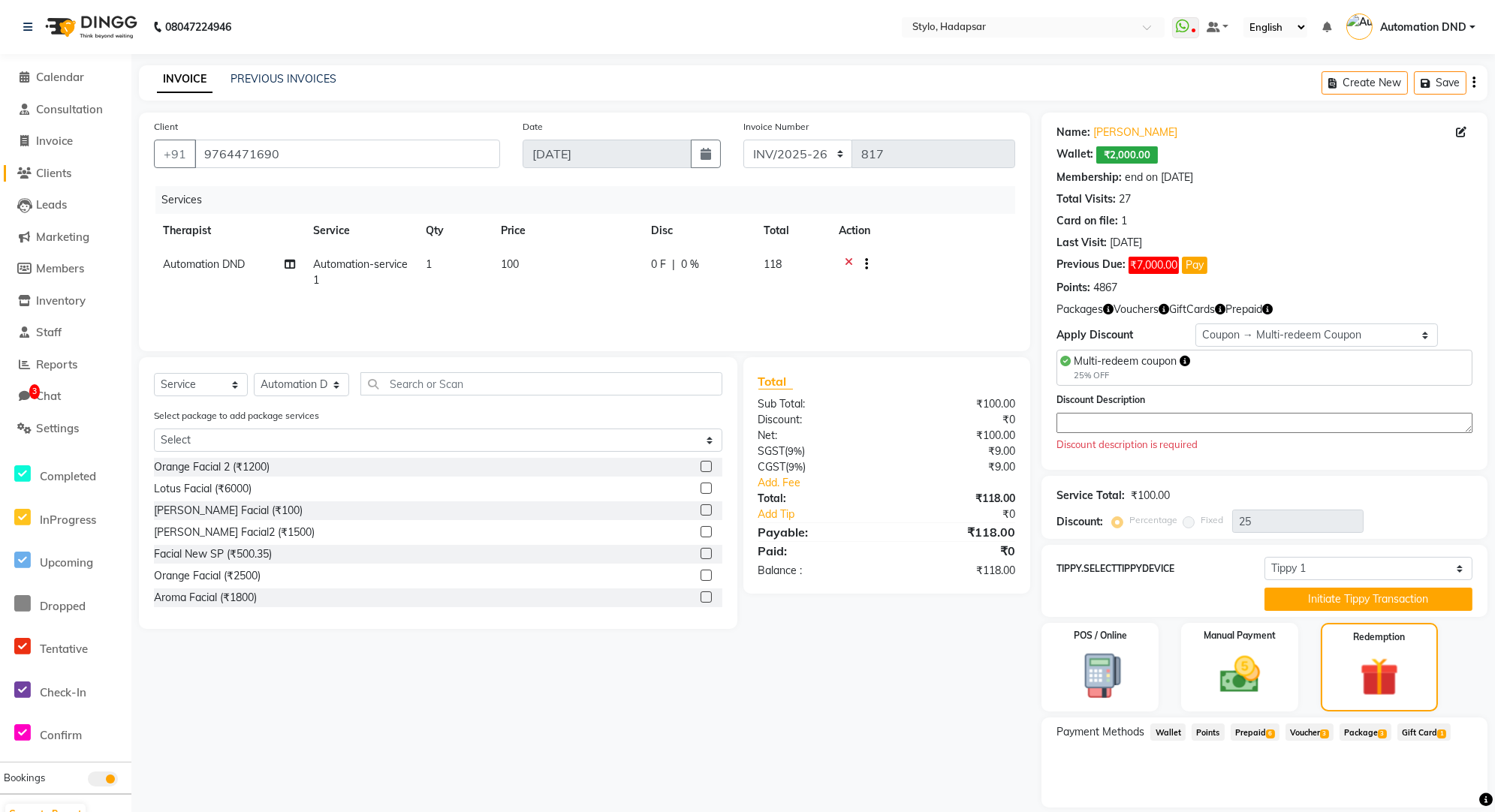
click at [57, 175] on span "Clients" at bounding box center [54, 173] width 35 height 14
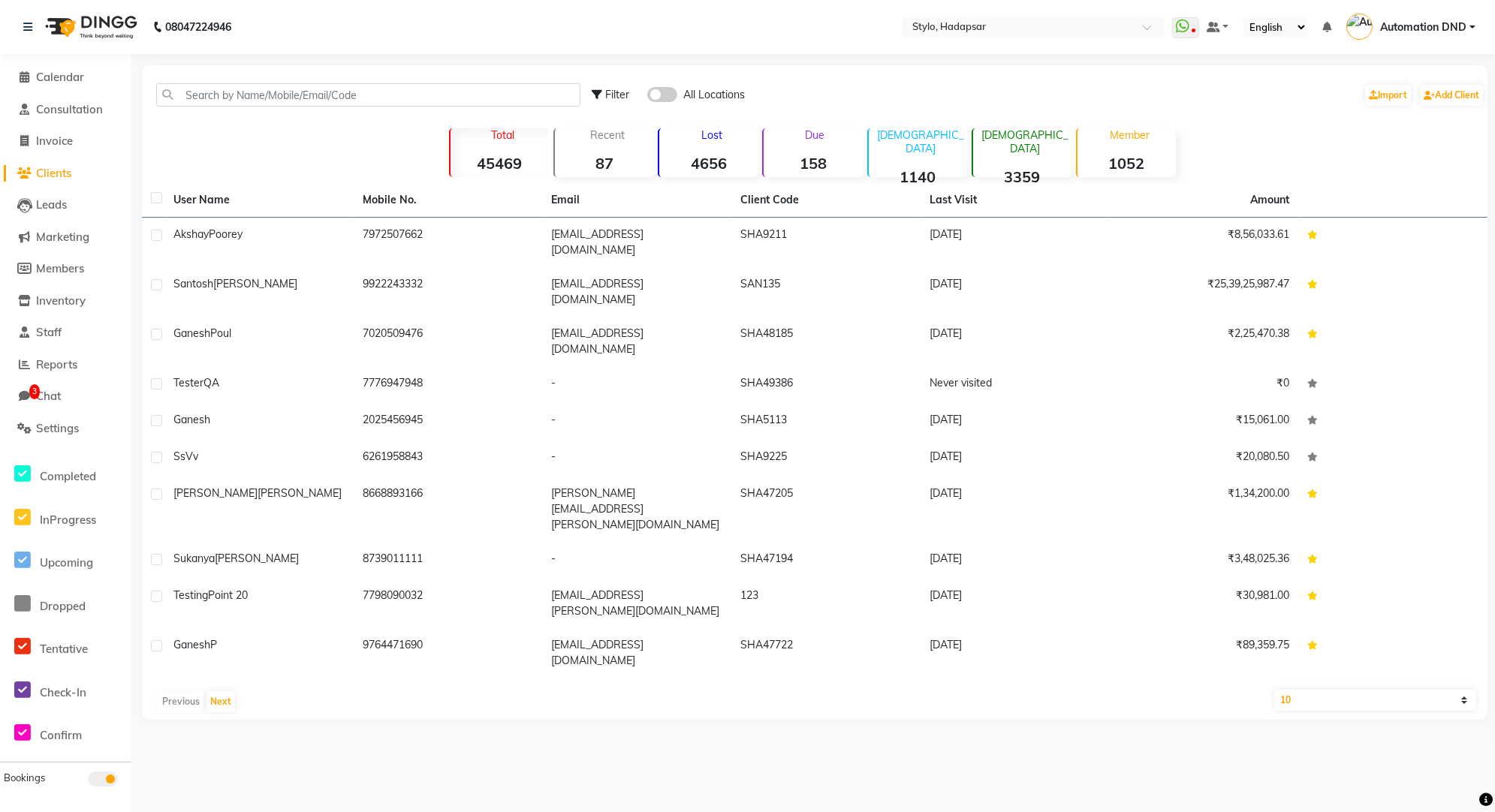
click at [597, 208] on th "Email" at bounding box center [637, 200] width 189 height 34
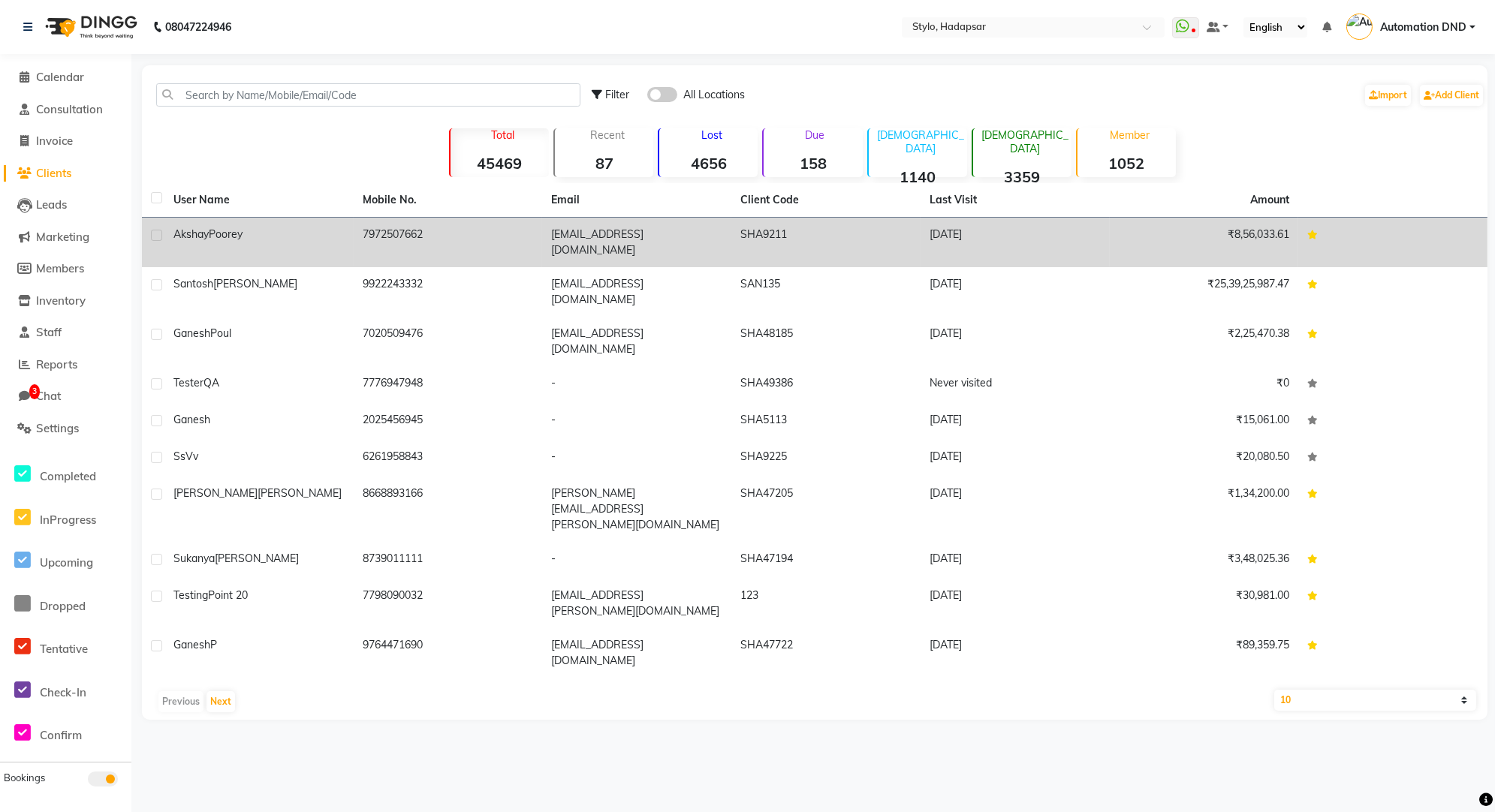
click at [582, 245] on td "[EMAIL_ADDRESS][DOMAIN_NAME]" at bounding box center [637, 242] width 189 height 49
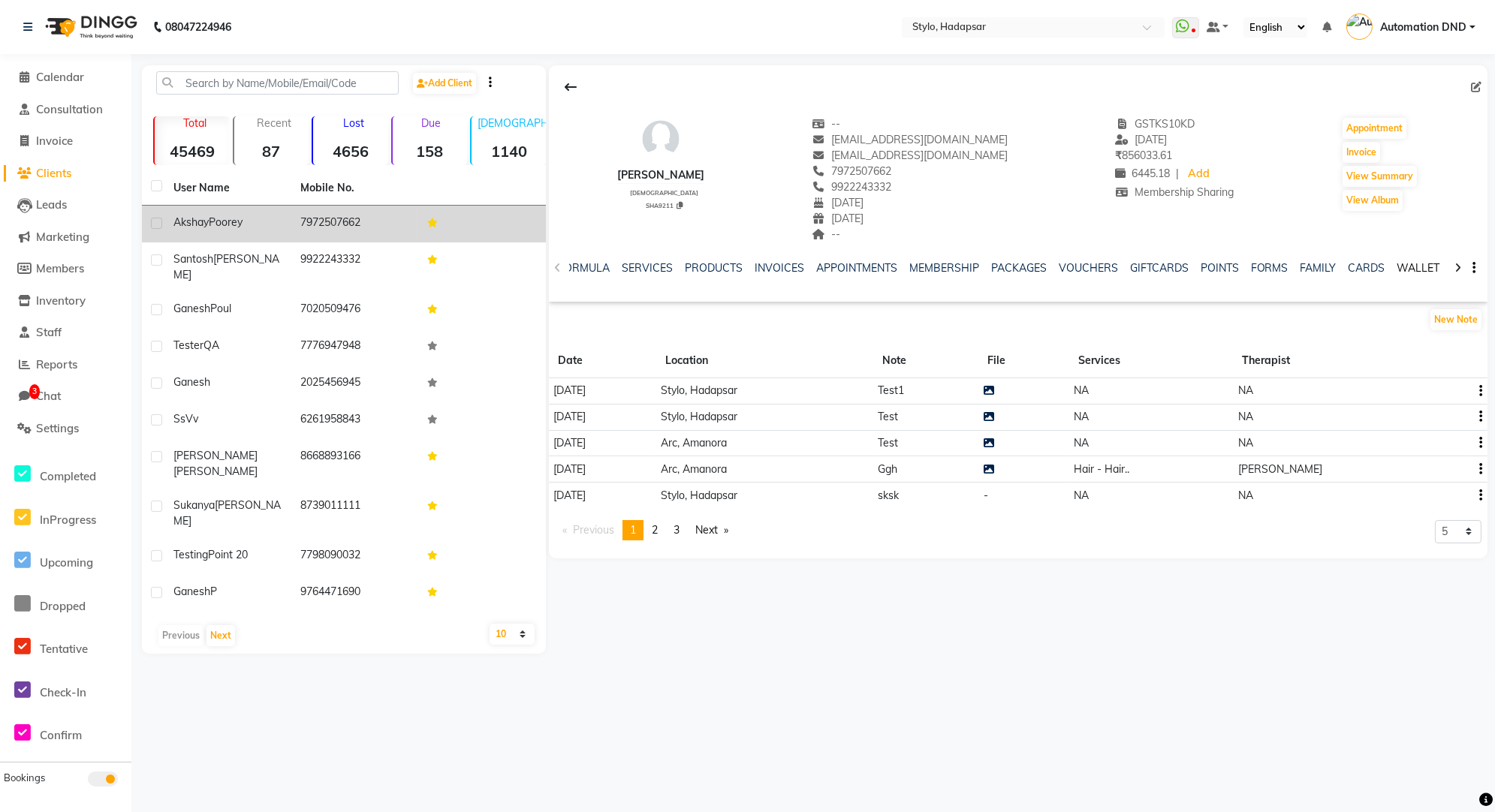
click at [1413, 270] on link "WALLET" at bounding box center [1419, 268] width 42 height 13
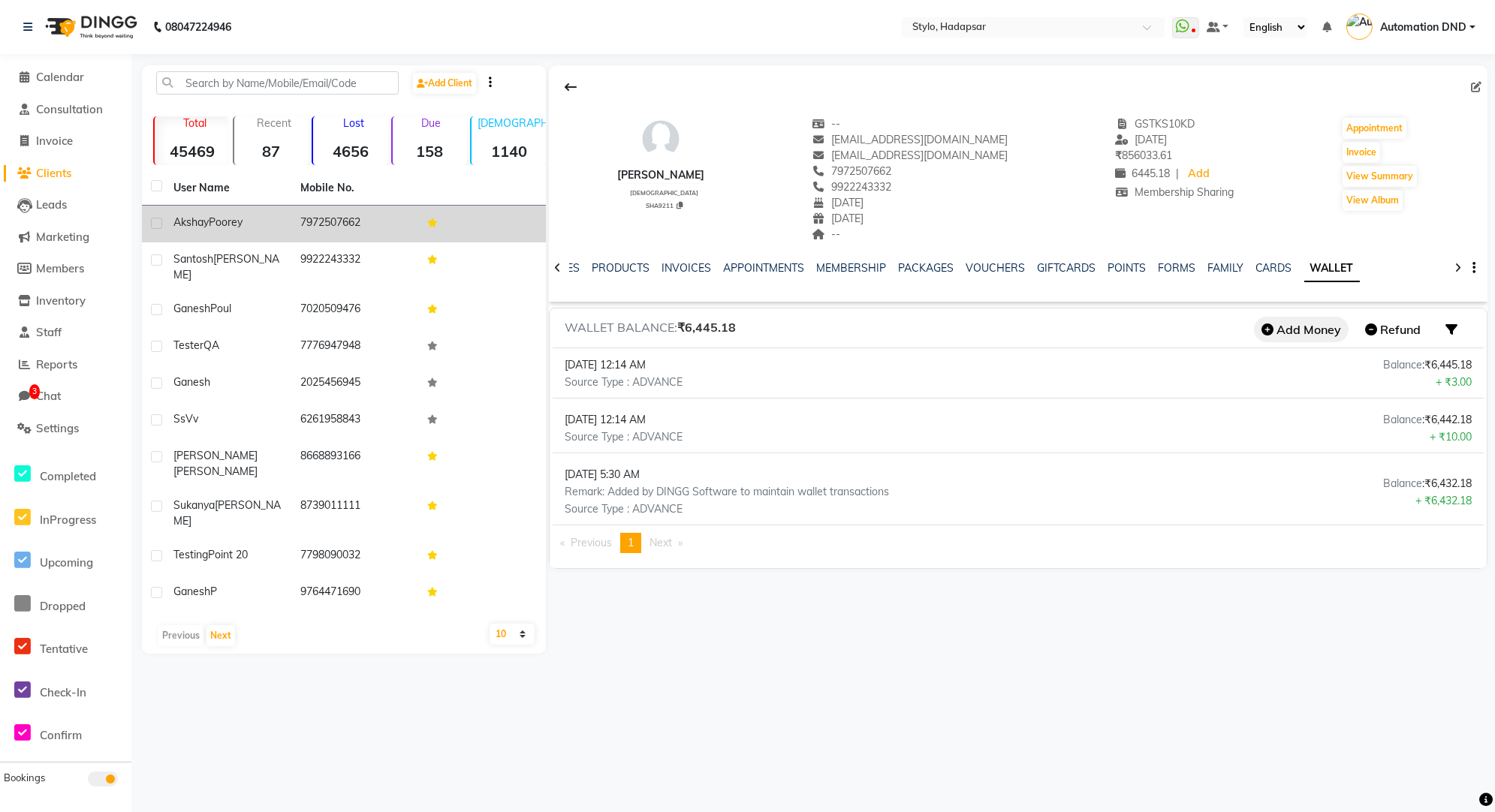
click at [1306, 331] on button "Add Money" at bounding box center [1301, 330] width 95 height 26
select select "23"
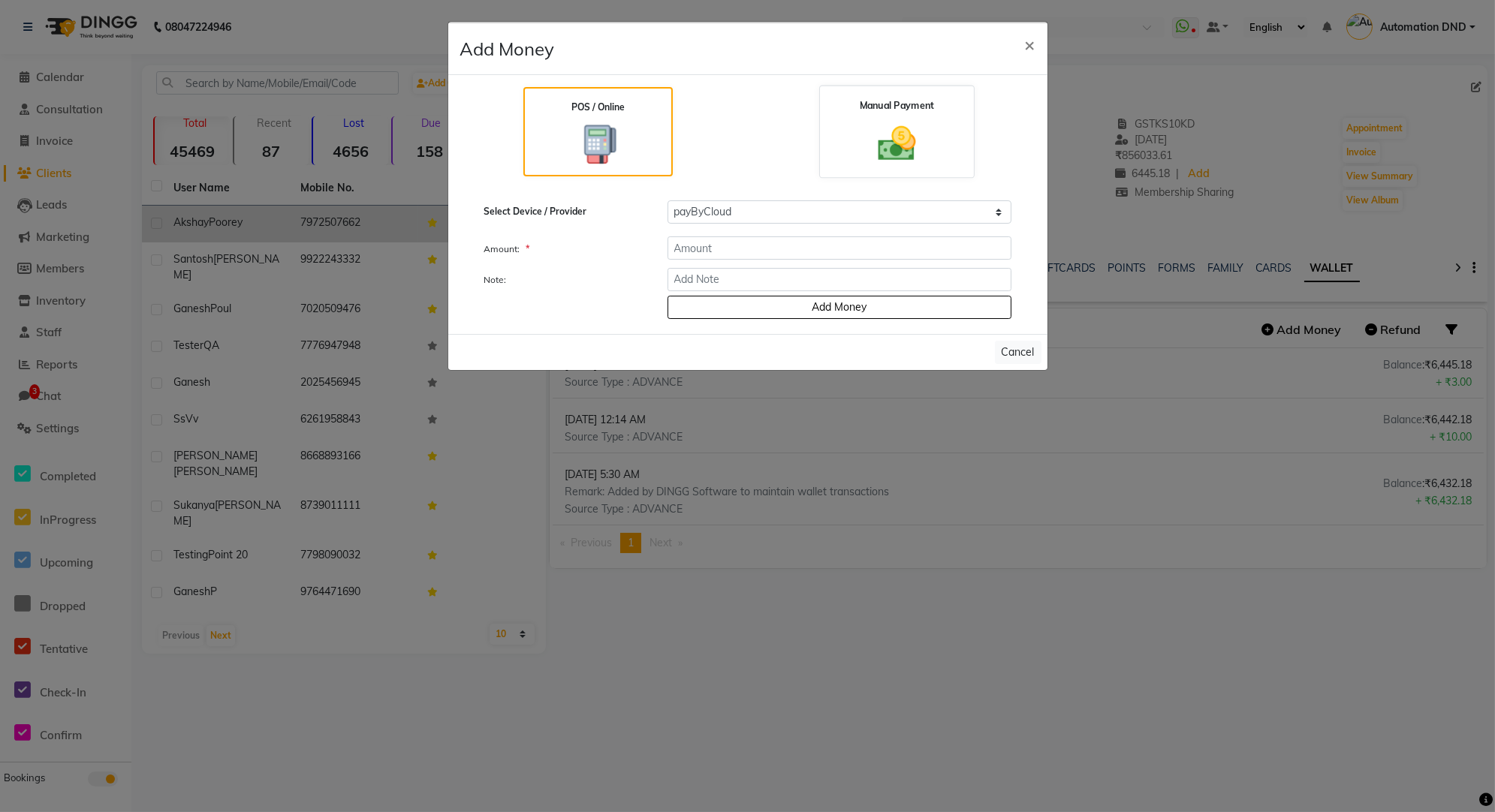
click at [857, 129] on div "Manual Payment" at bounding box center [897, 132] width 156 height 93
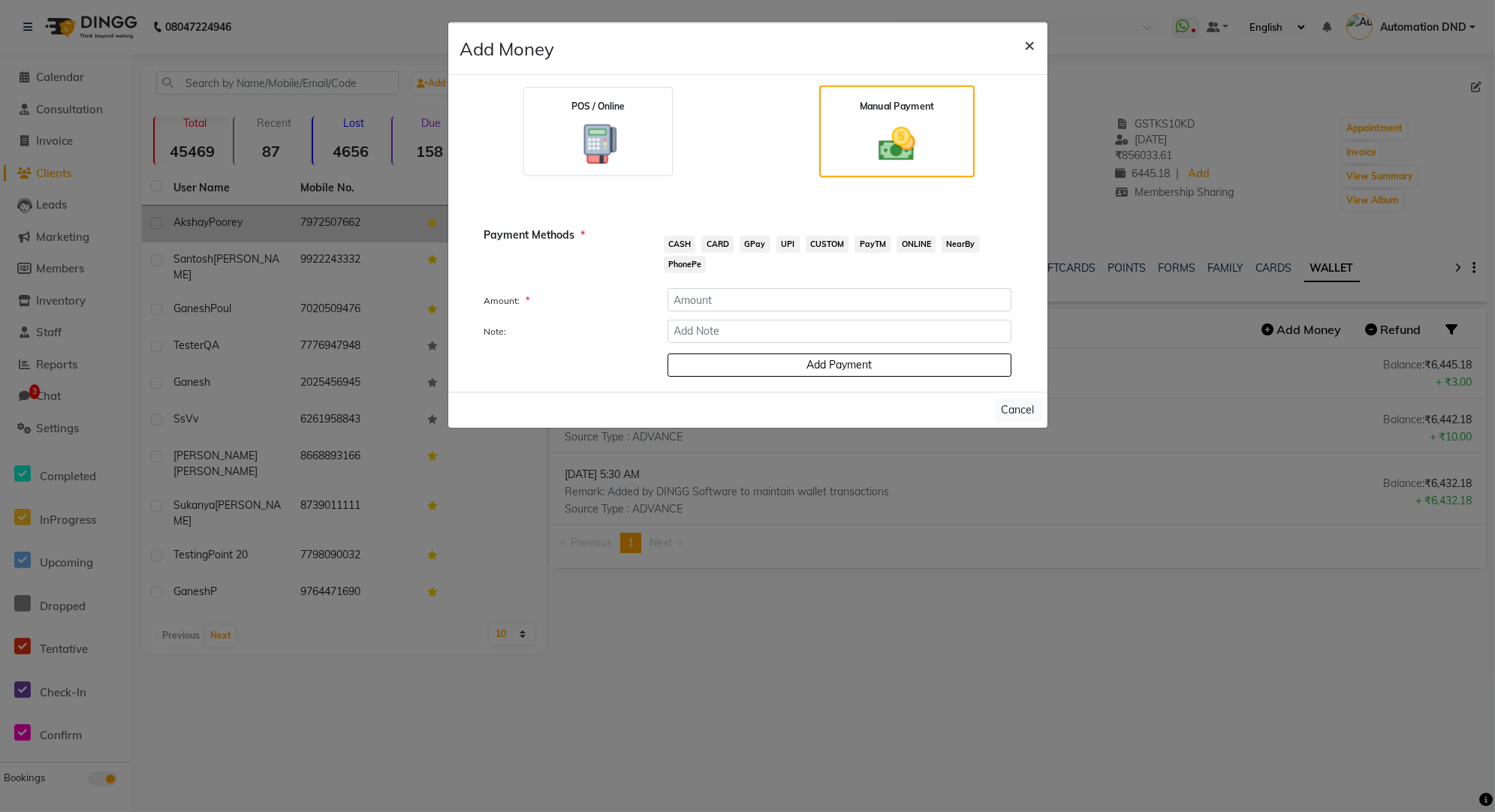
drag, startPoint x: 1026, startPoint y: 39, endPoint x: 874, endPoint y: 73, distance: 155.8
click at [1023, 39] on button "×" at bounding box center [1030, 44] width 34 height 42
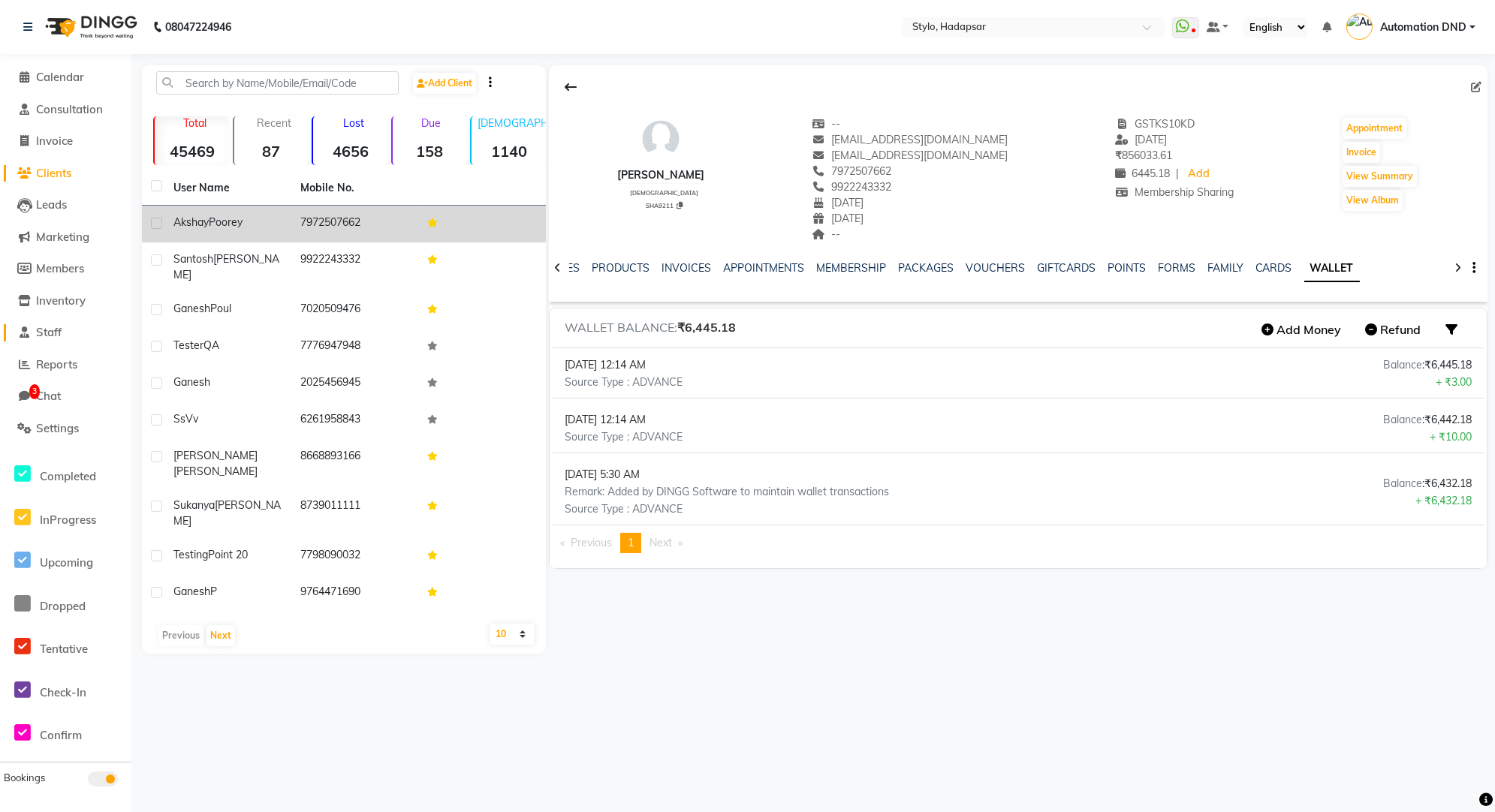
click at [61, 336] on span "Staff" at bounding box center [49, 332] width 26 height 14
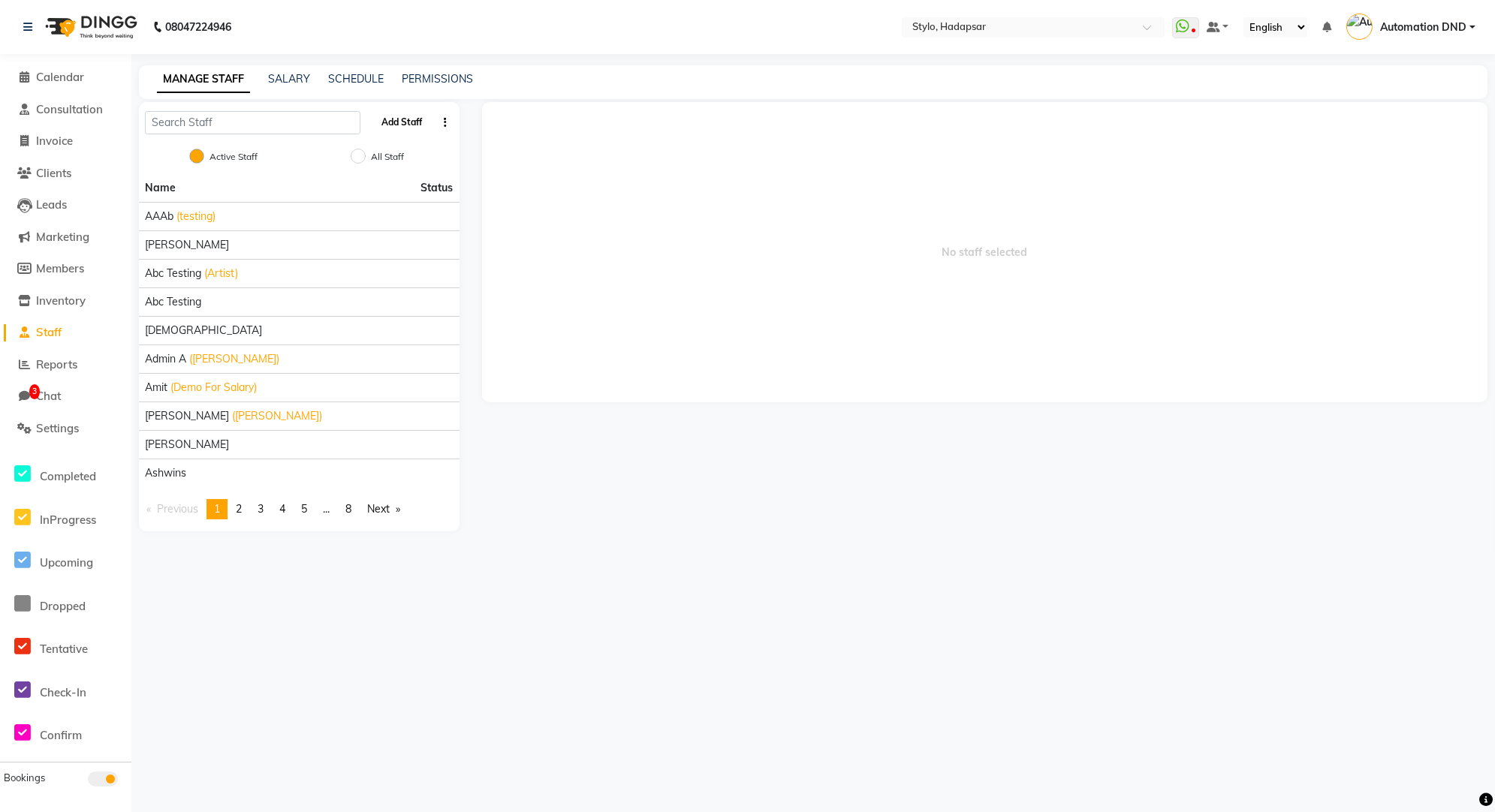
click at [409, 119] on button "Add Staff" at bounding box center [401, 122] width 52 height 26
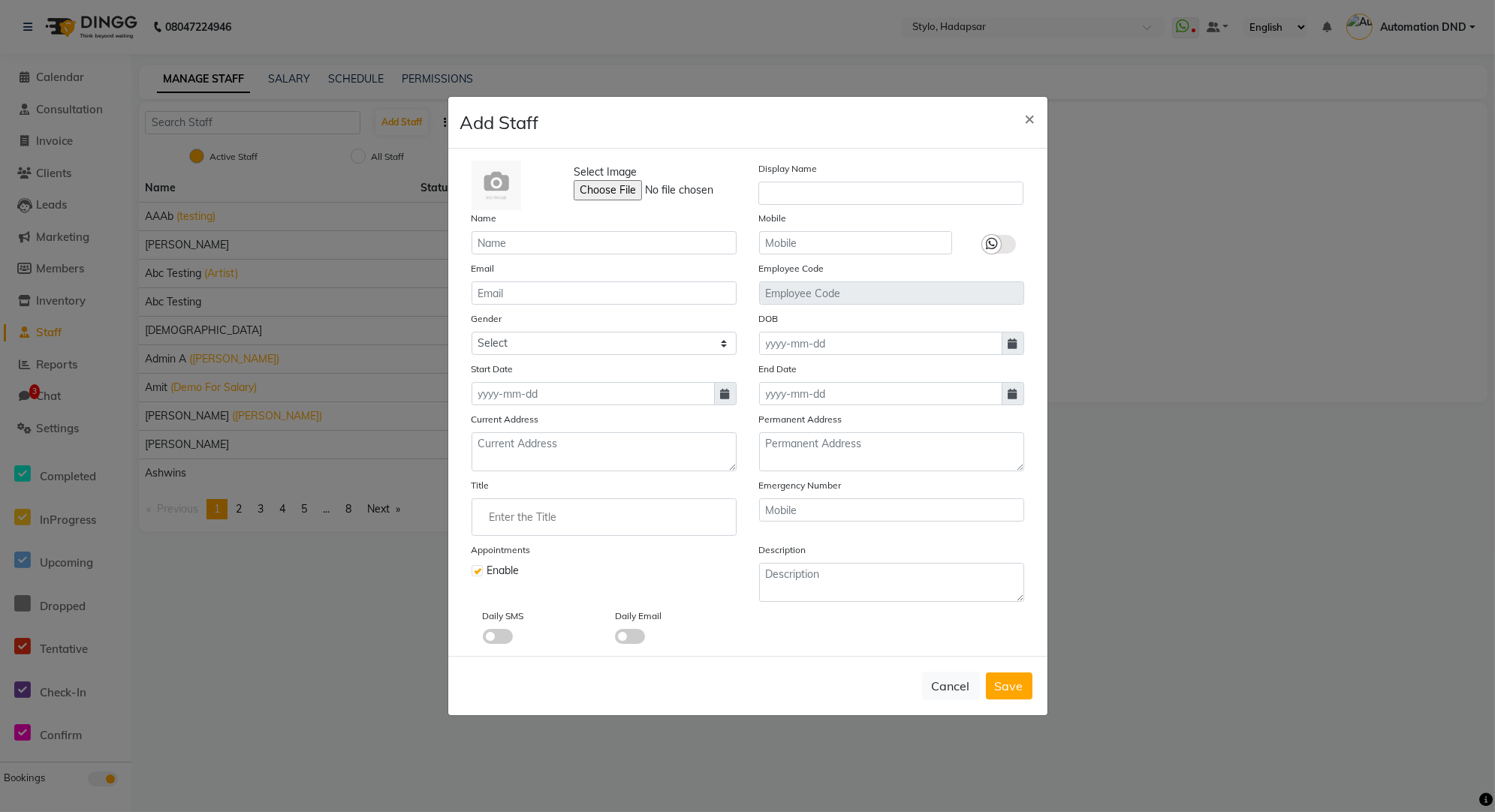
click at [557, 519] on input "Enter the Title" at bounding box center [604, 517] width 252 height 30
click at [476, 487] on div at bounding box center [747, 406] width 1495 height 812
click at [516, 526] on input "Enter the Title" at bounding box center [604, 517] width 252 height 30
type input "Manager"
click at [781, 596] on div at bounding box center [747, 406] width 1495 height 812
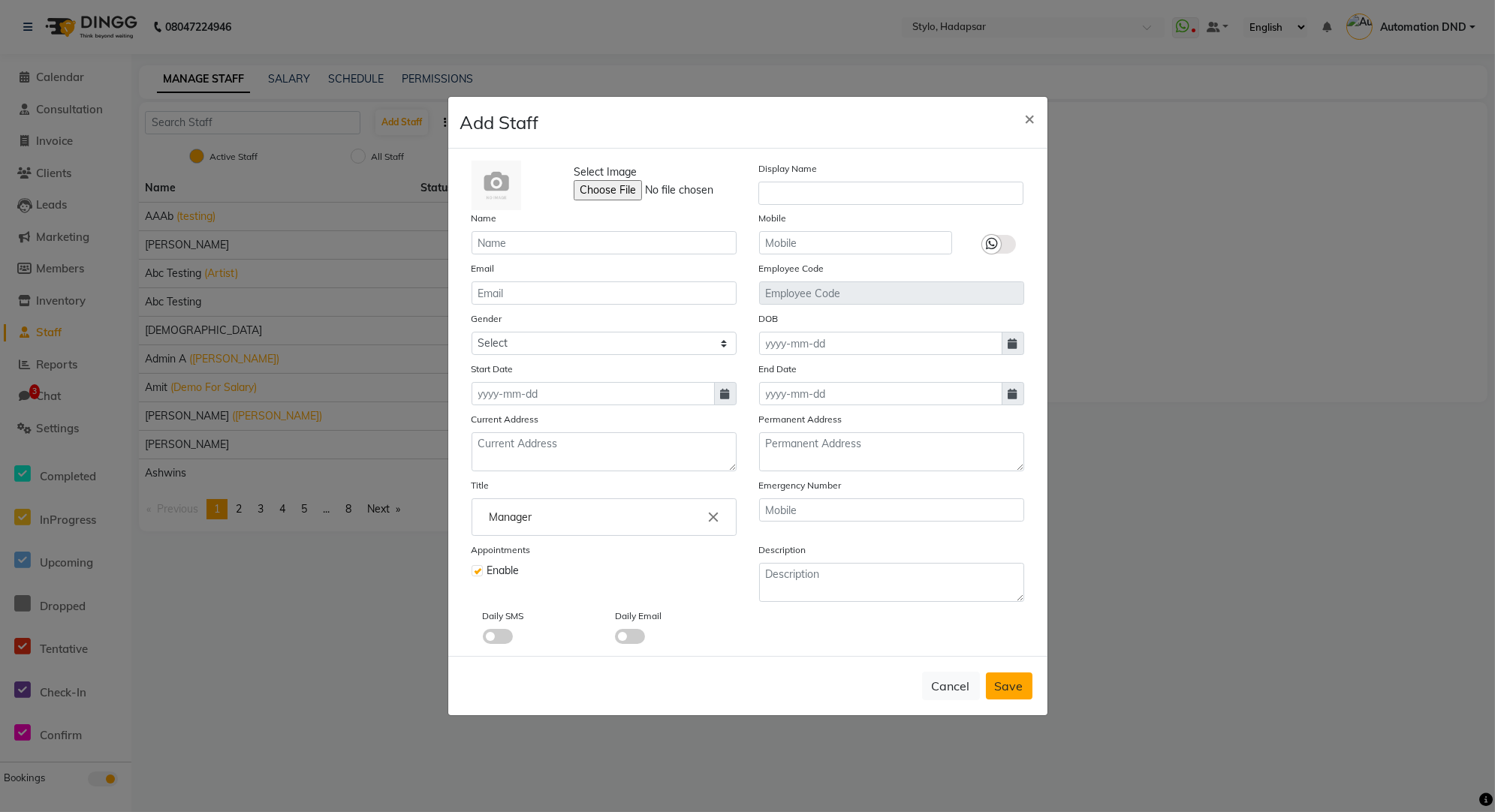
click at [1017, 681] on span "Save" at bounding box center [1010, 686] width 28 height 15
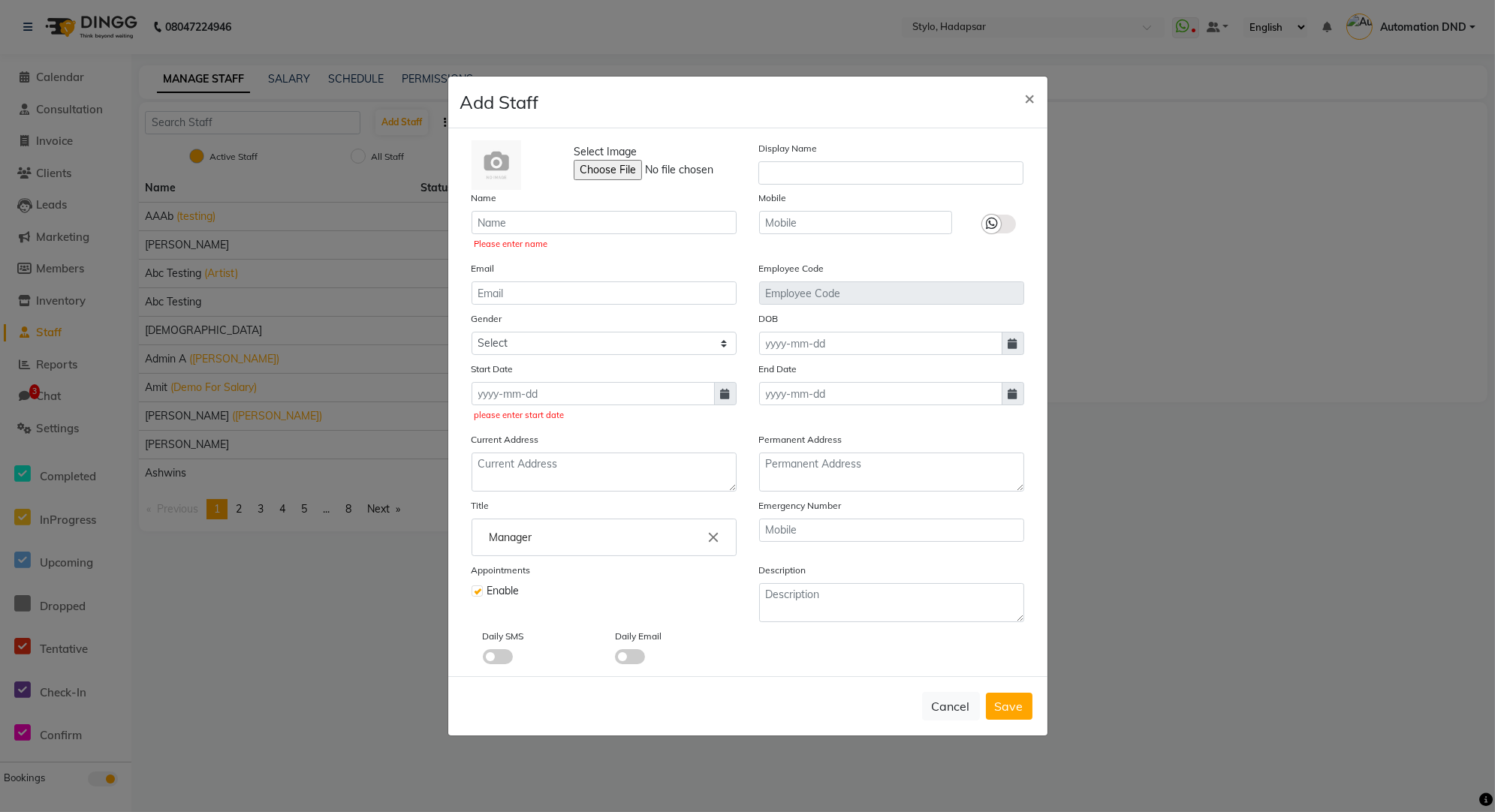
click at [1002, 220] on label at bounding box center [999, 224] width 34 height 19
click at [0, 0] on input "checkbox" at bounding box center [0, 0] width 0 height 0
click at [995, 224] on label at bounding box center [999, 224] width 34 height 19
click at [0, 0] on input "checkbox" at bounding box center [0, 0] width 0 height 0
click at [576, 345] on select "Select [DEMOGRAPHIC_DATA] [DEMOGRAPHIC_DATA] Other Prefer Not To Say" at bounding box center [605, 343] width 265 height 23
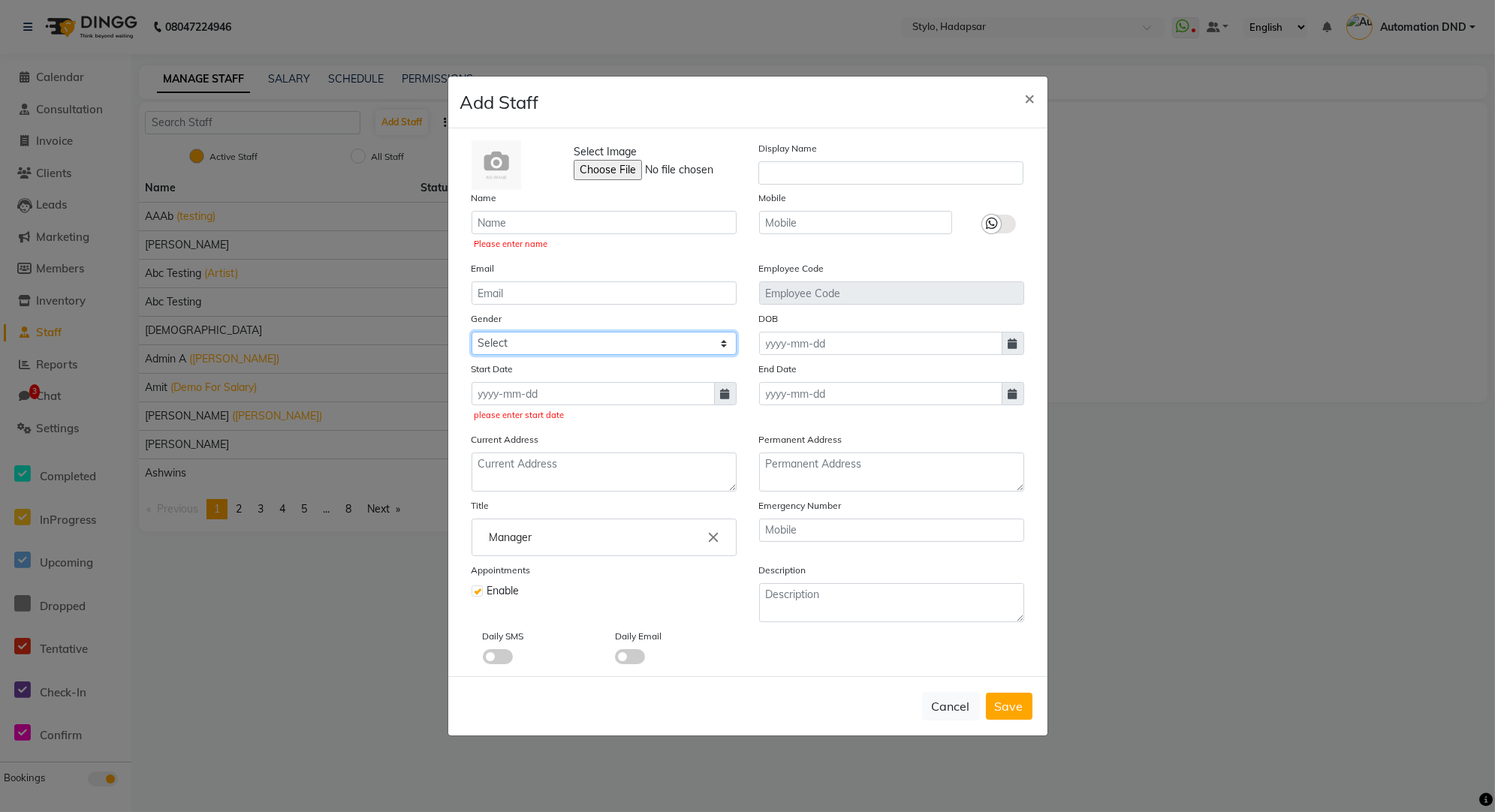
click at [586, 348] on select "Select [DEMOGRAPHIC_DATA] [DEMOGRAPHIC_DATA] Other Prefer Not To Say" at bounding box center [605, 343] width 265 height 23
click at [597, 334] on select "Select [DEMOGRAPHIC_DATA] [DEMOGRAPHIC_DATA] Other Prefer Not To Say" at bounding box center [605, 343] width 265 height 23
click at [500, 349] on select "Select [DEMOGRAPHIC_DATA] [DEMOGRAPHIC_DATA] Other Prefer Not To Say" at bounding box center [605, 343] width 265 height 23
click at [1026, 98] on span "×" at bounding box center [1031, 97] width 11 height 22
checkbox input "false"
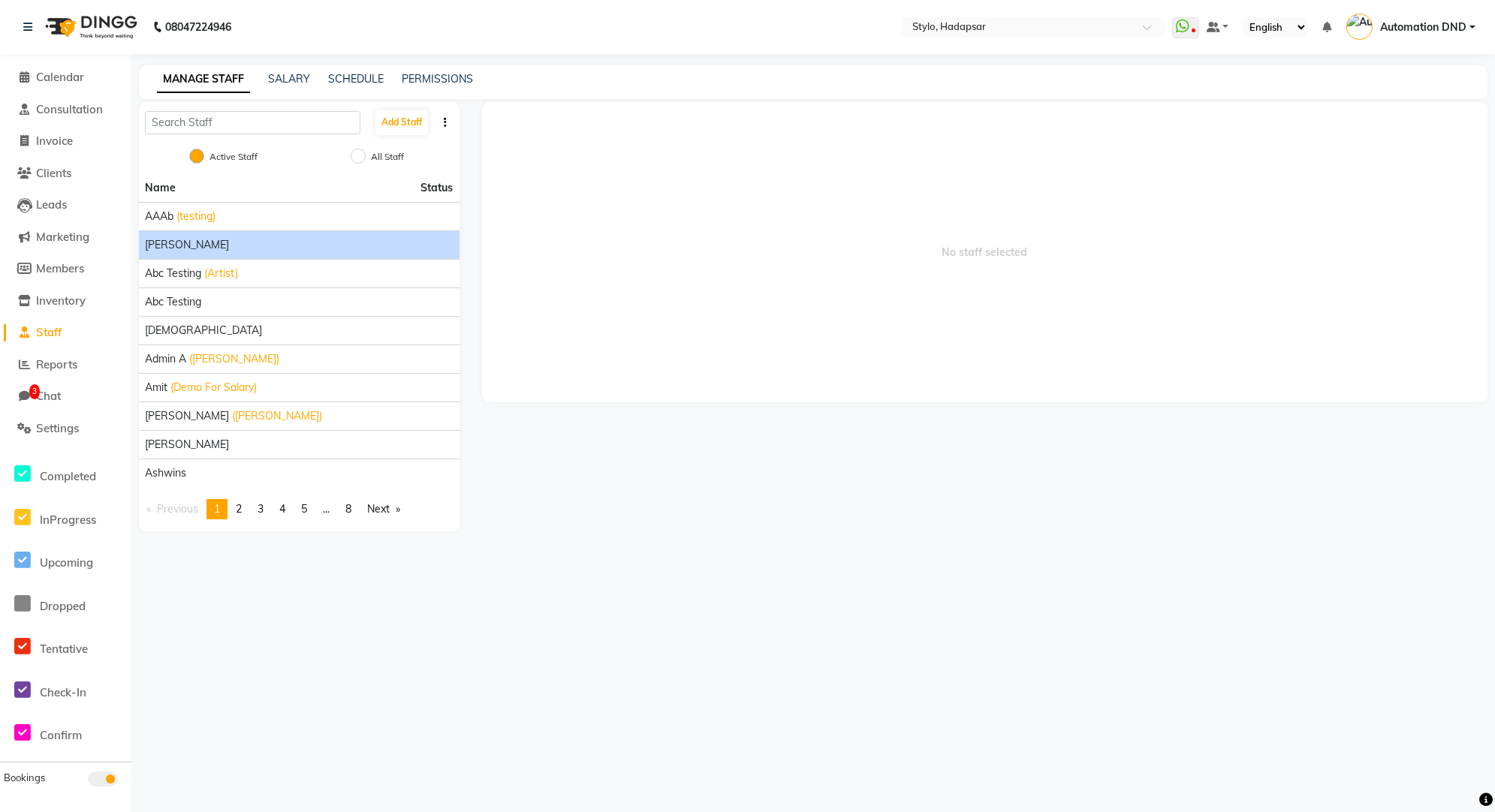
click at [174, 247] on span "[PERSON_NAME]" at bounding box center [187, 245] width 84 height 16
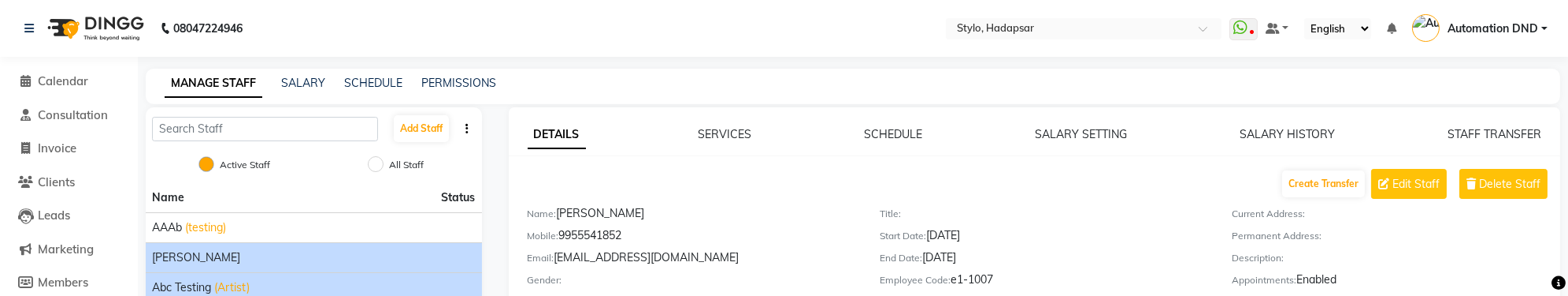
click at [182, 288] on span "abc testing" at bounding box center [182, 288] width 59 height 17
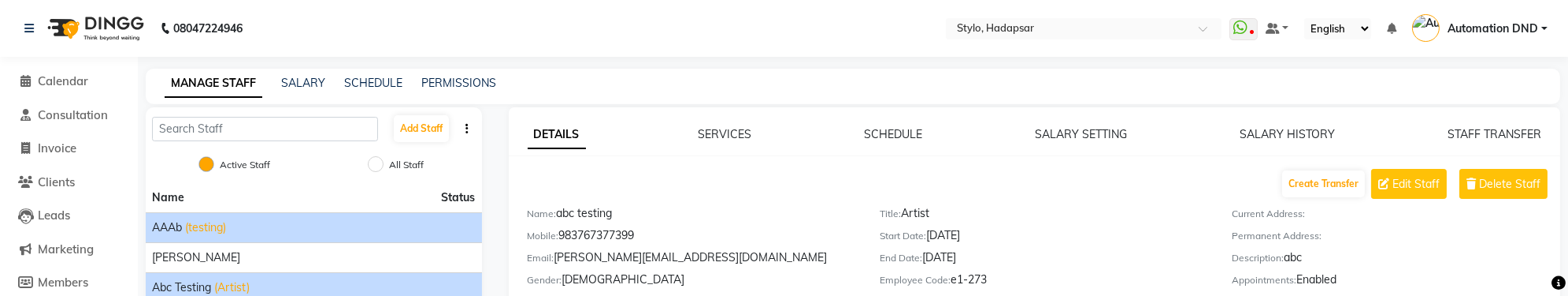
click at [169, 225] on span "AAAb" at bounding box center [167, 227] width 30 height 17
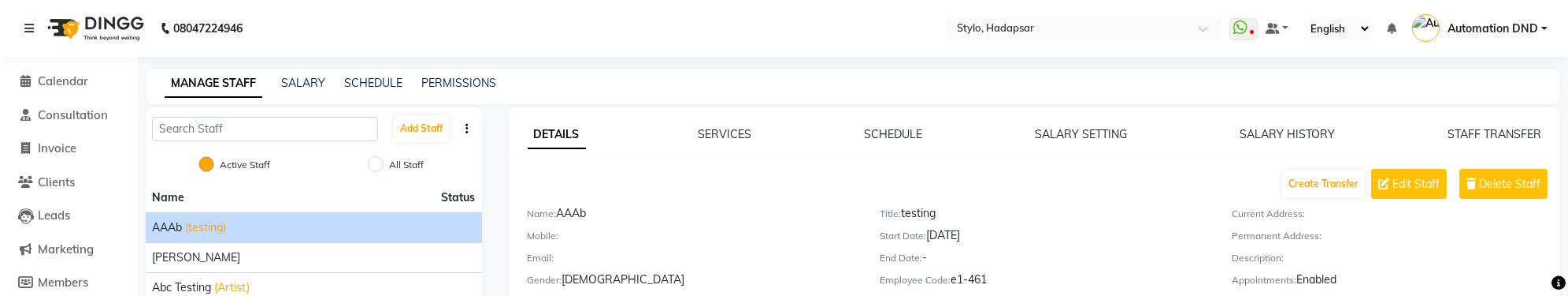
scroll to position [33, 0]
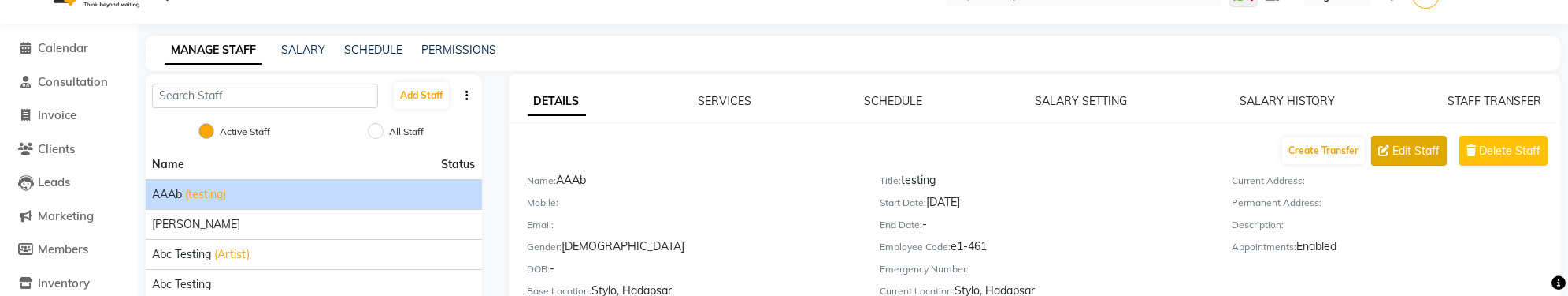
click at [1412, 152] on span "Edit Staff" at bounding box center [1416, 151] width 47 height 17
select select "[DEMOGRAPHIC_DATA]"
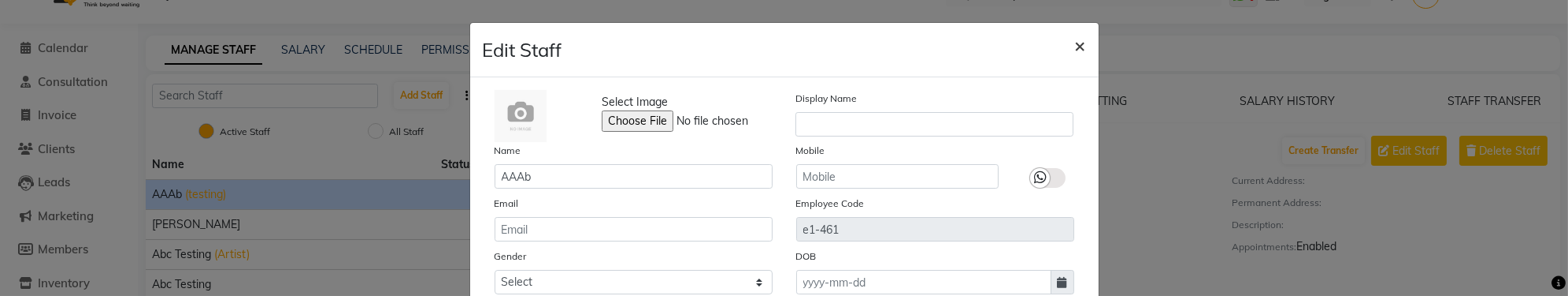
click at [1084, 45] on span "×" at bounding box center [1081, 45] width 11 height 23
select select
checkbox input "false"
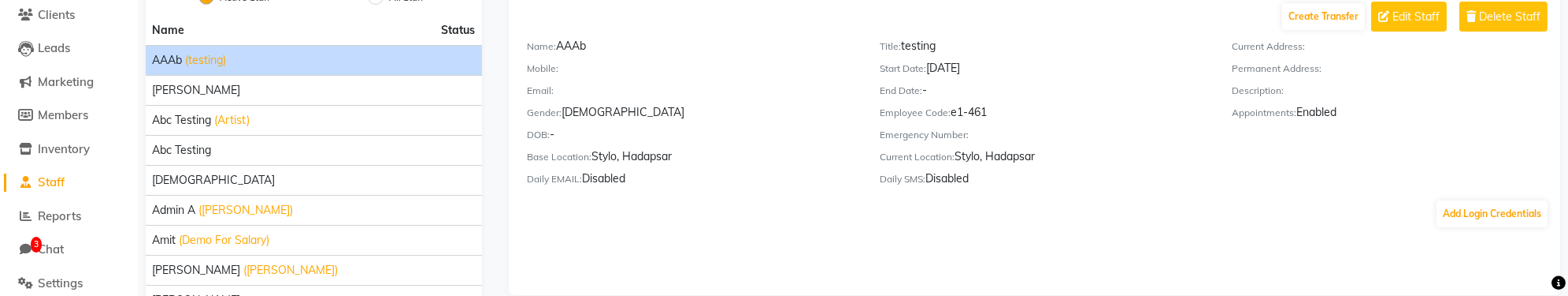
scroll to position [258, 0]
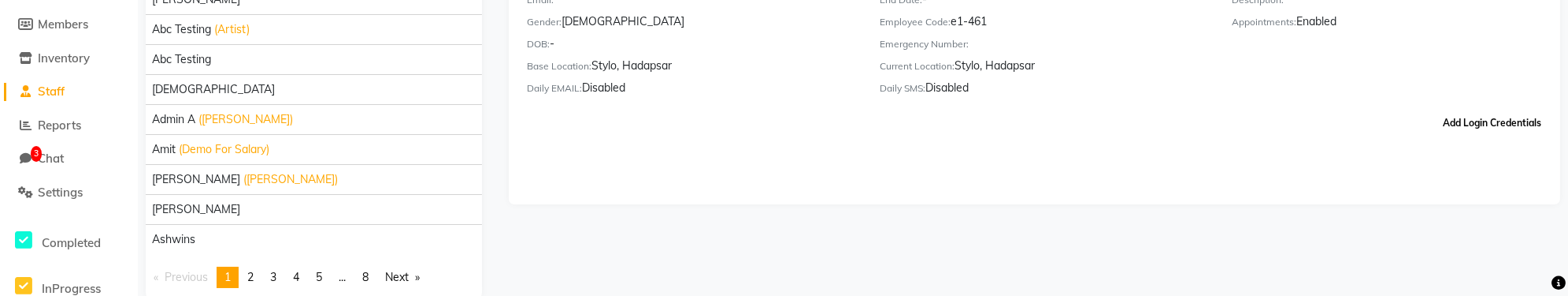
click at [1510, 119] on button "Add Login Credentials" at bounding box center [1493, 122] width 111 height 27
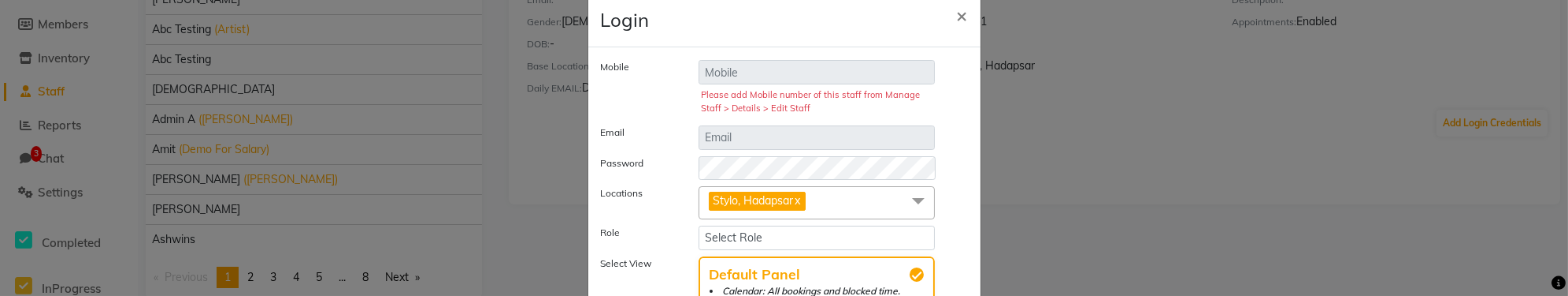
scroll to position [33, 0]
click at [840, 193] on span "Stylo, Hadapsar x" at bounding box center [818, 199] width 237 height 32
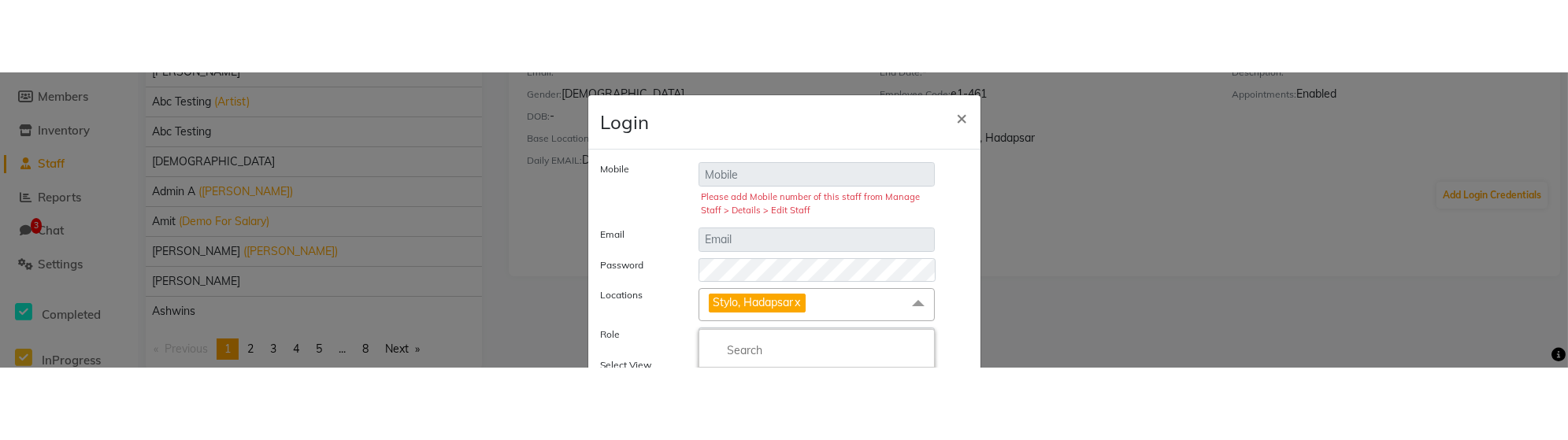
scroll to position [137, 0]
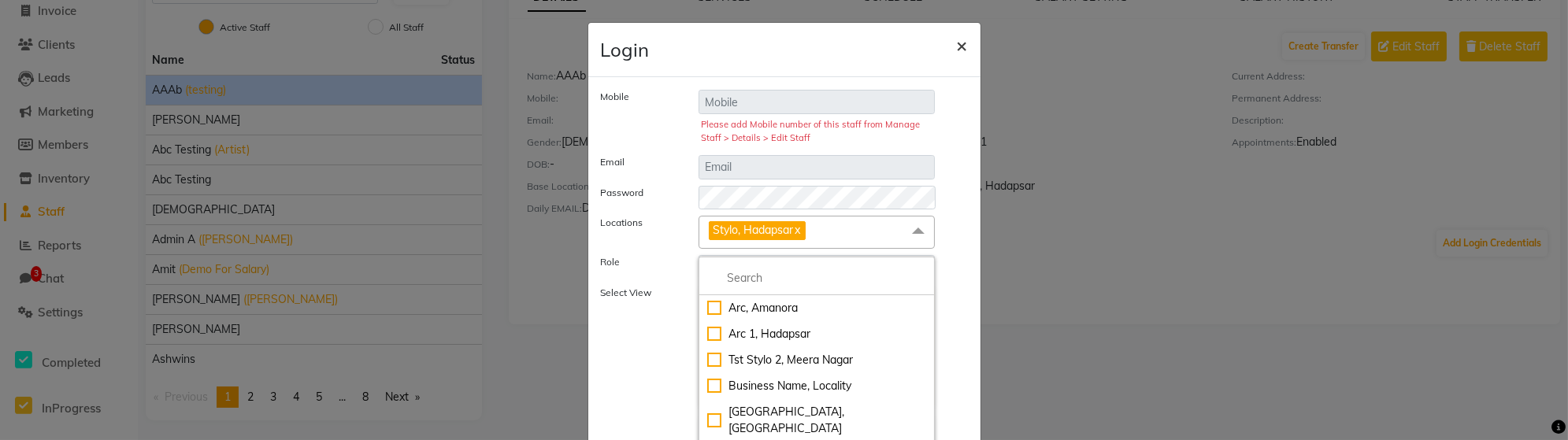
click at [961, 54] on span "×" at bounding box center [962, 44] width 11 height 23
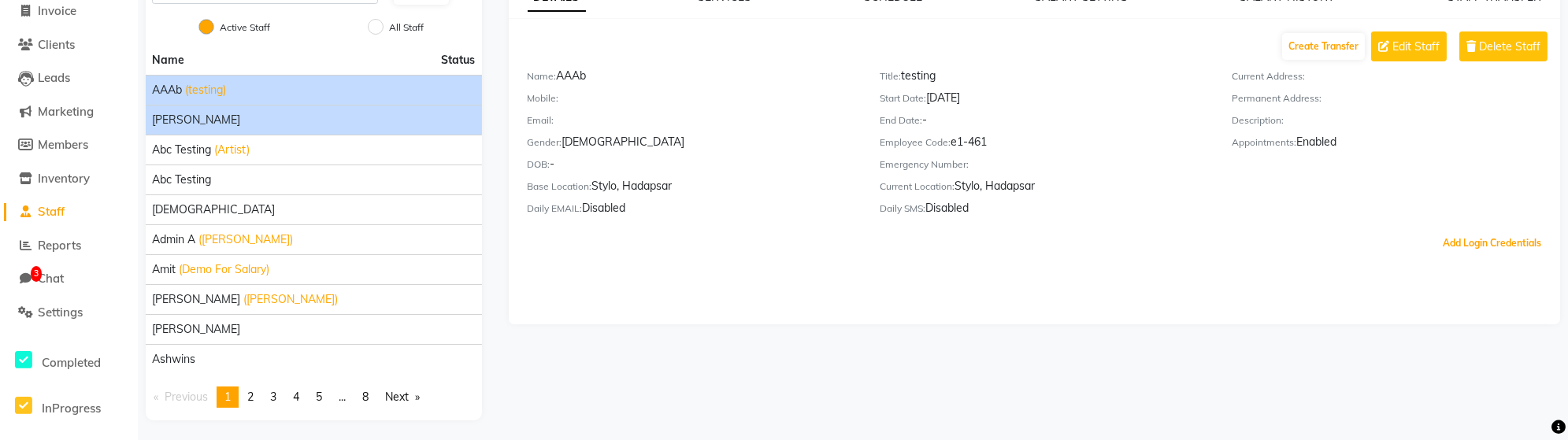
scroll to position [0, 0]
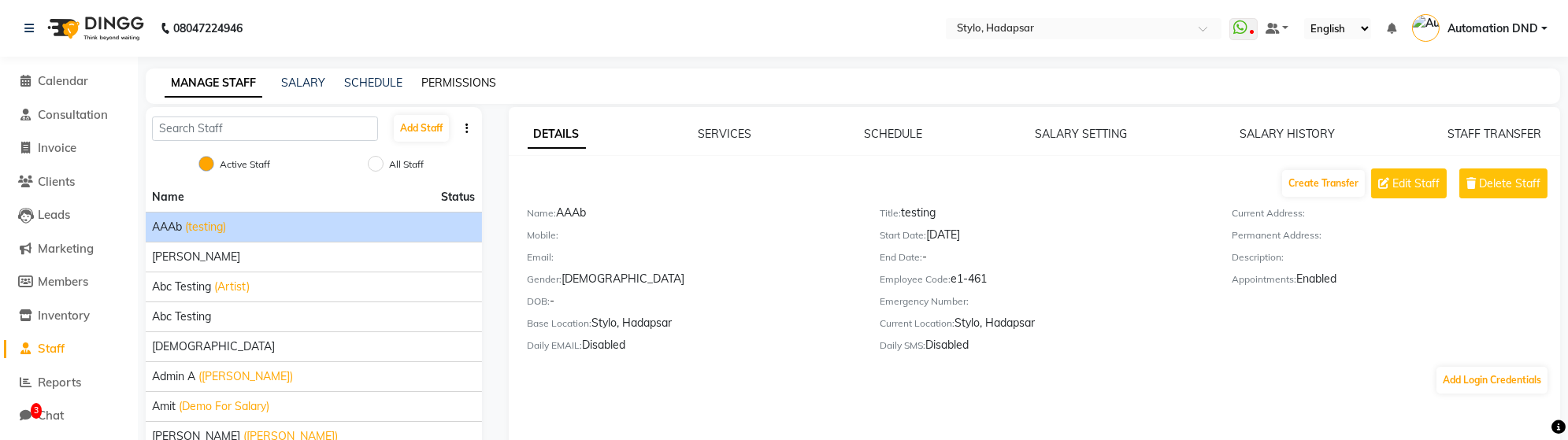
click at [465, 82] on link "PERMISSIONS" at bounding box center [459, 82] width 75 height 14
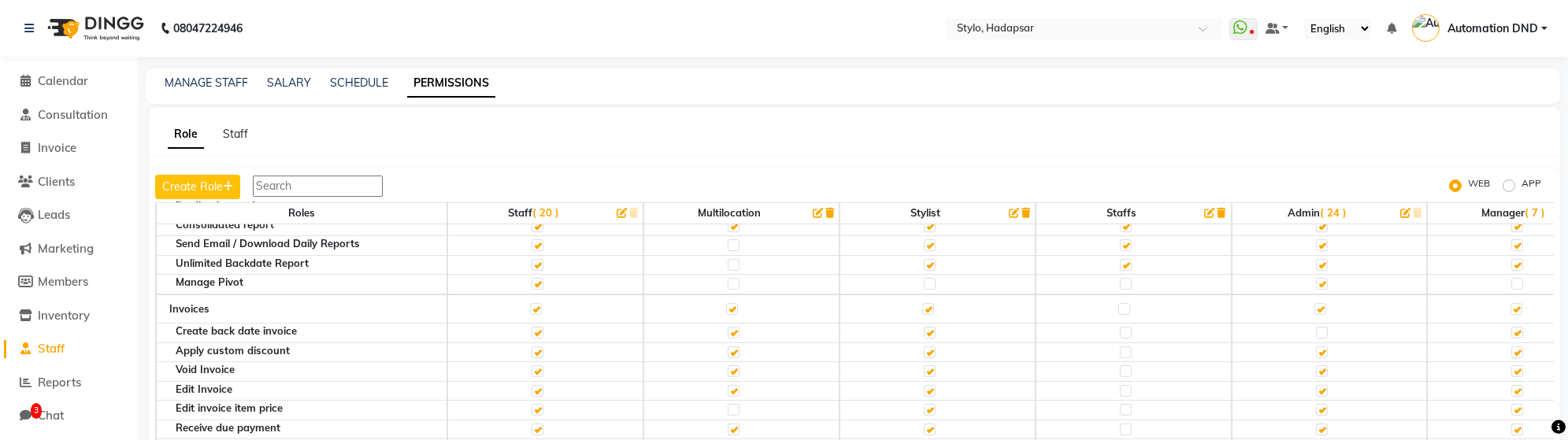
scroll to position [436, 0]
click at [1332, 209] on span "( 24 )" at bounding box center [1333, 213] width 27 height 13
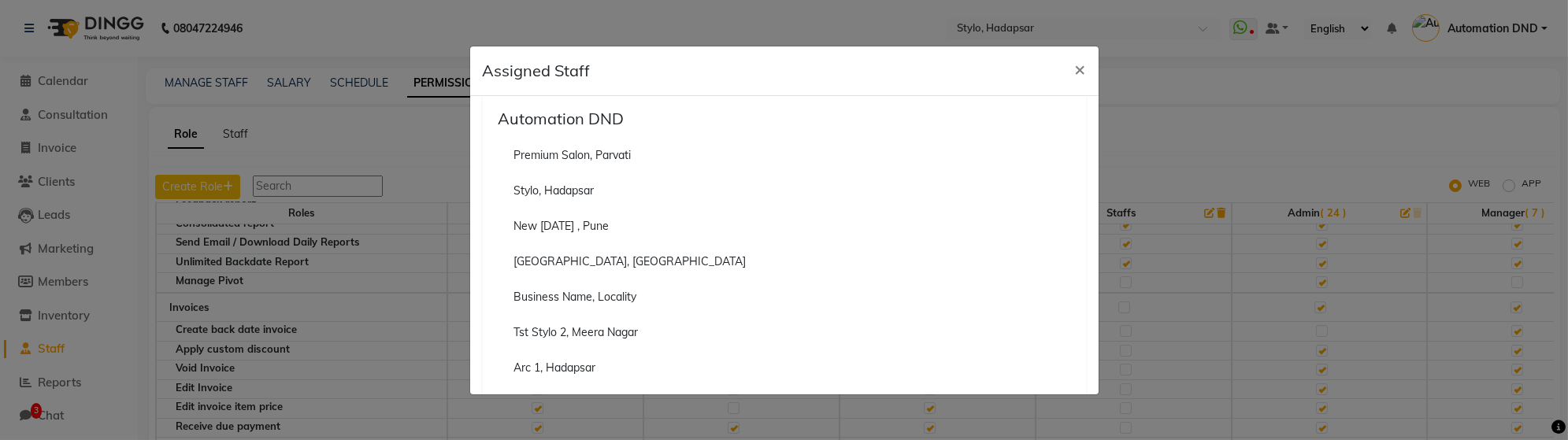
scroll to position [991, 0]
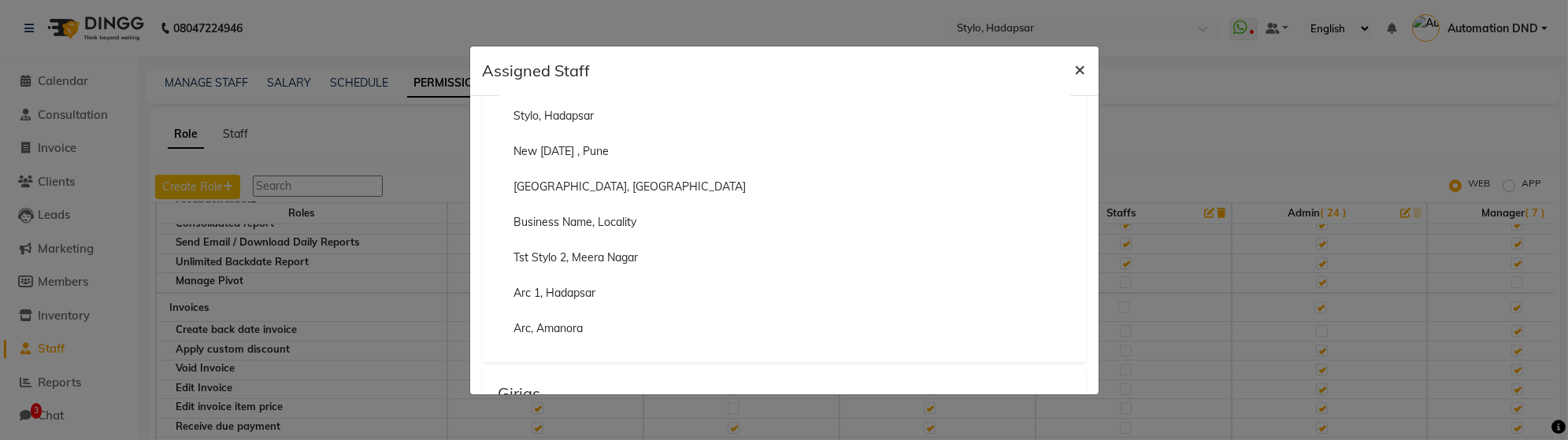
click at [1082, 68] on span "×" at bounding box center [1081, 68] width 11 height 23
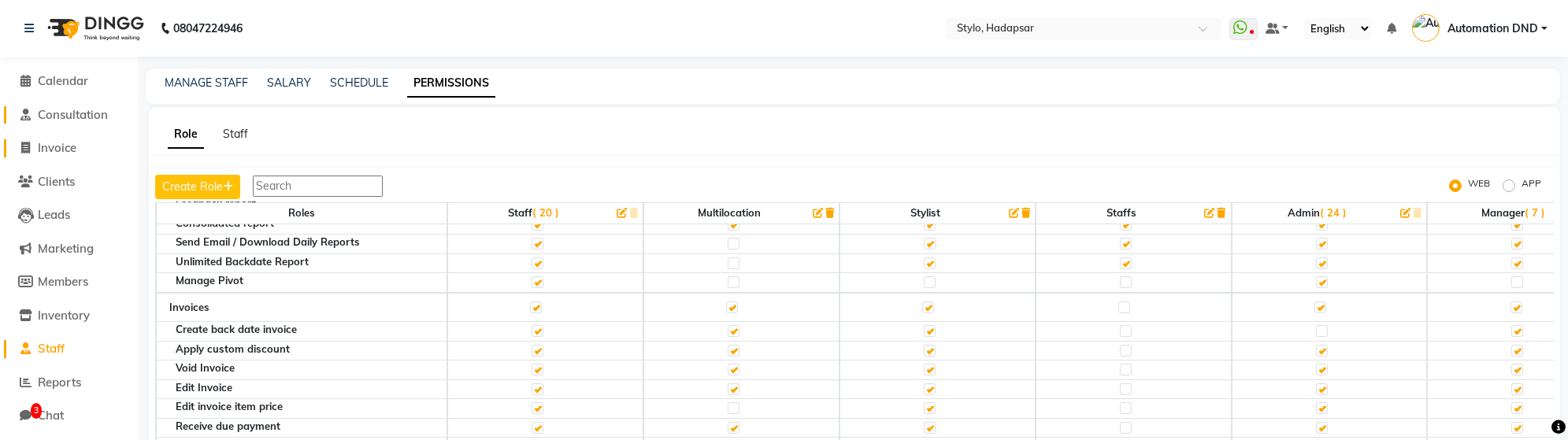
click at [58, 140] on span "Invoice" at bounding box center [57, 147] width 39 height 15
select select "service"
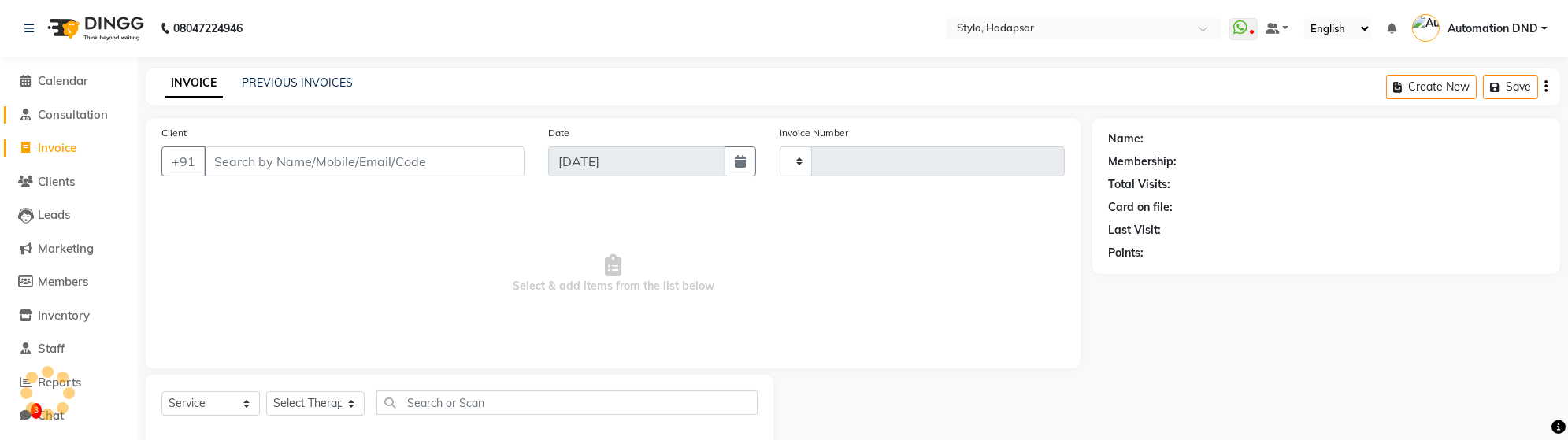
type input "817"
select select "157"
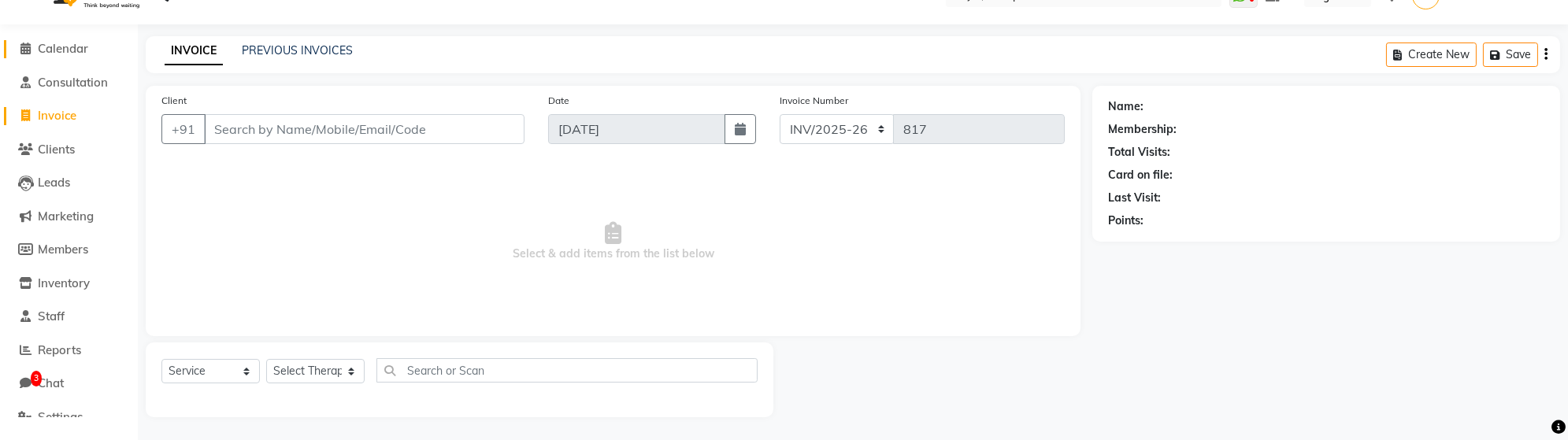
click at [45, 45] on span "Calendar" at bounding box center [63, 48] width 50 height 15
